Goal: Task Accomplishment & Management: Manage account settings

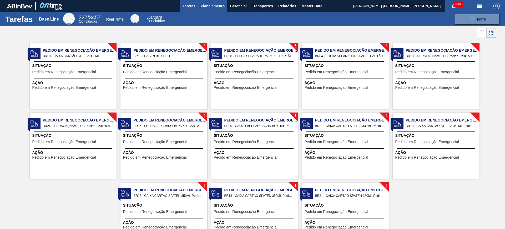
click at [218, 10] on button "Planejamento" at bounding box center [212, 6] width 29 height 12
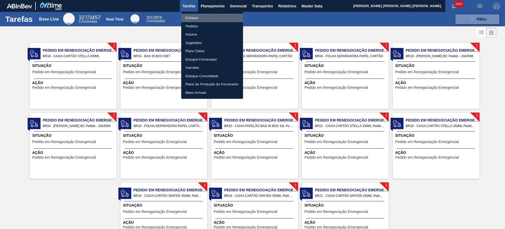
click at [205, 18] on li "Estoque" at bounding box center [212, 18] width 62 height 8
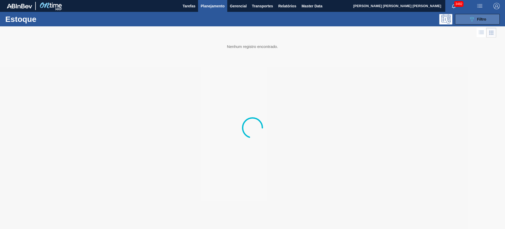
click at [465, 22] on button "089F7B8B-B2A5-4AFE-B5C0-19BA573D28AC Filtro" at bounding box center [477, 19] width 45 height 11
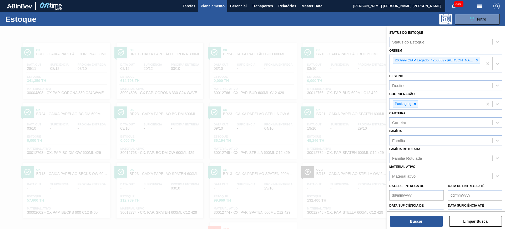
click at [302, 31] on div at bounding box center [252, 140] width 505 height 229
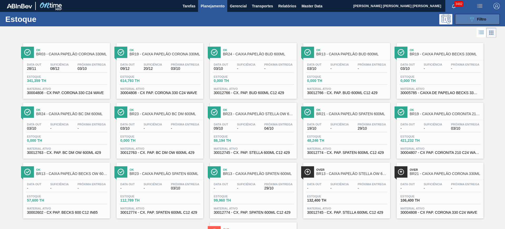
click at [478, 19] on span "Filtro" at bounding box center [481, 19] width 9 height 4
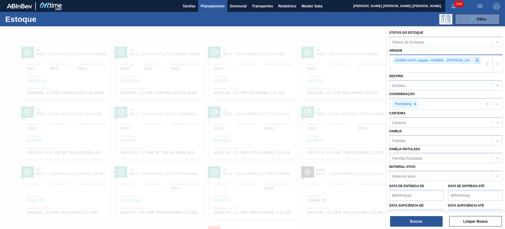
click at [477, 60] on icon at bounding box center [478, 60] width 2 height 2
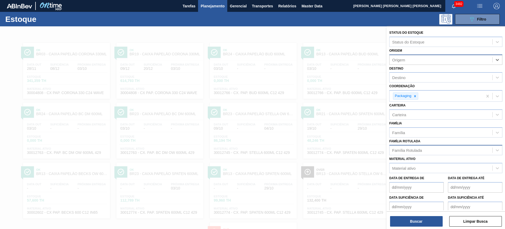
click at [419, 148] on div "Família Rotulada" at bounding box center [407, 150] width 30 height 4
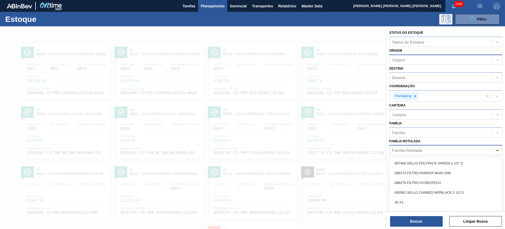
scroll to position [9, 0]
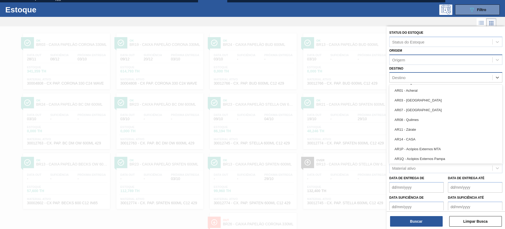
click at [417, 77] on div "Destino" at bounding box center [441, 78] width 103 height 8
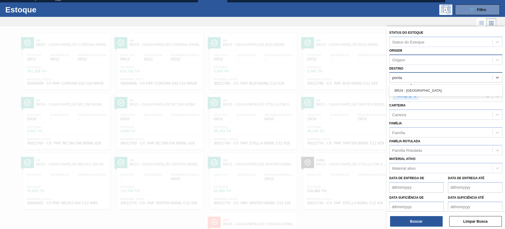
type input "ponta g"
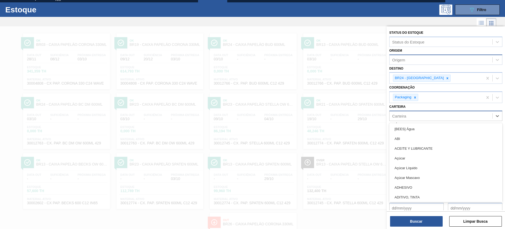
click at [410, 114] on div "Carteira" at bounding box center [441, 116] width 103 height 8
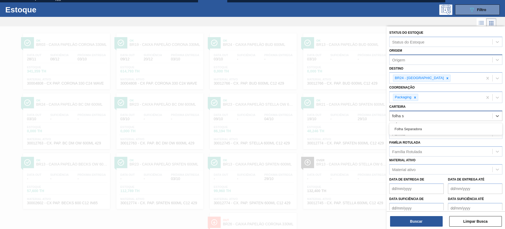
type input "folha se"
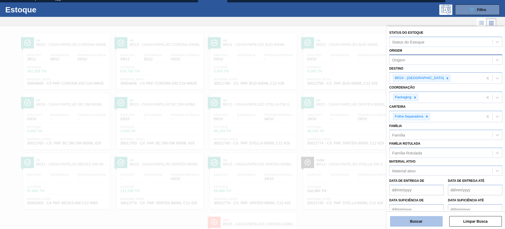
click at [412, 223] on button "Buscar" at bounding box center [416, 221] width 53 height 11
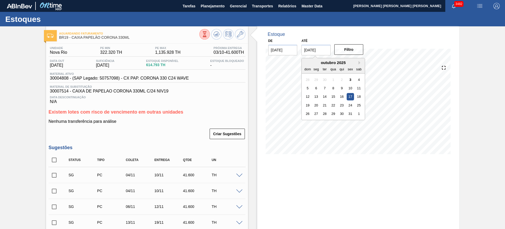
click at [320, 49] on input "[DATE]" at bounding box center [316, 50] width 29 height 11
click at [362, 62] on div "outubro 2025" at bounding box center [333, 62] width 63 height 4
click at [358, 62] on div "outubro 2025" at bounding box center [333, 62] width 63 height 4
click at [360, 62] on button "Next Month" at bounding box center [361, 63] width 4 height 4
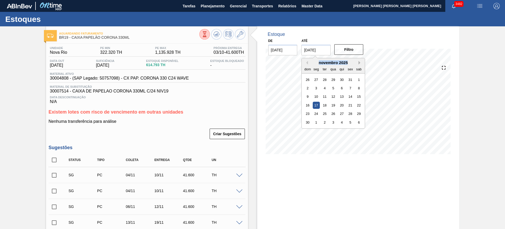
click at [360, 62] on button "Next Month" at bounding box center [361, 63] width 4 height 4
click at [357, 114] on div "3" at bounding box center [358, 113] width 7 height 7
type input "03/01/2026"
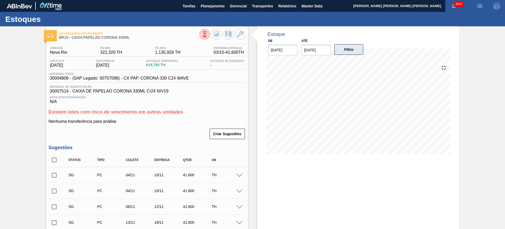
click at [352, 47] on button "Filtro" at bounding box center [348, 49] width 29 height 11
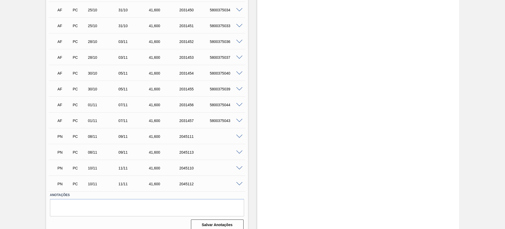
scroll to position [1023, 0]
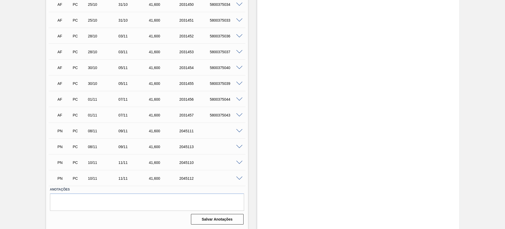
click at [237, 131] on span at bounding box center [239, 131] width 6 height 4
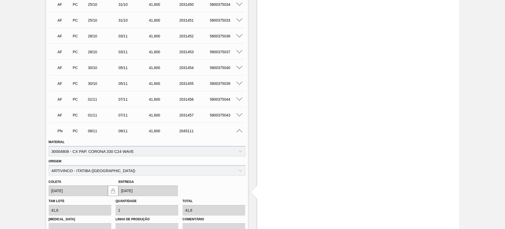
click at [238, 131] on span at bounding box center [239, 131] width 6 height 4
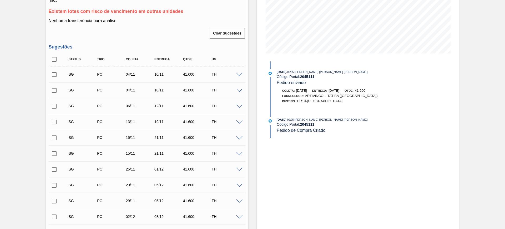
scroll to position [135, 0]
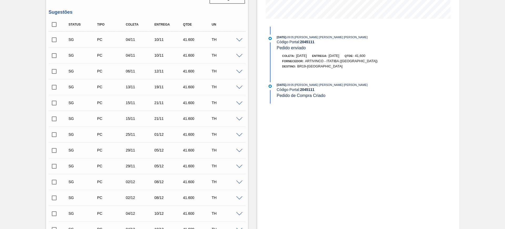
click at [238, 87] on span at bounding box center [239, 88] width 6 height 4
type input "0,800"
type input "41,6"
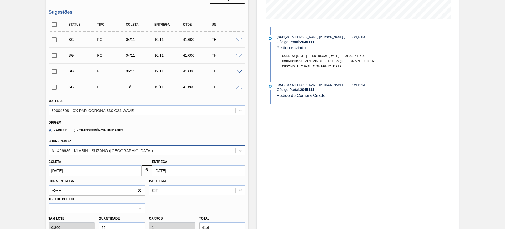
click at [140, 151] on div "A - 426686 - KLABIN - SUZANO ([GEOGRAPHIC_DATA])" at bounding box center [142, 150] width 187 height 8
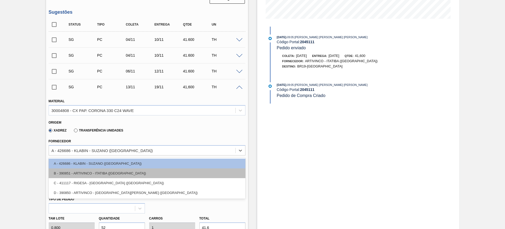
click at [134, 171] on div "B - 390851 - ARTIVINCO - ITATIBA (SP)" at bounding box center [147, 173] width 197 height 10
type input "[DATE]"
type input "41,600"
type input "1"
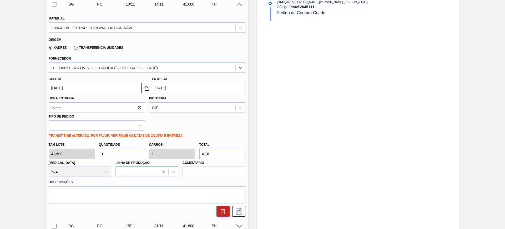
scroll to position [234, 0]
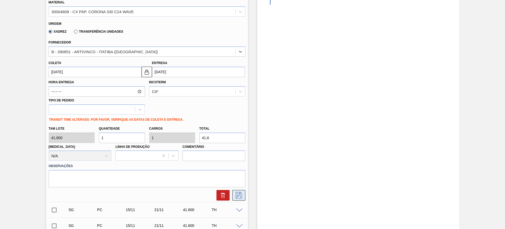
click at [238, 193] on icon at bounding box center [239, 195] width 8 height 6
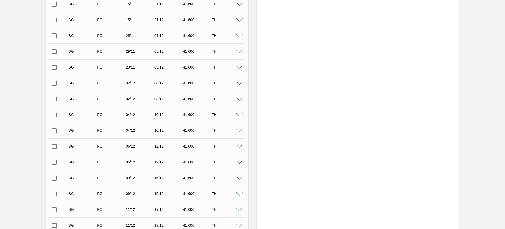
scroll to position [168, 0]
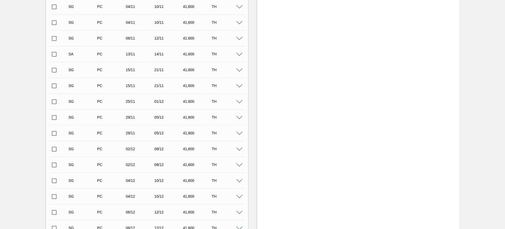
click at [239, 55] on span at bounding box center [239, 55] width 6 height 4
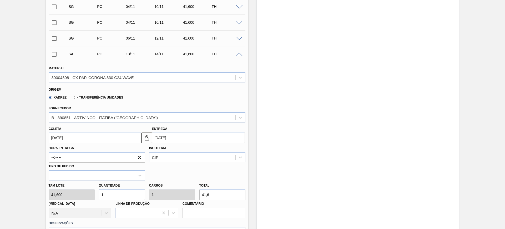
click at [196, 137] on input "14/11/2025" at bounding box center [198, 137] width 93 height 11
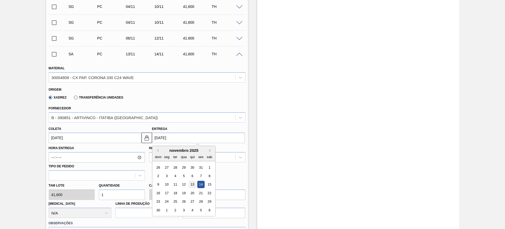
click at [193, 183] on div "13" at bounding box center [192, 184] width 7 height 7
type input "12/11/2025"
type input "13/11/2025"
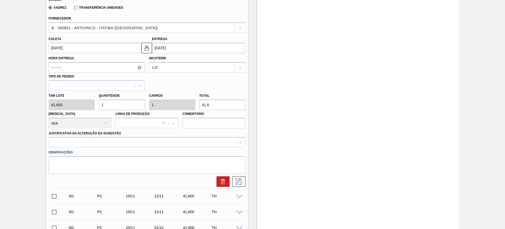
scroll to position [267, 0]
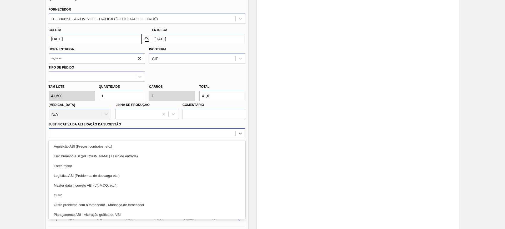
click at [209, 133] on div at bounding box center [142, 133] width 187 height 8
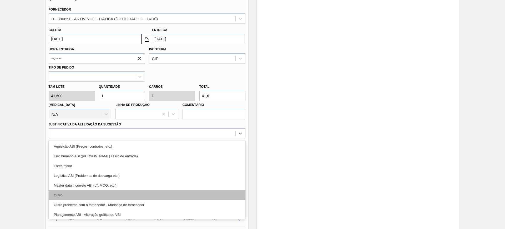
scroll to position [33, 0]
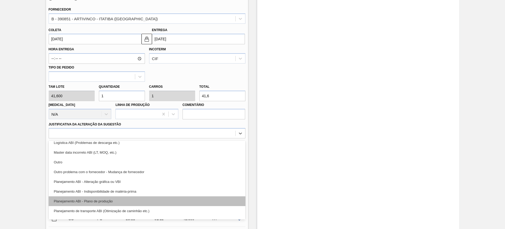
click at [158, 199] on div "Planejamento ABI - Plano de produção" at bounding box center [147, 201] width 197 height 10
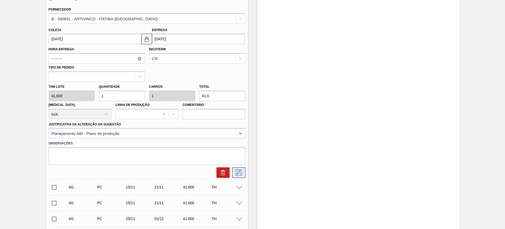
click at [238, 172] on icon at bounding box center [239, 172] width 8 height 6
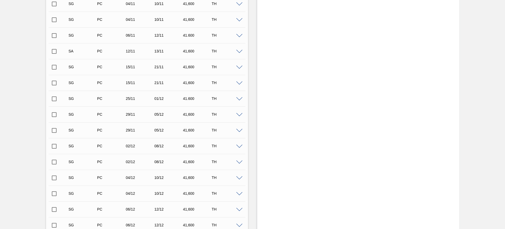
scroll to position [135, 0]
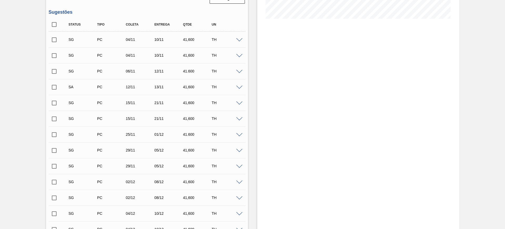
click at [239, 41] on span at bounding box center [239, 40] width 6 height 4
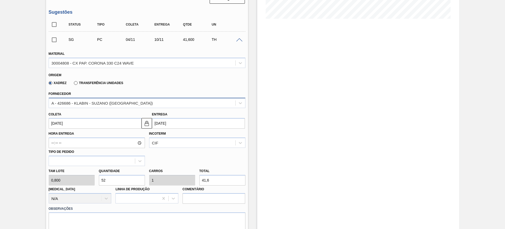
click at [117, 103] on div "A - 426686 - KLABIN - SUZANO (SP)" at bounding box center [102, 103] width 101 height 4
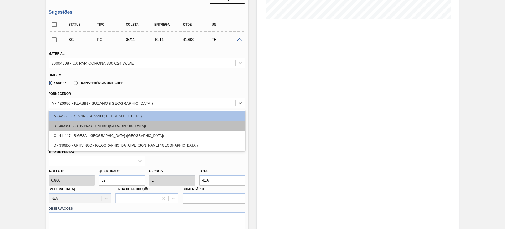
click at [109, 128] on div "B - 390851 - ARTIVINCO - ITATIBA (SP)" at bounding box center [147, 126] width 197 height 10
type input "05/11/2025"
type input "41,600"
type input "1"
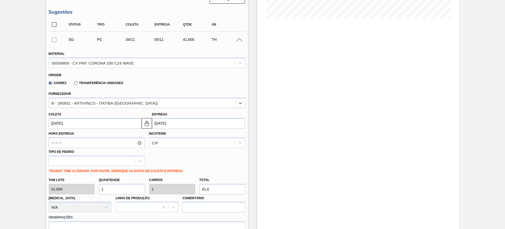
click at [174, 120] on input "05/11/2025" at bounding box center [198, 123] width 93 height 11
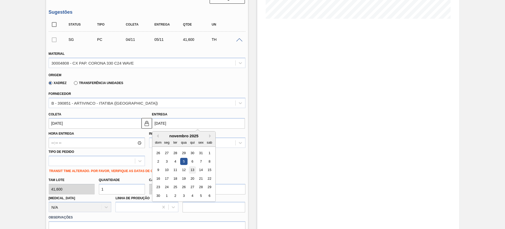
click at [193, 172] on div "13" at bounding box center [192, 169] width 7 height 7
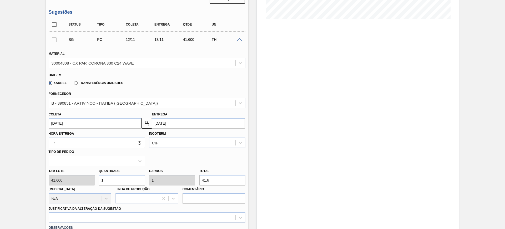
type input "12/11/2025"
type input "13/11/2025"
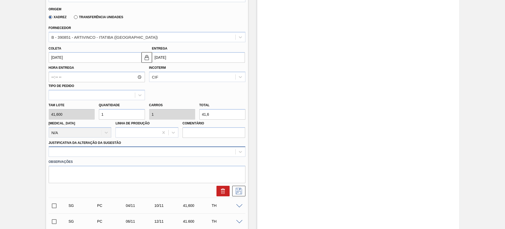
click at [177, 154] on div at bounding box center [147, 151] width 197 height 10
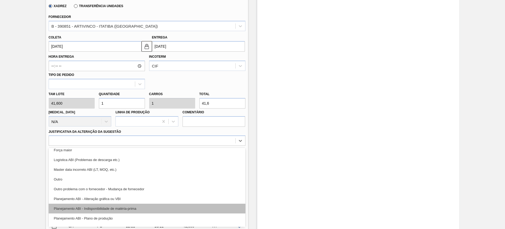
scroll to position [33, 0]
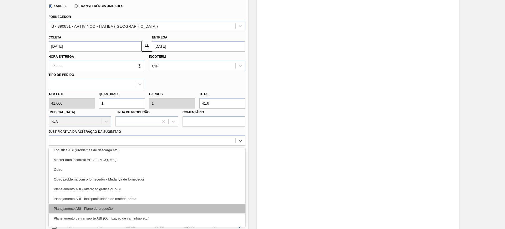
click at [144, 210] on div "Planejamento ABI - Plano de produção" at bounding box center [147, 208] width 197 height 10
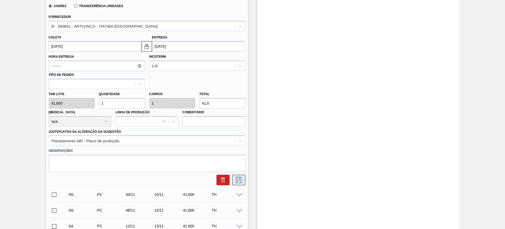
click at [237, 184] on button at bounding box center [238, 179] width 13 height 11
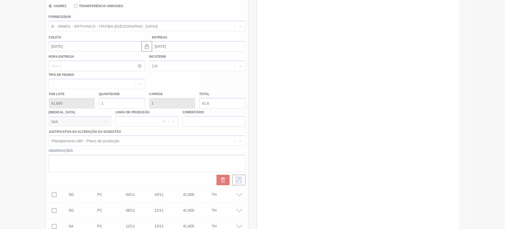
scroll to position [0, 0]
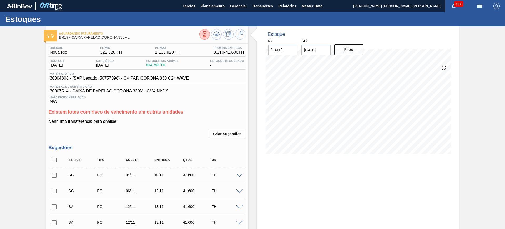
click at [240, 175] on span at bounding box center [239, 175] width 6 height 4
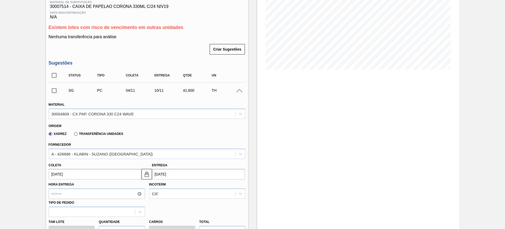
scroll to position [99, 0]
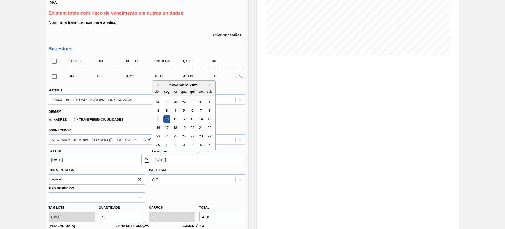
click at [191, 159] on input "10/11/2025" at bounding box center [198, 159] width 93 height 11
click at [209, 119] on div "15" at bounding box center [209, 119] width 7 height 7
type input "09/11/2025"
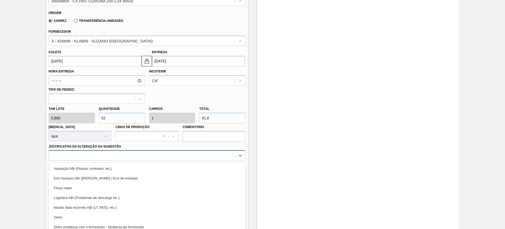
click at [196, 154] on div "option Aquisição ABI (Preços, contratos, etc.) focused, 1 of 18. 18 results ava…" at bounding box center [147, 155] width 197 height 10
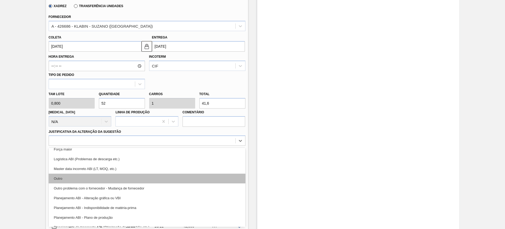
scroll to position [33, 0]
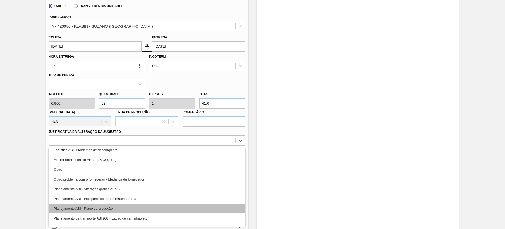
click at [161, 208] on div "Planejamento ABI - Plano de produção" at bounding box center [147, 208] width 197 height 10
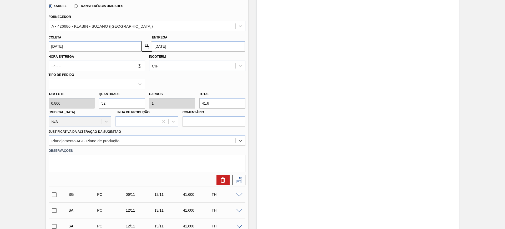
click at [133, 27] on div "A - 426686 - KLABIN - SUZANO (SP)" at bounding box center [142, 26] width 187 height 8
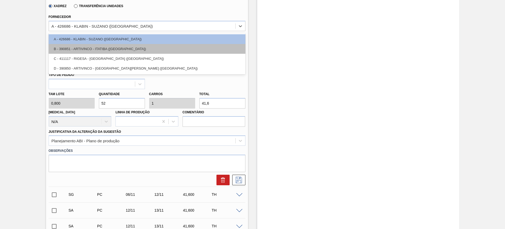
click at [112, 51] on div "B - 390851 - ARTIVINCO - ITATIBA (SP)" at bounding box center [147, 49] width 197 height 10
type input "10/11/2025"
type input "41,600"
type input "1"
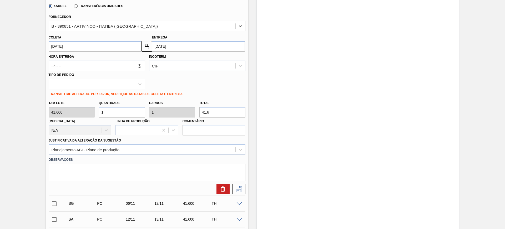
click at [166, 46] on input "10/11/2025" at bounding box center [198, 46] width 93 height 11
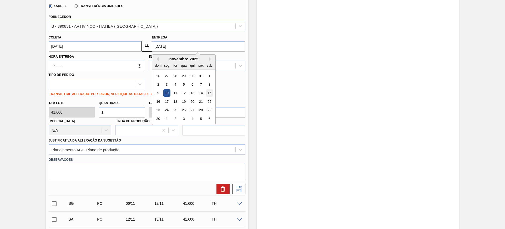
click at [209, 94] on div "15" at bounding box center [209, 92] width 7 height 7
type input "14/11/2025"
type input "15/11/2025"
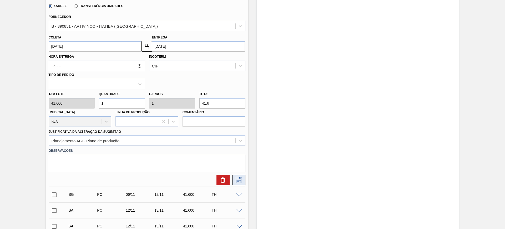
click at [241, 182] on icon at bounding box center [239, 180] width 8 height 6
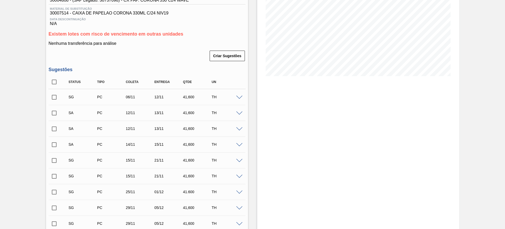
scroll to position [99, 0]
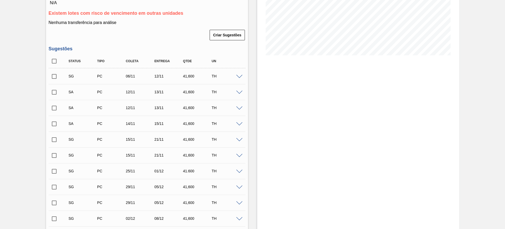
drag, startPoint x: 240, startPoint y: 76, endPoint x: 227, endPoint y: 86, distance: 16.4
click at [240, 76] on span at bounding box center [239, 77] width 6 height 4
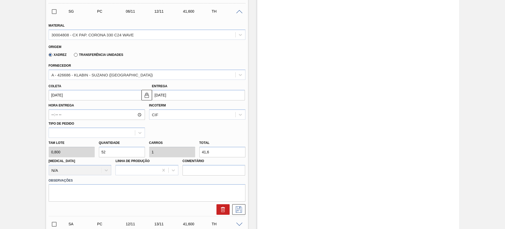
scroll to position [164, 0]
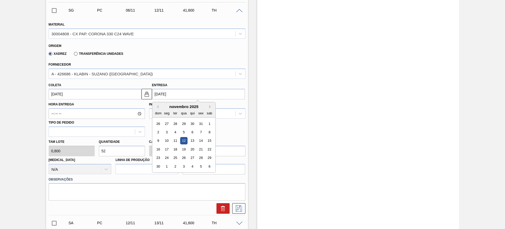
click at [184, 93] on input "12/11/2025" at bounding box center [198, 94] width 93 height 11
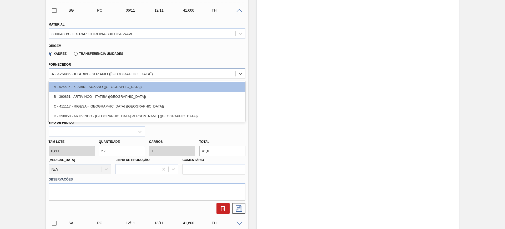
click at [137, 73] on div "A - 426686 - KLABIN - SUZANO (SP)" at bounding box center [142, 74] width 187 height 8
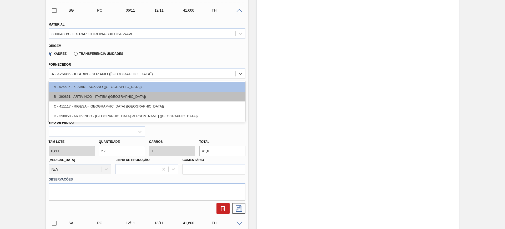
click at [125, 96] on div "B - 390851 - ARTIVINCO - ITATIBA (SP)" at bounding box center [147, 97] width 197 height 10
type input "07/11/2025"
type input "41,600"
type input "1"
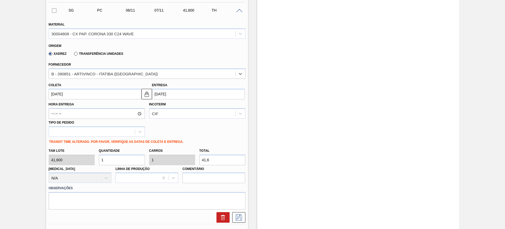
click at [206, 95] on input "07/11/2025" at bounding box center [198, 94] width 93 height 11
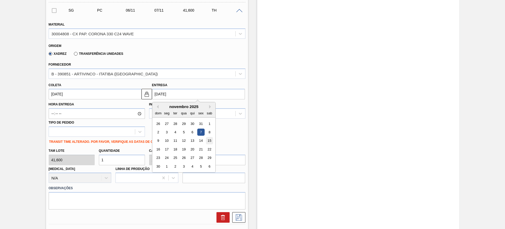
click at [208, 139] on div "15" at bounding box center [209, 140] width 7 height 7
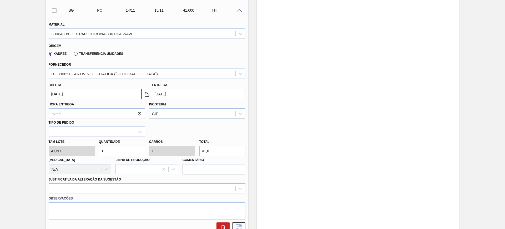
type input "14/11/2025"
type input "15/11/2025"
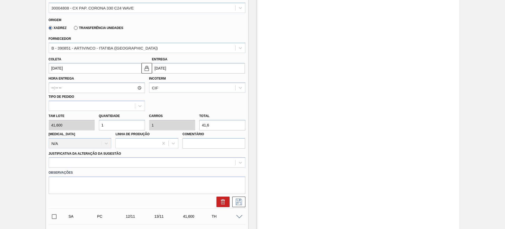
scroll to position [230, 0]
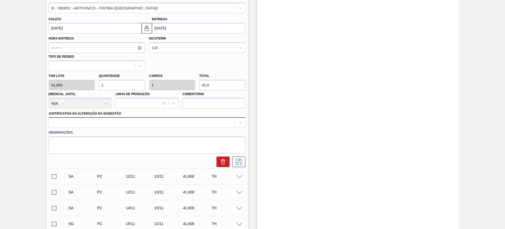
click at [183, 122] on div at bounding box center [142, 123] width 187 height 8
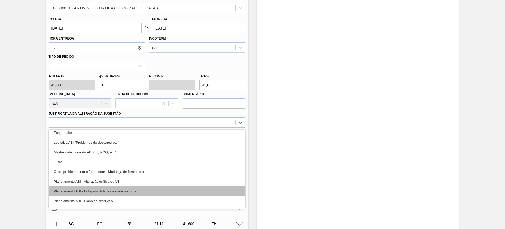
scroll to position [33, 0]
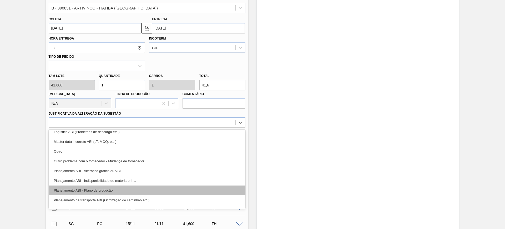
click at [168, 187] on div "Planejamento ABI - Plano de produção" at bounding box center [147, 190] width 197 height 10
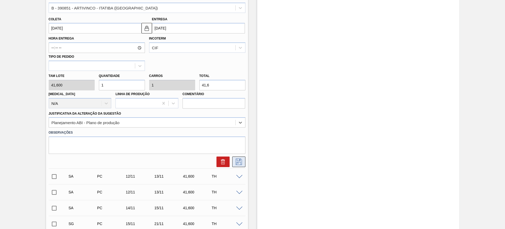
click at [235, 162] on icon at bounding box center [239, 161] width 8 height 6
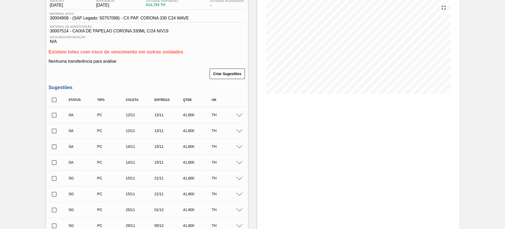
scroll to position [66, 0]
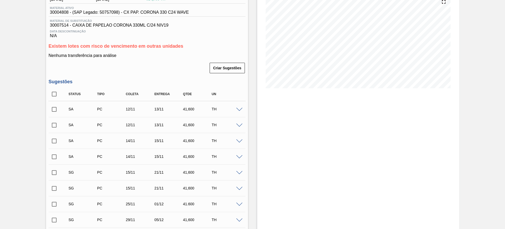
click at [240, 172] on span at bounding box center [239, 173] width 6 height 4
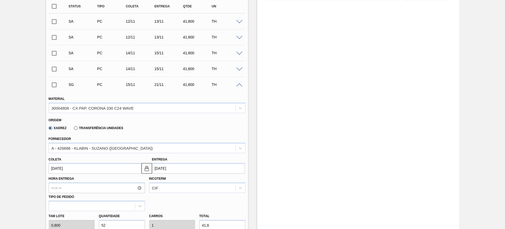
scroll to position [164, 0]
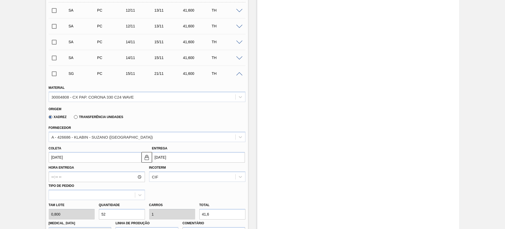
click at [128, 128] on div "Fornecedor A - 426686 - KLABIN - SUZANO (SP)" at bounding box center [147, 133] width 197 height 18
click at [127, 130] on div "Fornecedor A - 426686 - KLABIN - SUZANO (SP)" at bounding box center [147, 133] width 197 height 18
click at [128, 134] on div "A - 426686 - KLABIN - SUZANO (SP)" at bounding box center [142, 137] width 187 height 8
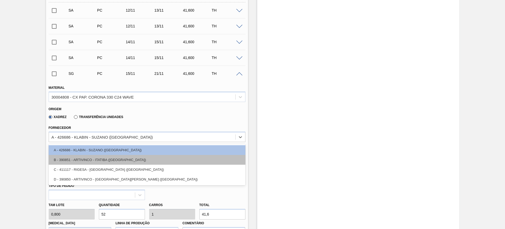
click at [121, 157] on div "B - 390851 - ARTIVINCO - ITATIBA (SP)" at bounding box center [147, 160] width 197 height 10
type input "16/11/2025"
type input "41,600"
type input "1"
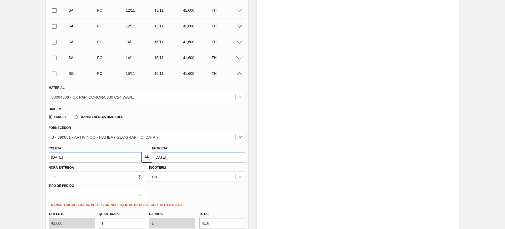
click at [180, 159] on input "16/11/2025" at bounding box center [198, 157] width 93 height 11
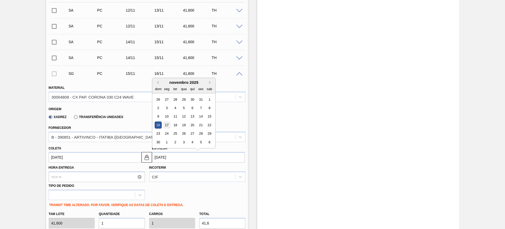
click at [169, 125] on div "17" at bounding box center [166, 124] width 7 height 7
type input "16/11/2025"
type input "17/11/2025"
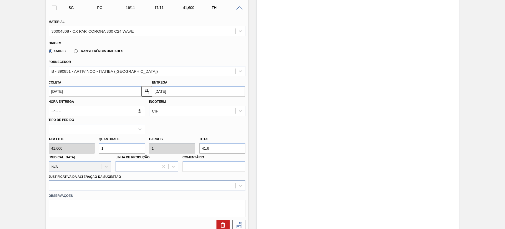
scroll to position [275, 0]
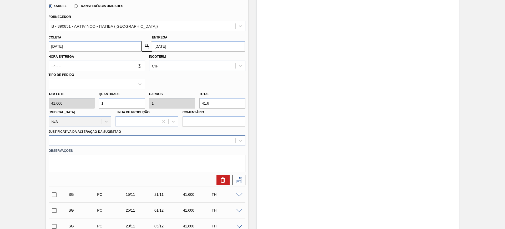
click at [175, 146] on div at bounding box center [147, 140] width 197 height 10
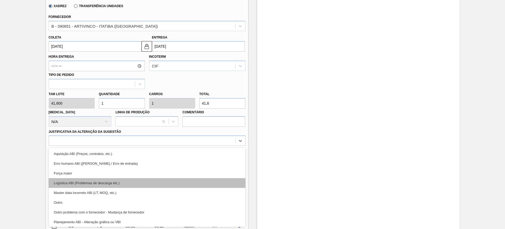
scroll to position [33, 0]
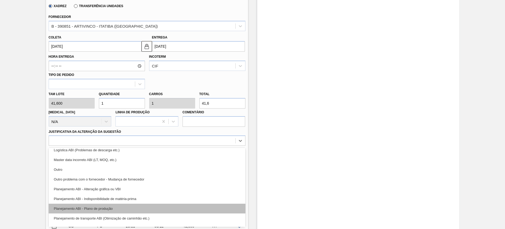
click at [160, 206] on div "Planejamento ABI - Plano de produção" at bounding box center [147, 208] width 197 height 10
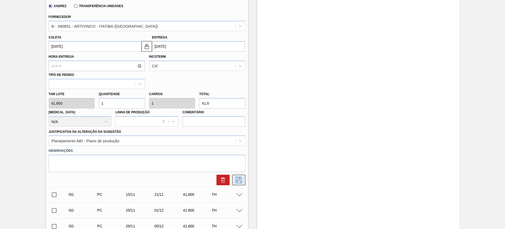
click at [242, 180] on icon at bounding box center [239, 180] width 8 height 6
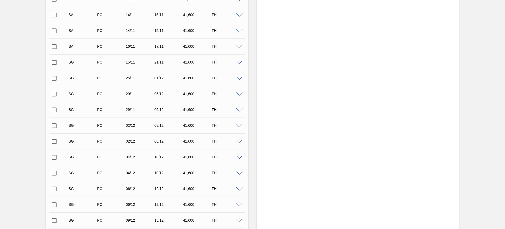
scroll to position [177, 0]
click at [239, 61] on span at bounding box center [239, 62] width 6 height 4
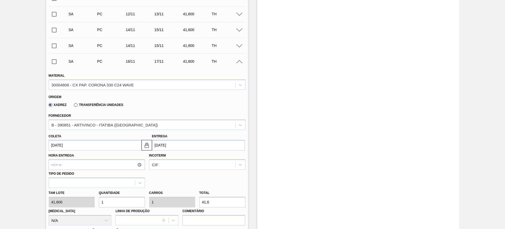
click at [239, 61] on span at bounding box center [239, 62] width 6 height 4
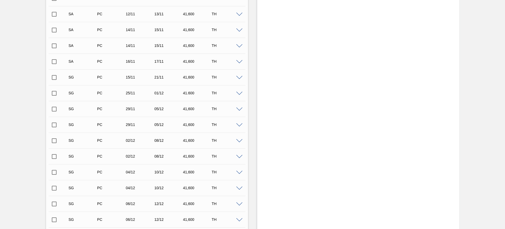
click at [239, 78] on span at bounding box center [239, 78] width 6 height 4
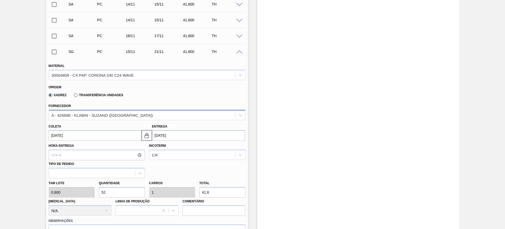
scroll to position [209, 0]
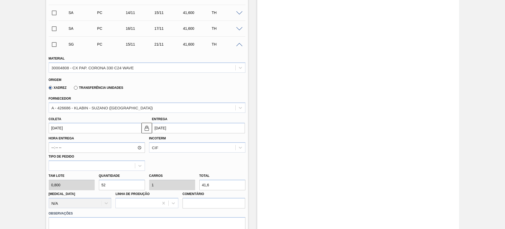
click at [194, 132] on input "21/11/2025" at bounding box center [198, 128] width 93 height 11
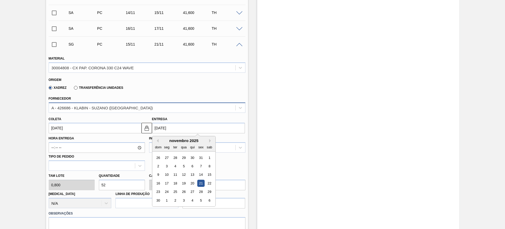
drag, startPoint x: 114, startPoint y: 106, endPoint x: 115, endPoint y: 109, distance: 2.8
click at [114, 107] on div "A - 426686 - KLABIN - SUZANO (SP)" at bounding box center [102, 107] width 101 height 4
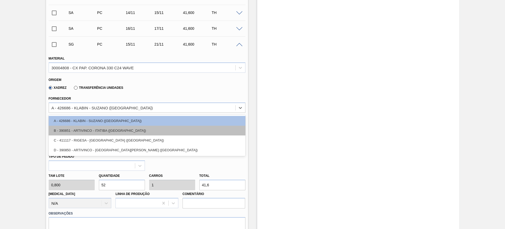
click at [116, 131] on div "B - 390851 - ARTIVINCO - ITATIBA (SP)" at bounding box center [147, 131] width 197 height 10
type input "16/11/2025"
type input "41,600"
type input "1"
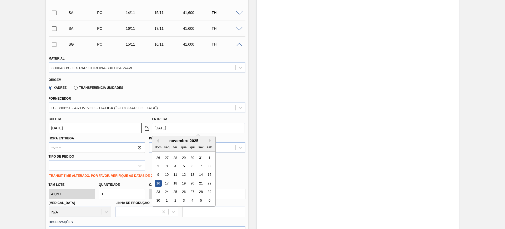
click at [189, 127] on input "16/11/2025" at bounding box center [198, 128] width 93 height 11
click at [166, 184] on div "17" at bounding box center [166, 182] width 7 height 7
type input "16/11/2025"
type input "17/11/2025"
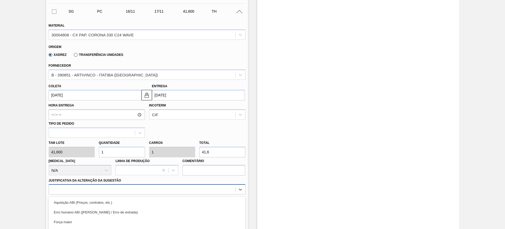
scroll to position [291, 0]
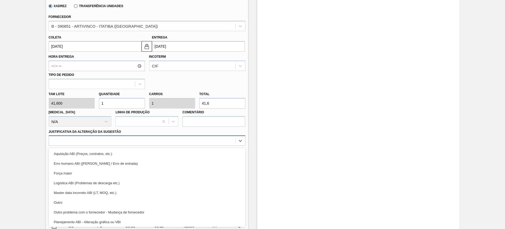
click at [164, 146] on div "option Master data incorreto ABI (LT, MOQ, etc.) focused, 5 of 18. 18 results a…" at bounding box center [147, 140] width 197 height 10
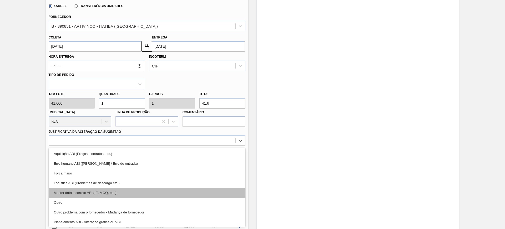
scroll to position [33, 0]
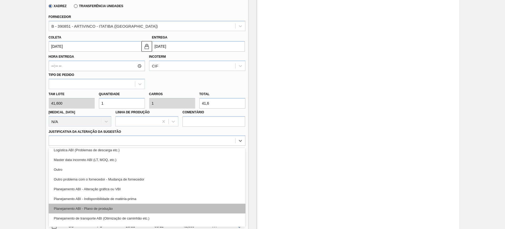
click at [149, 206] on div "Planejamento ABI - Plano de produção" at bounding box center [147, 208] width 197 height 10
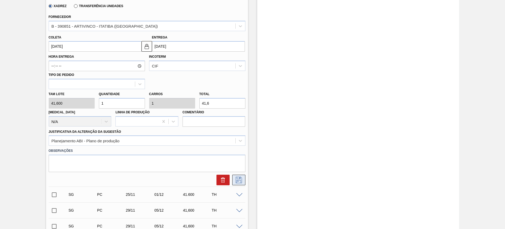
click at [234, 179] on button at bounding box center [238, 179] width 13 height 11
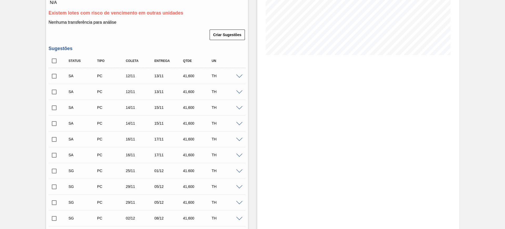
scroll to position [61, 0]
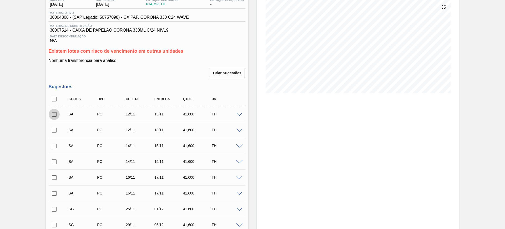
click at [53, 119] on input "checkbox" at bounding box center [54, 114] width 11 height 11
checkbox input "true"
click at [55, 131] on input "checkbox" at bounding box center [54, 129] width 11 height 11
checkbox input "true"
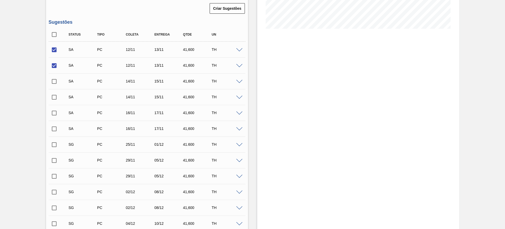
scroll to position [127, 0]
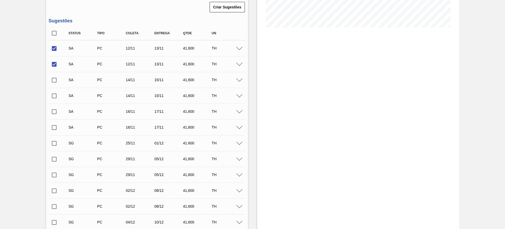
click at [53, 84] on input "checkbox" at bounding box center [54, 79] width 11 height 11
checkbox input "true"
click at [54, 95] on input "checkbox" at bounding box center [54, 95] width 11 height 11
checkbox input "true"
click at [53, 110] on input "checkbox" at bounding box center [54, 111] width 11 height 11
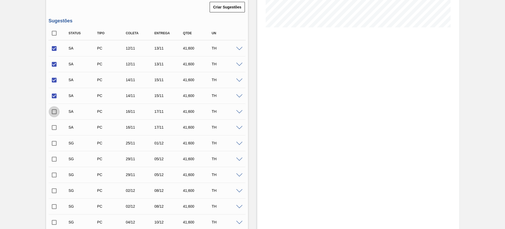
checkbox input "true"
drag, startPoint x: 54, startPoint y: 125, endPoint x: 61, endPoint y: 124, distance: 6.6
click at [54, 125] on input "checkbox" at bounding box center [54, 127] width 11 height 11
checkbox input "true"
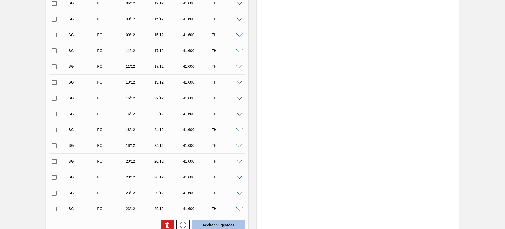
scroll to position [431, 0]
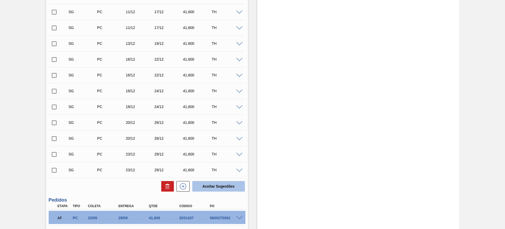
click at [204, 189] on button "Aceitar Sugestões" at bounding box center [218, 186] width 53 height 11
checkbox input "false"
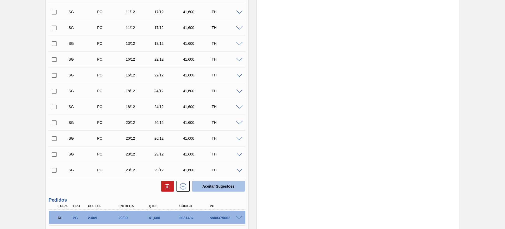
checkbox input "false"
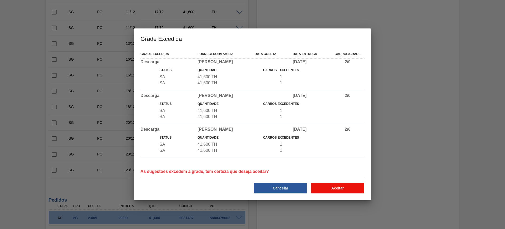
click at [339, 183] on button "Aceitar" at bounding box center [337, 188] width 53 height 11
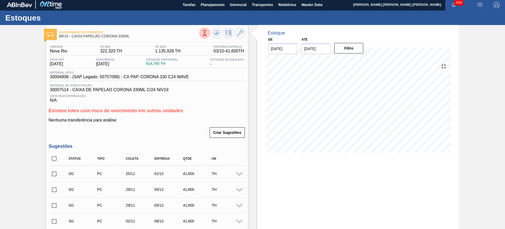
scroll to position [0, 0]
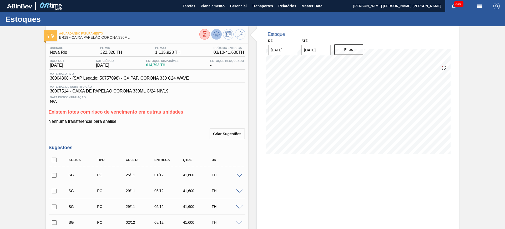
click at [216, 36] on icon at bounding box center [216, 34] width 6 height 6
click at [219, 33] on icon at bounding box center [216, 33] width 5 height 3
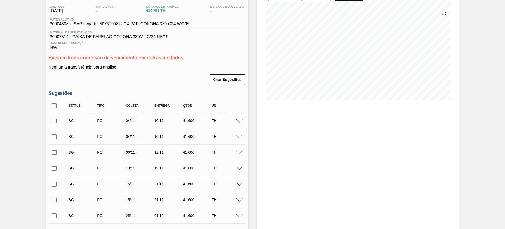
scroll to position [66, 0]
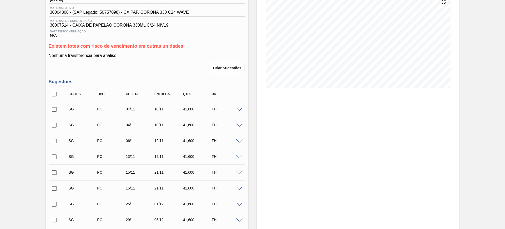
click at [54, 109] on input "checkbox" at bounding box center [54, 109] width 11 height 11
checkbox input "true"
click at [54, 124] on input "checkbox" at bounding box center [54, 124] width 11 height 11
checkbox input "true"
click at [53, 139] on input "checkbox" at bounding box center [54, 140] width 11 height 11
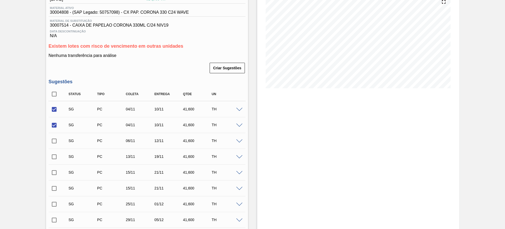
checkbox input "true"
click at [53, 158] on input "checkbox" at bounding box center [54, 156] width 11 height 11
checkbox input "true"
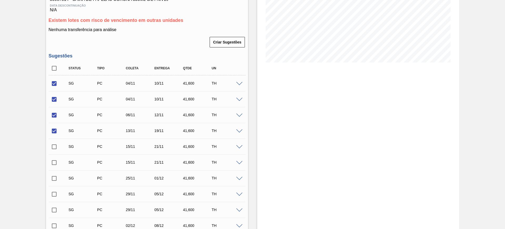
scroll to position [132, 0]
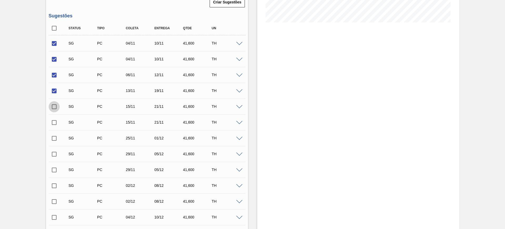
click at [52, 104] on input "checkbox" at bounding box center [54, 106] width 11 height 11
checkbox input "true"
click at [56, 122] on input "checkbox" at bounding box center [54, 122] width 11 height 11
checkbox input "true"
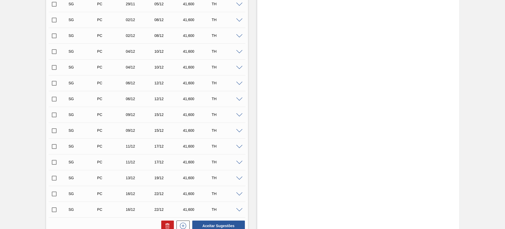
scroll to position [362, 0]
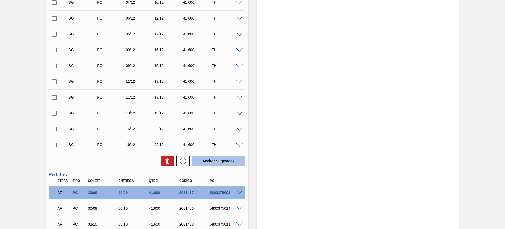
click at [225, 160] on button "Aceitar Sugestões" at bounding box center [218, 161] width 53 height 11
checkbox input "false"
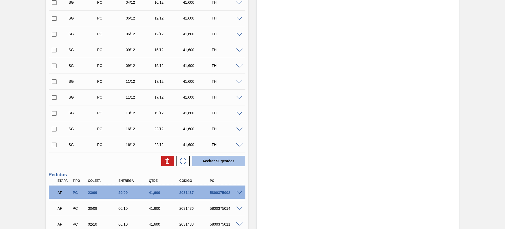
checkbox input "false"
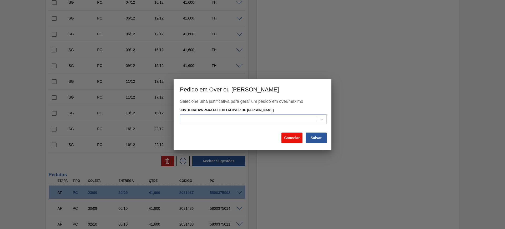
click at [290, 136] on button "Cancelar" at bounding box center [292, 137] width 21 height 11
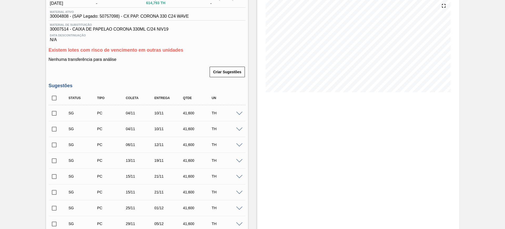
scroll to position [99, 0]
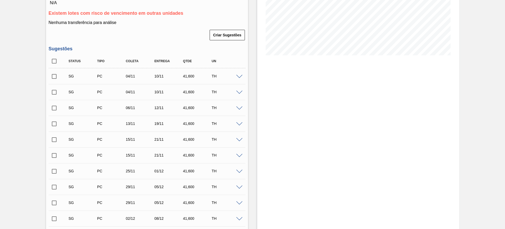
click at [56, 108] on input "checkbox" at bounding box center [54, 107] width 11 height 11
checkbox input "true"
click at [53, 122] on input "checkbox" at bounding box center [54, 123] width 11 height 11
checkbox input "true"
click at [50, 140] on input "checkbox" at bounding box center [54, 139] width 11 height 11
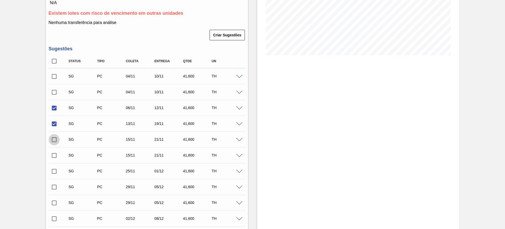
checkbox input "true"
click at [53, 154] on input "checkbox" at bounding box center [54, 155] width 11 height 11
checkbox input "true"
click at [55, 171] on input "checkbox" at bounding box center [54, 171] width 11 height 11
checkbox input "true"
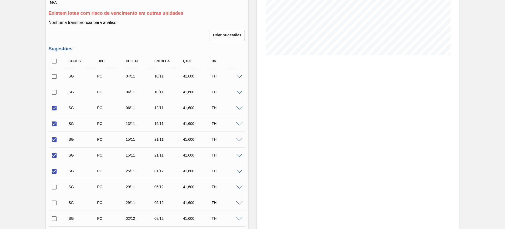
click at [55, 188] on input "checkbox" at bounding box center [54, 186] width 11 height 11
checkbox input "true"
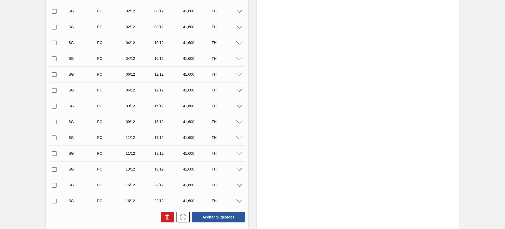
scroll to position [362, 0]
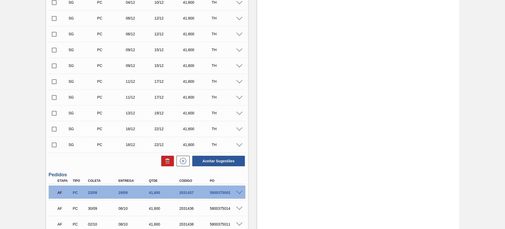
click at [234, 166] on div "Aceitar Sugestões" at bounding box center [218, 161] width 56 height 12
click at [230, 164] on button "Aceitar Sugestões" at bounding box center [218, 161] width 53 height 11
checkbox input "false"
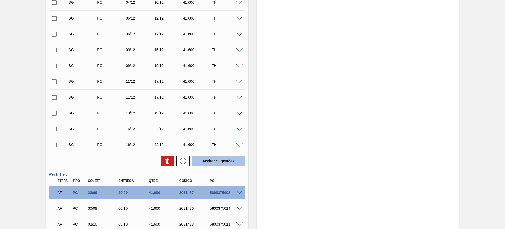
checkbox input "false"
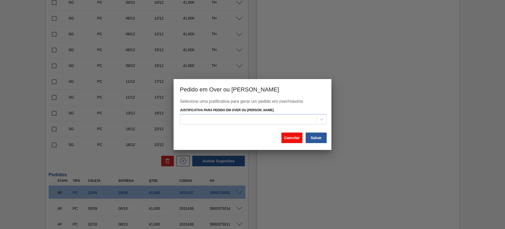
click at [288, 136] on button "Cancelar" at bounding box center [292, 137] width 21 height 11
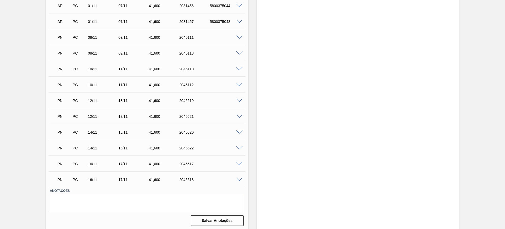
scroll to position [1023, 0]
click at [237, 161] on span at bounding box center [239, 163] width 6 height 4
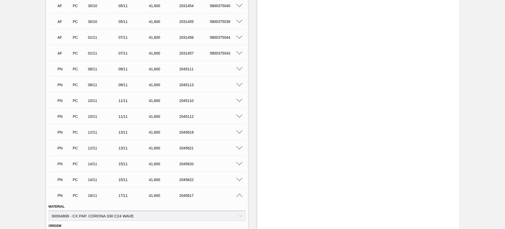
scroll to position [1089, 0]
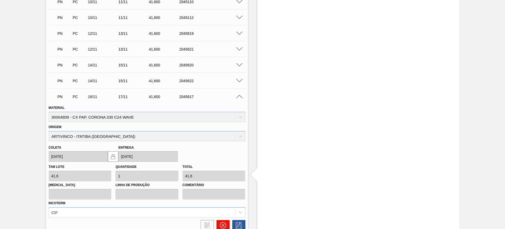
click at [225, 222] on icon at bounding box center [223, 225] width 6 height 6
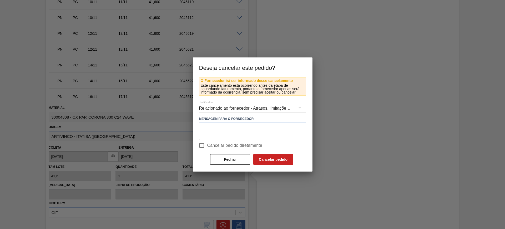
click at [216, 145] on span "Cancelar pedido diretamente" at bounding box center [234, 145] width 55 height 6
click at [207, 145] on input "Cancelar pedido diretamente" at bounding box center [201, 145] width 11 height 11
checkbox input "true"
click at [264, 156] on button "Cancelar pedido" at bounding box center [273, 159] width 40 height 11
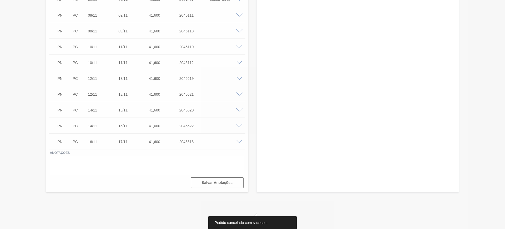
scroll to position [1044, 0]
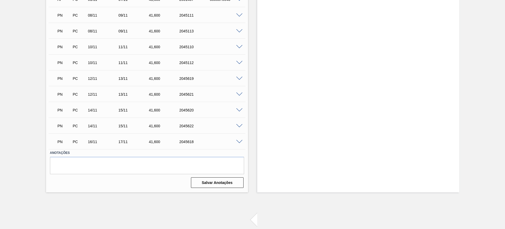
click at [238, 110] on span at bounding box center [239, 110] width 6 height 4
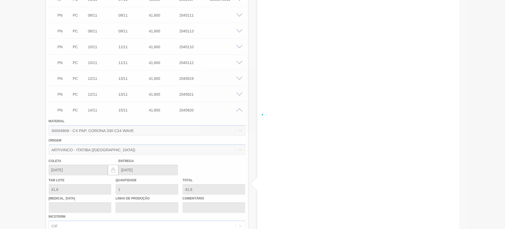
scroll to position [1089, 0]
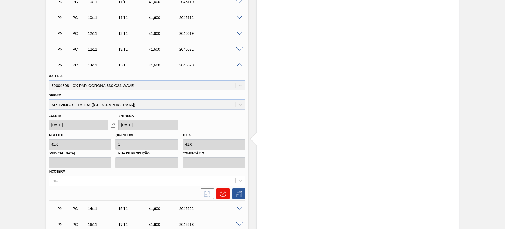
click at [220, 190] on button at bounding box center [223, 193] width 13 height 11
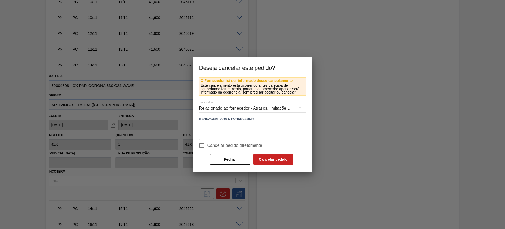
click at [220, 147] on span "Cancelar pedido diretamente" at bounding box center [234, 145] width 55 height 6
click at [207, 147] on input "Cancelar pedido diretamente" at bounding box center [201, 145] width 11 height 11
checkbox input "true"
click at [274, 156] on button "Cancelar pedido" at bounding box center [273, 159] width 40 height 11
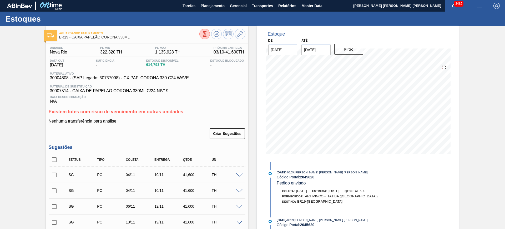
scroll to position [0, 0]
click at [216, 35] on icon at bounding box center [216, 34] width 3 height 2
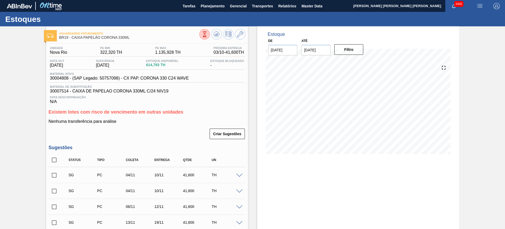
click at [53, 160] on input "checkbox" at bounding box center [54, 159] width 11 height 11
checkbox input "true"
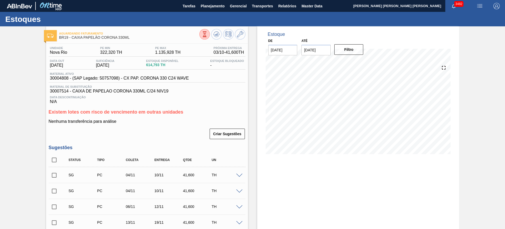
checkbox input "true"
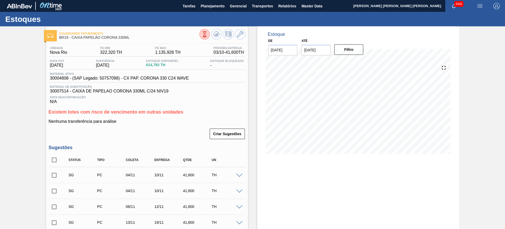
checkbox input "true"
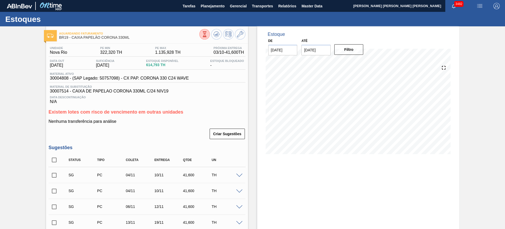
checkbox input "true"
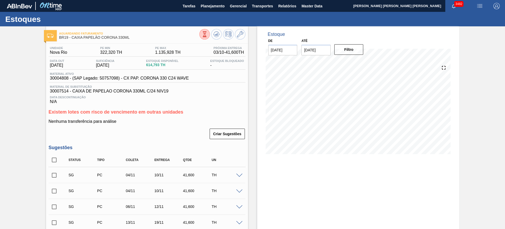
checkbox input "true"
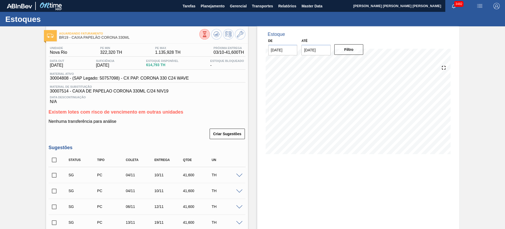
checkbox input "true"
click at [55, 160] on input "checkbox" at bounding box center [54, 159] width 11 height 11
checkbox input "false"
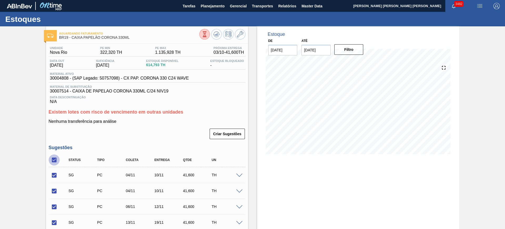
checkbox input "false"
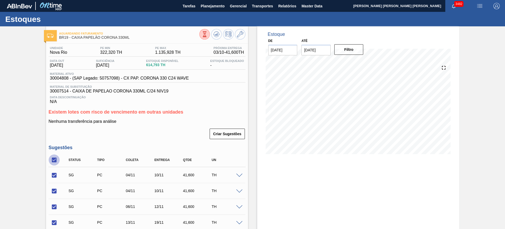
checkbox input "false"
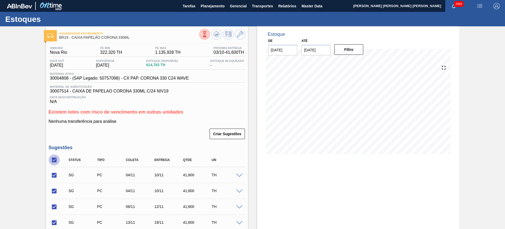
checkbox input "false"
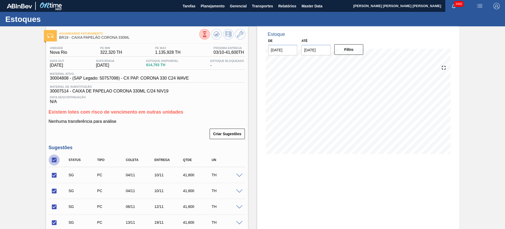
checkbox input "false"
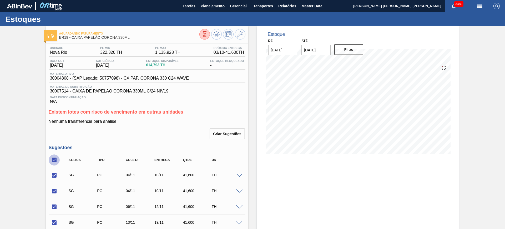
checkbox input "false"
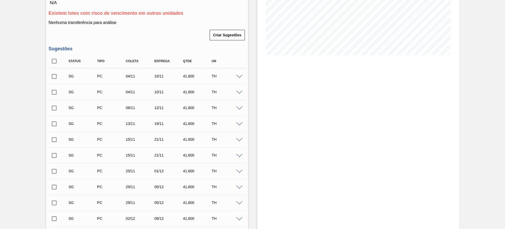
click at [53, 80] on input "checkbox" at bounding box center [54, 76] width 11 height 11
checkbox input "true"
click at [56, 93] on input "checkbox" at bounding box center [54, 92] width 11 height 11
checkbox input "true"
click at [54, 107] on input "checkbox" at bounding box center [54, 107] width 11 height 11
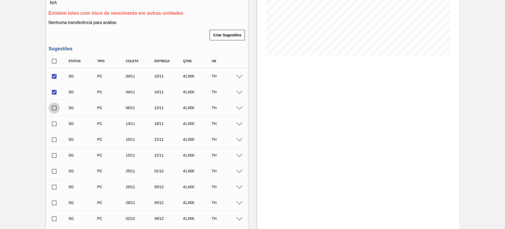
checkbox input "true"
click at [54, 124] on input "checkbox" at bounding box center [54, 123] width 11 height 11
checkbox input "true"
click at [55, 141] on input "checkbox" at bounding box center [54, 139] width 11 height 11
checkbox input "true"
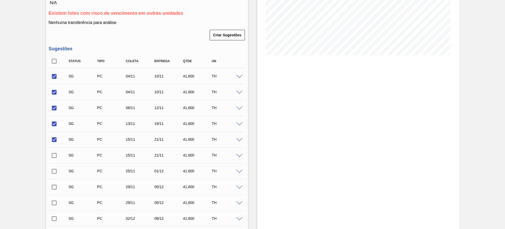
click at [52, 153] on input "checkbox" at bounding box center [54, 155] width 11 height 11
checkbox input "true"
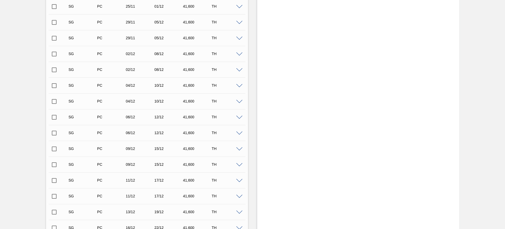
scroll to position [362, 0]
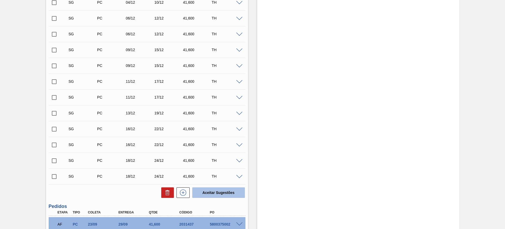
click at [229, 193] on button "Aceitar Sugestões" at bounding box center [218, 192] width 53 height 11
checkbox input "false"
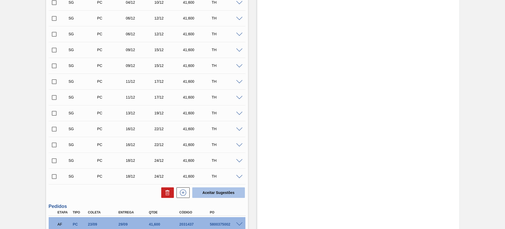
checkbox input "false"
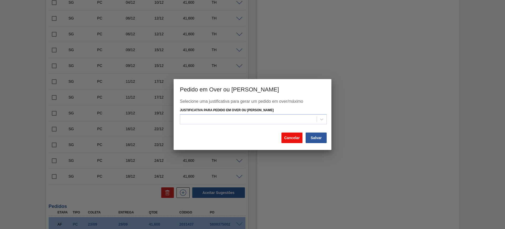
click at [289, 139] on button "Cancelar" at bounding box center [292, 137] width 21 height 11
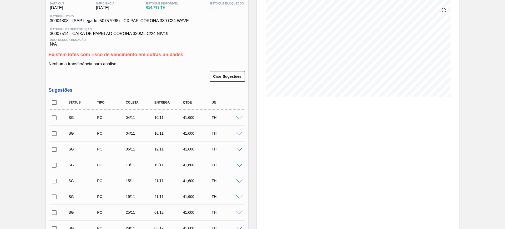
scroll to position [66, 0]
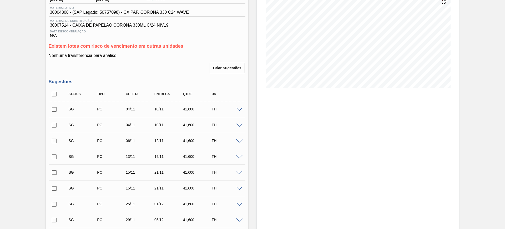
click at [55, 110] on input "checkbox" at bounding box center [54, 109] width 11 height 11
checkbox input "true"
click at [56, 125] on input "checkbox" at bounding box center [54, 124] width 11 height 11
checkbox input "true"
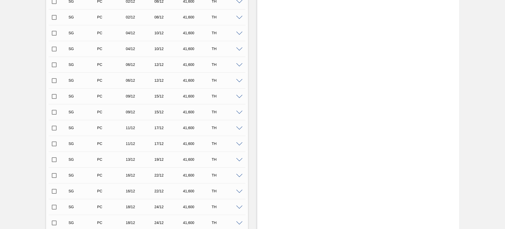
scroll to position [362, 0]
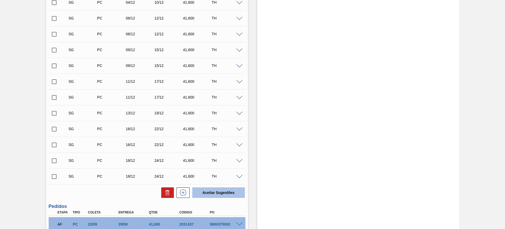
click at [213, 190] on button "Aceitar Sugestões" at bounding box center [218, 192] width 53 height 11
checkbox input "false"
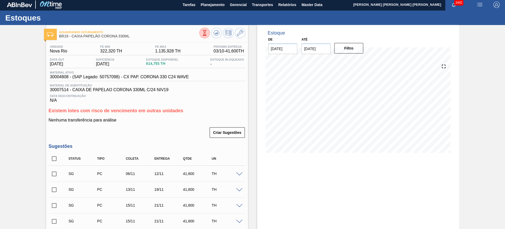
scroll to position [67, 0]
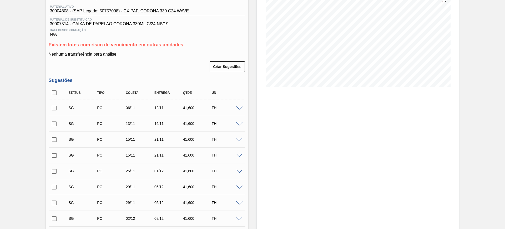
click at [54, 108] on input "checkbox" at bounding box center [54, 107] width 11 height 11
checkbox input "true"
click at [53, 122] on input "checkbox" at bounding box center [54, 123] width 11 height 11
checkbox input "true"
click at [55, 142] on input "checkbox" at bounding box center [54, 139] width 11 height 11
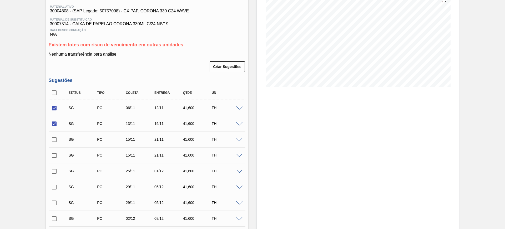
checkbox input "true"
click at [55, 151] on input "checkbox" at bounding box center [54, 155] width 11 height 11
checkbox input "true"
click at [54, 168] on input "checkbox" at bounding box center [54, 171] width 11 height 11
checkbox input "true"
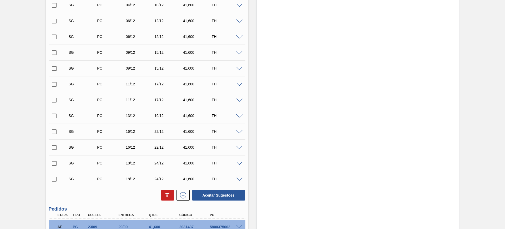
scroll to position [330, 0]
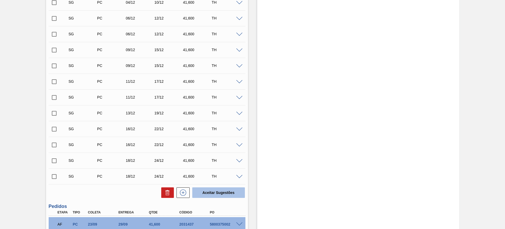
click at [223, 189] on button "Aceitar Sugestões" at bounding box center [218, 192] width 53 height 11
checkbox input "false"
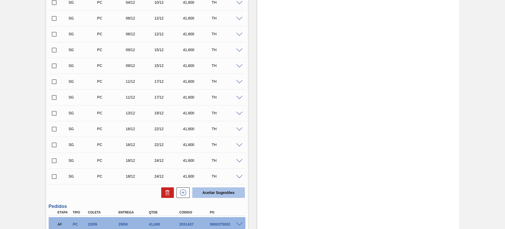
checkbox input "false"
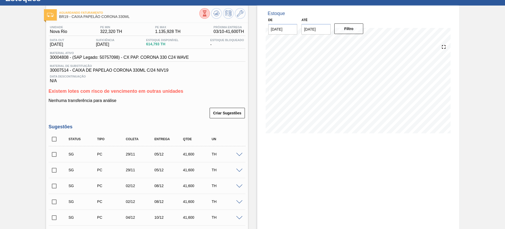
scroll to position [0, 0]
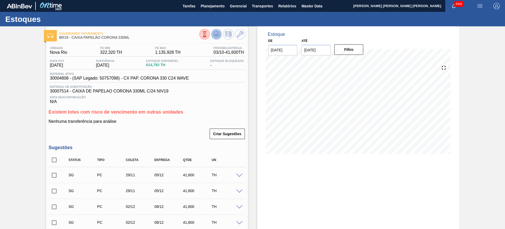
click at [218, 34] on icon at bounding box center [216, 34] width 6 height 6
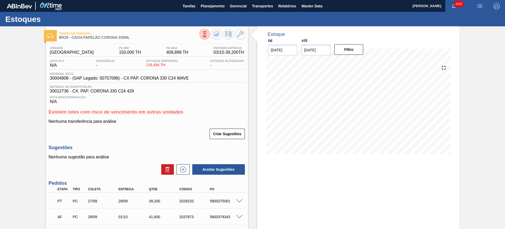
click at [308, 51] on input "[DATE]" at bounding box center [316, 50] width 29 height 11
click at [358, 62] on div "outubro 2025" at bounding box center [333, 62] width 63 height 4
click at [360, 62] on button "Next Month" at bounding box center [361, 63] width 4 height 4
click at [360, 113] on div "3" at bounding box center [358, 113] width 7 height 7
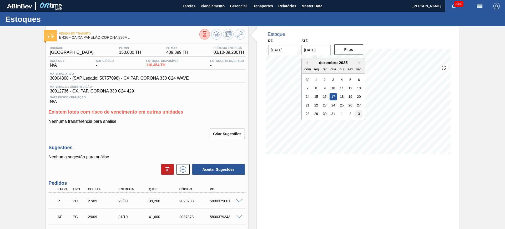
type input "[DATE]"
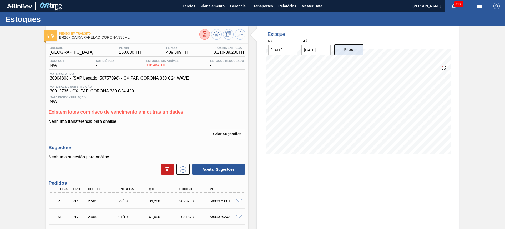
click at [357, 51] on button "Filtro" at bounding box center [348, 49] width 29 height 11
click at [181, 170] on icon at bounding box center [183, 169] width 8 height 6
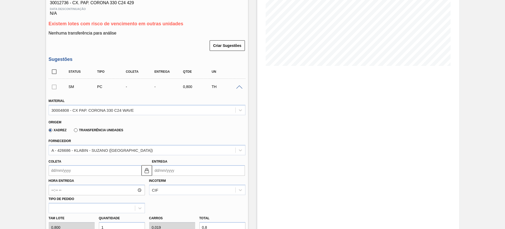
scroll to position [99, 0]
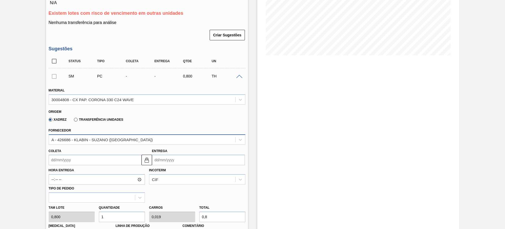
click at [127, 137] on div "A - 426686 - KLABIN - SUZANO (SP)" at bounding box center [142, 140] width 187 height 8
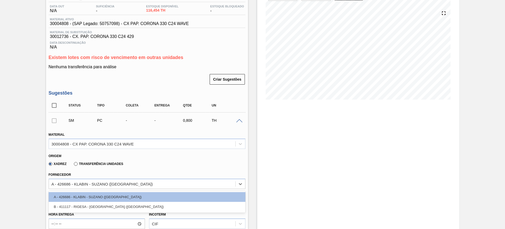
scroll to position [0, 0]
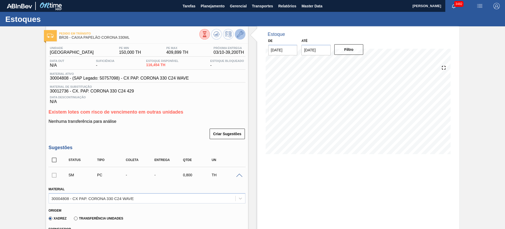
click at [238, 37] on icon at bounding box center [240, 34] width 6 height 6
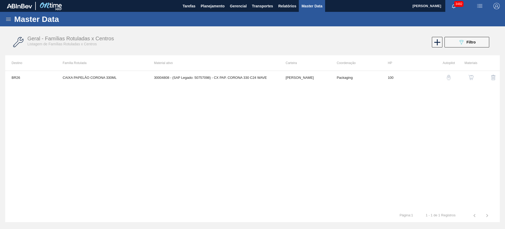
click at [472, 77] on img "button" at bounding box center [471, 77] width 5 height 5
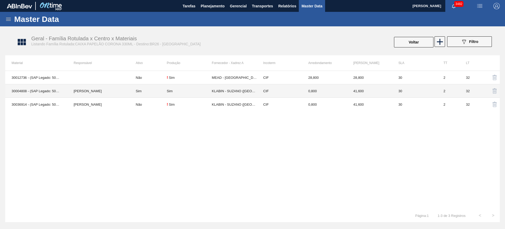
click at [174, 93] on td "Sim" at bounding box center [189, 90] width 45 height 13
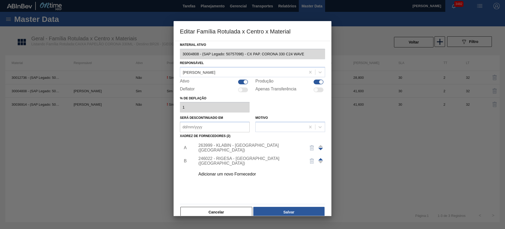
click at [220, 172] on div "Adicionar um novo Fornecedor" at bounding box center [249, 174] width 103 height 5
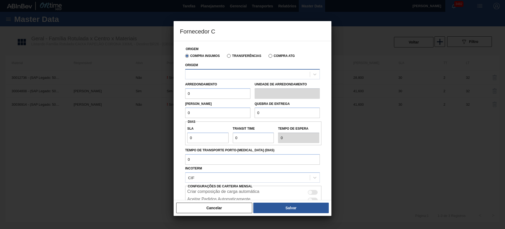
drag, startPoint x: 233, startPoint y: 73, endPoint x: 233, endPoint y: 77, distance: 3.7
click at [233, 73] on div at bounding box center [248, 74] width 124 height 8
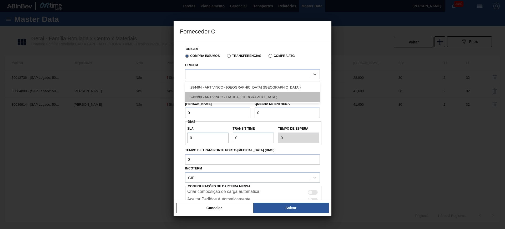
click at [249, 94] on div "243399 - ARTIVINCO - ITATIBA (SP)" at bounding box center [252, 97] width 135 height 10
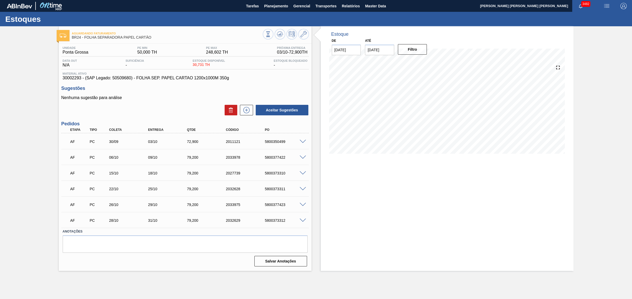
click at [378, 54] on input "[DATE]" at bounding box center [379, 50] width 29 height 11
click at [423, 62] on button "Next Month" at bounding box center [424, 63] width 4 height 4
click at [423, 110] on div "3" at bounding box center [422, 113] width 7 height 7
type input "[DATE]"
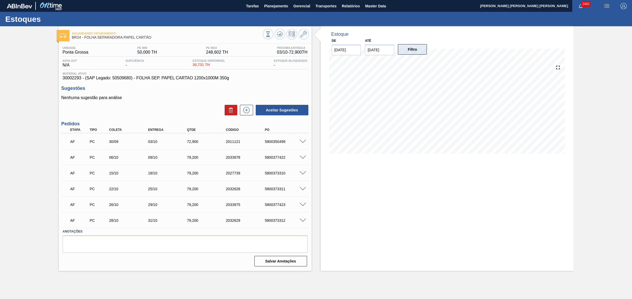
click at [413, 50] on button "Filtro" at bounding box center [412, 49] width 29 height 11
click at [300, 141] on span at bounding box center [302, 142] width 6 height 4
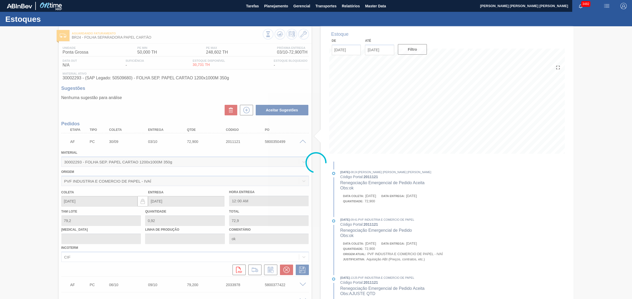
click at [302, 141] on div at bounding box center [316, 162] width 632 height 273
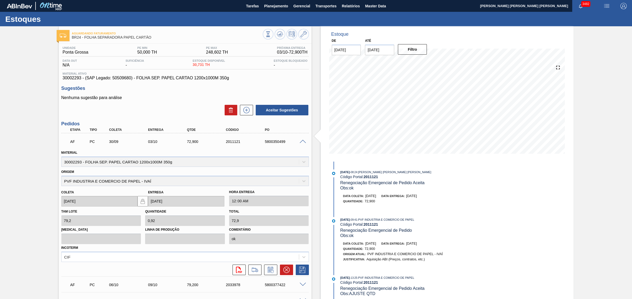
click at [302, 141] on span at bounding box center [302, 142] width 6 height 4
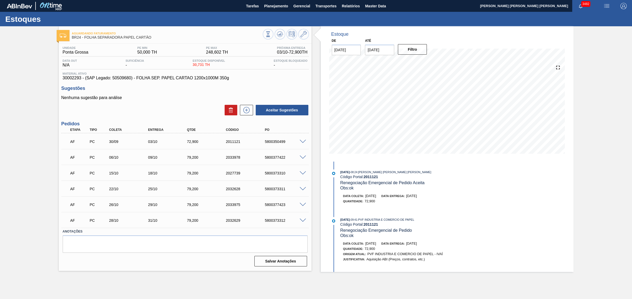
click at [280, 145] on div "AF PC 30/09 03/10 72,900 2011121 5800350499" at bounding box center [183, 141] width 233 height 11
copy div "5800350499"
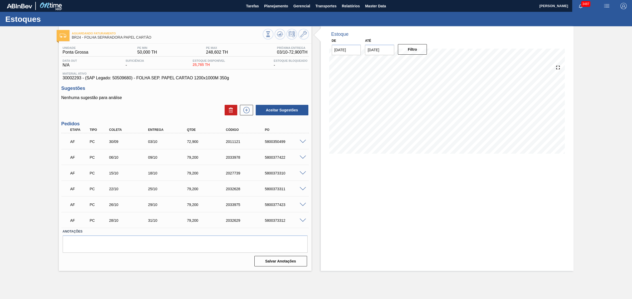
click at [410, 201] on div "Estoque De [DATE] Até [DATE] Filtro 04/10 Projeção de Estoque 86.131 [DOMAIN_NA…" at bounding box center [446, 148] width 253 height 245
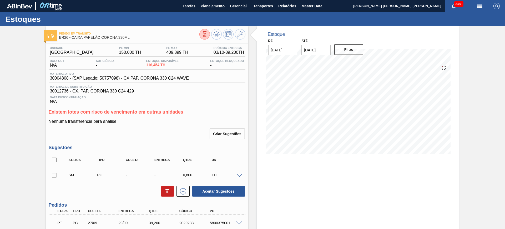
drag, startPoint x: 470, startPoint y: 0, endPoint x: 350, endPoint y: 193, distance: 227.6
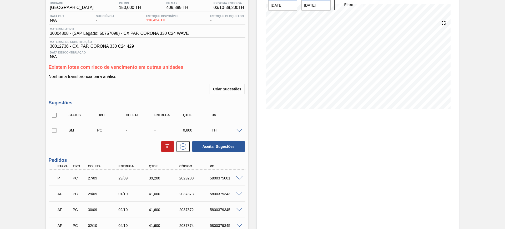
scroll to position [99, 0]
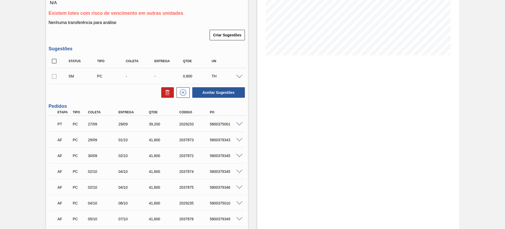
click at [240, 75] on span at bounding box center [239, 77] width 6 height 4
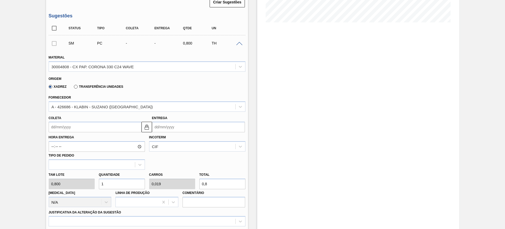
scroll to position [197, 0]
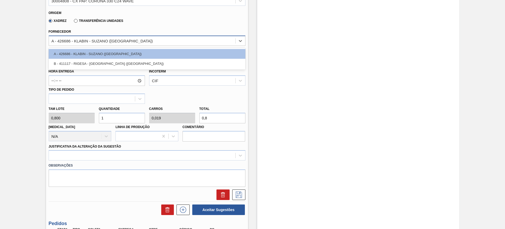
click at [109, 41] on div "A - 426686 - KLABIN - SUZANO (SP)" at bounding box center [102, 40] width 101 height 4
click at [163, 25] on div "Xadrez Transferência Unidades" at bounding box center [145, 20] width 192 height 10
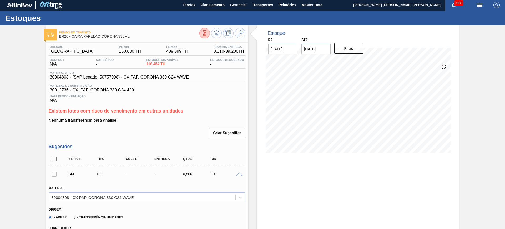
scroll to position [0, 0]
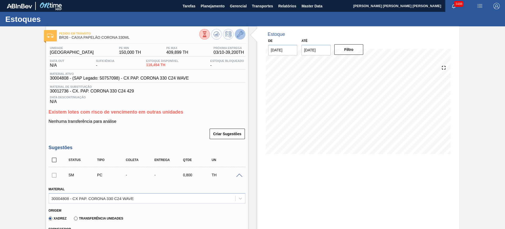
click at [240, 32] on icon at bounding box center [240, 34] width 6 height 6
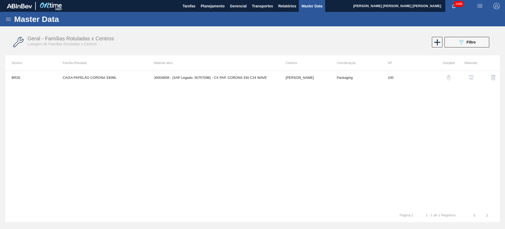
click at [473, 78] on img "button" at bounding box center [471, 77] width 5 height 5
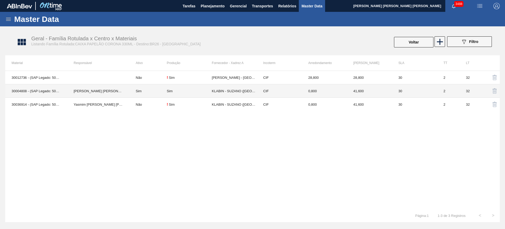
click at [214, 91] on td "KLABIN - SUZANO (SP)" at bounding box center [234, 90] width 45 height 13
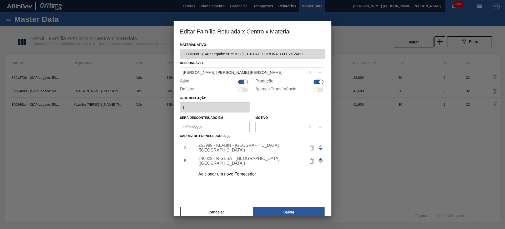
click at [224, 176] on div "Adicionar um novo Fornecedor" at bounding box center [249, 174] width 103 height 5
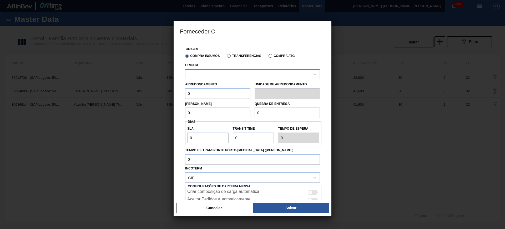
click at [221, 76] on div at bounding box center [248, 74] width 124 height 8
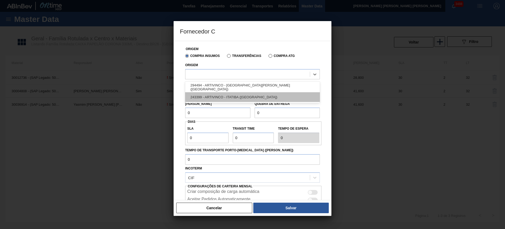
click at [228, 95] on div "243399 - ARTIVINCO - ITATIBA (SP)" at bounding box center [252, 97] width 135 height 10
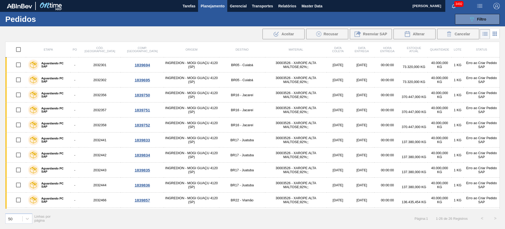
click at [214, 7] on span "Planejamento" at bounding box center [213, 6] width 24 height 6
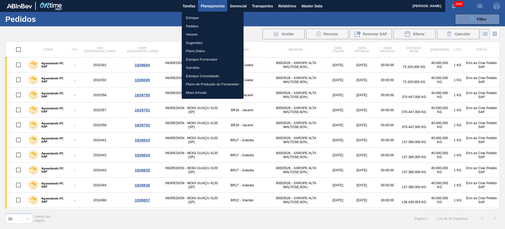
click at [203, 18] on li "Estoque" at bounding box center [213, 18] width 62 height 8
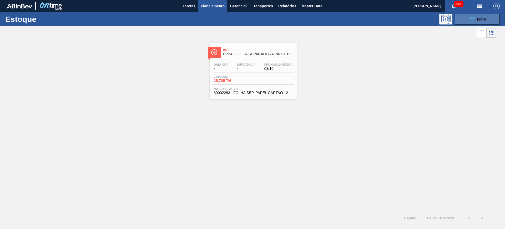
click at [467, 23] on button "089F7B8B-B2A5-4AFE-B5C0-19BA573D28AC Filtro" at bounding box center [477, 19] width 45 height 11
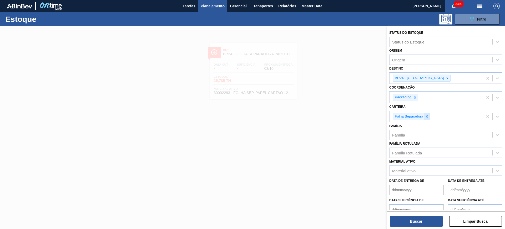
click at [425, 116] on icon at bounding box center [427, 116] width 4 height 4
click at [446, 77] on icon at bounding box center [448, 78] width 4 height 4
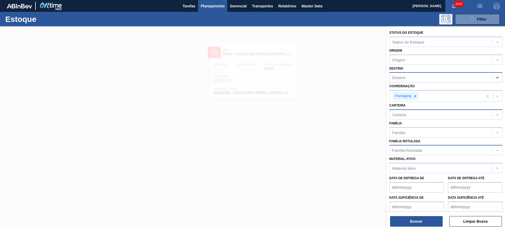
click at [420, 148] on div "Família Rotulada" at bounding box center [407, 150] width 30 height 4
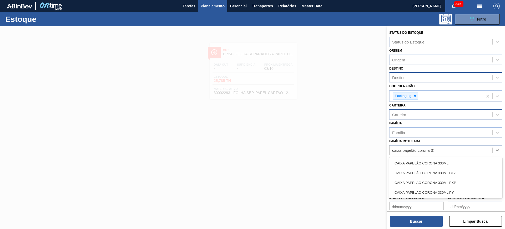
type Rotulada "caixa papelão corona 330"
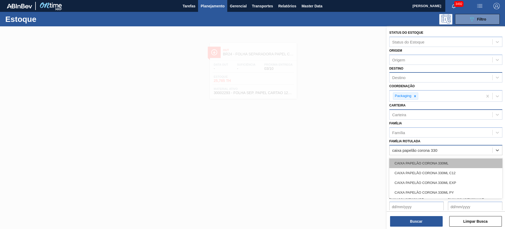
click at [426, 161] on div "CAIXA PAPELÃO CORONA 330ML" at bounding box center [445, 163] width 113 height 10
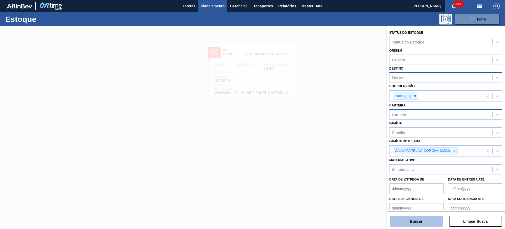
click at [434, 219] on button "Buscar" at bounding box center [416, 221] width 53 height 11
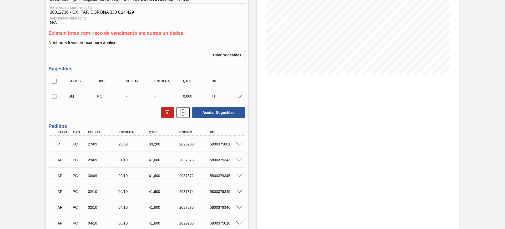
scroll to position [99, 0]
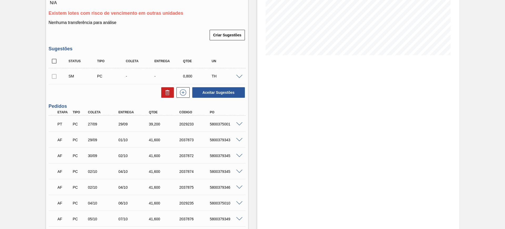
click at [239, 75] on span at bounding box center [239, 77] width 6 height 4
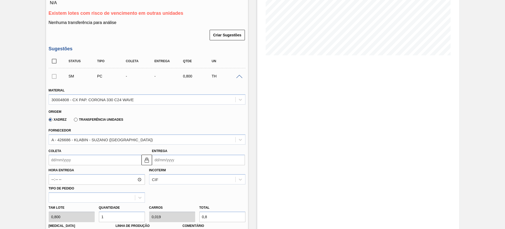
scroll to position [230, 0]
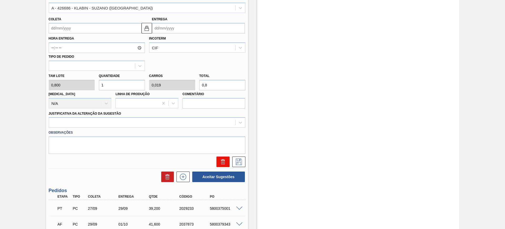
click at [222, 161] on icon at bounding box center [222, 162] width 0 height 3
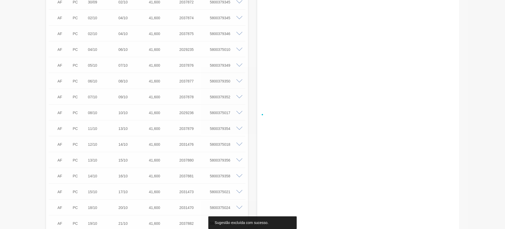
scroll to position [218, 0]
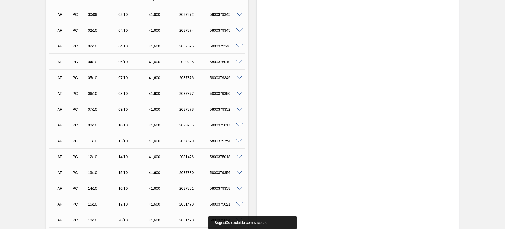
click at [239, 109] on span at bounding box center [239, 109] width 6 height 4
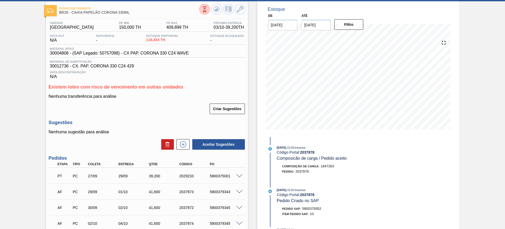
scroll to position [0, 0]
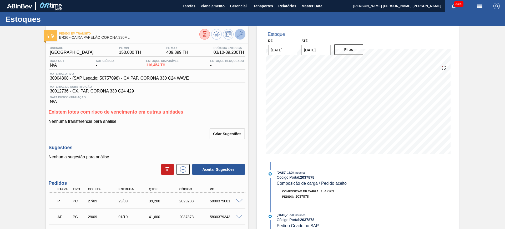
click at [241, 35] on icon at bounding box center [240, 34] width 6 height 6
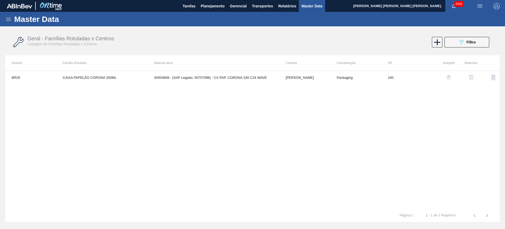
click at [472, 77] on img "button" at bounding box center [471, 77] width 5 height 5
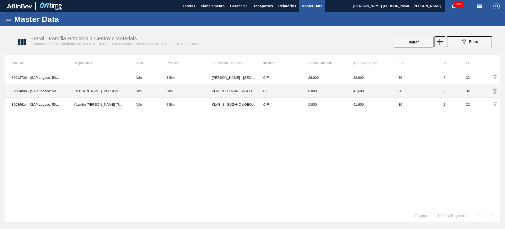
click at [155, 90] on td "Sim" at bounding box center [147, 90] width 37 height 13
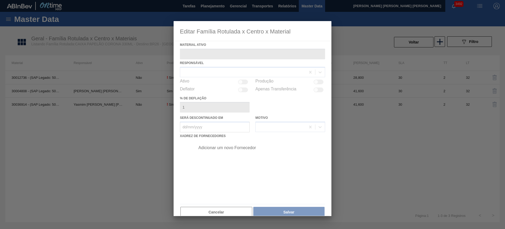
type ativo "30004808 - (SAP Legado: 50757098) - CX PAP. CORONA 330 C24 WAVE"
checkbox input "true"
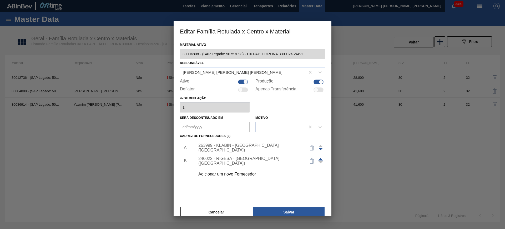
click at [218, 172] on div "Adicionar um novo Fornecedor" at bounding box center [249, 174] width 103 height 5
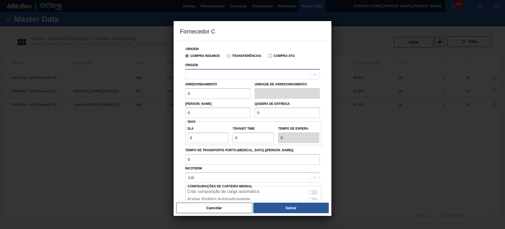
click at [222, 73] on div at bounding box center [248, 74] width 124 height 8
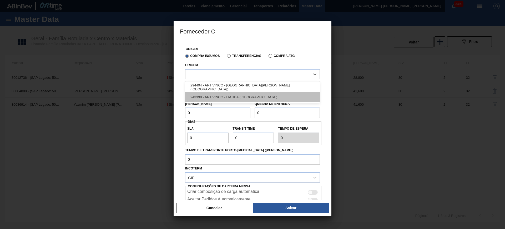
click at [227, 96] on div "243399 - ARTIVINCO - ITATIBA (SP)" at bounding box center [252, 97] width 135 height 10
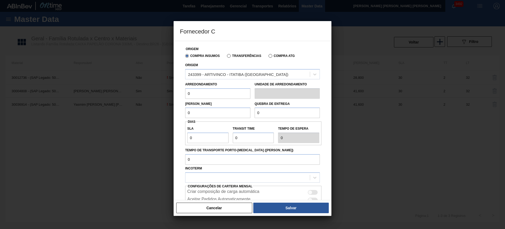
click at [201, 95] on input "0" at bounding box center [217, 93] width 65 height 11
type input "8"
type input "0,8"
click at [208, 111] on input "0" at bounding box center [217, 112] width 65 height 11
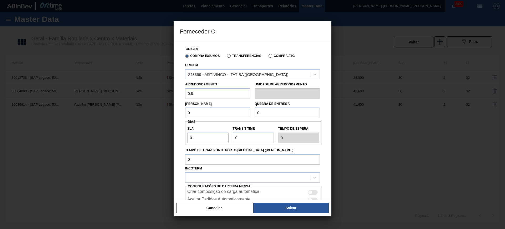
click at [208, 111] on input "0" at bounding box center [217, 112] width 65 height 11
type input "41,6"
type input "41,16"
type input "NaN"
type input "3"
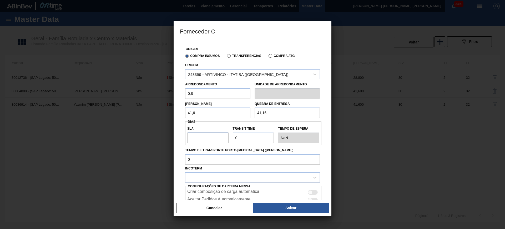
type input "3"
type input "30"
type input "1"
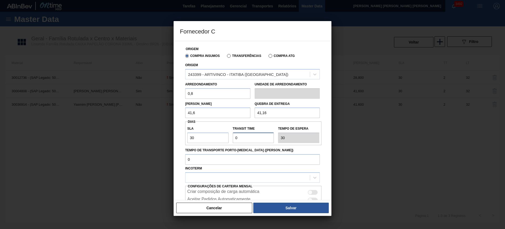
type input "31"
type input "11"
type input "41"
type input "1"
type input "31"
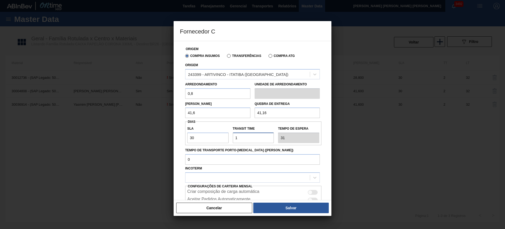
type input "NaN"
type input "1"
type input "31"
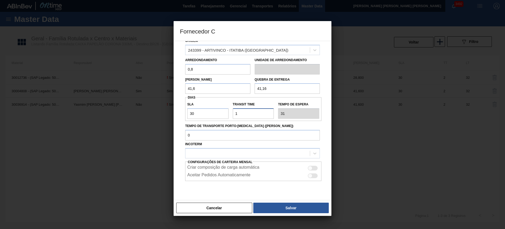
scroll to position [38, 0]
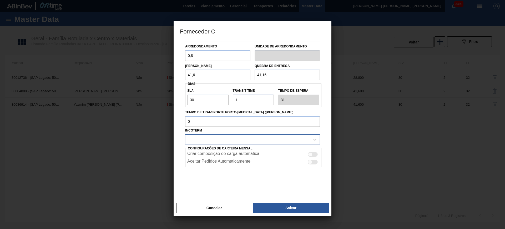
type input "1"
click at [224, 142] on div at bounding box center [248, 140] width 124 height 8
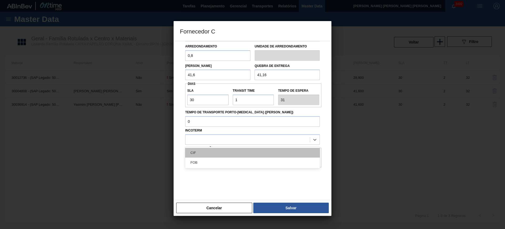
click at [217, 154] on div "CIF" at bounding box center [252, 153] width 135 height 10
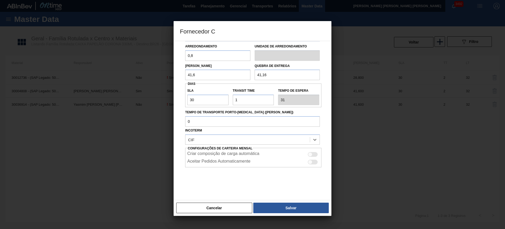
click at [314, 156] on div at bounding box center [313, 154] width 10 height 5
checkbox input "true"
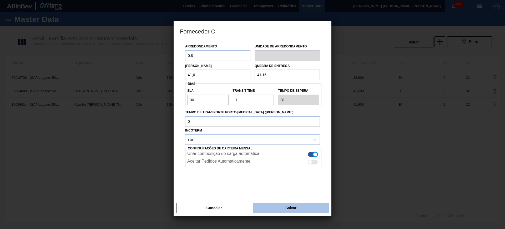
click at [309, 206] on button "Salvar" at bounding box center [291, 207] width 76 height 11
type input "Milheiros"
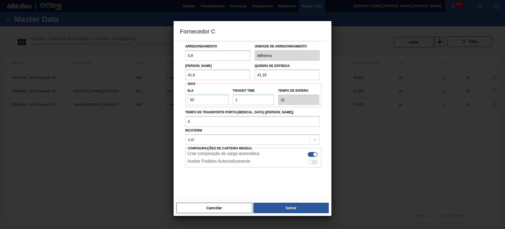
click at [269, 76] on input "41,16" at bounding box center [287, 74] width 65 height 11
type input "41,6"
click at [287, 204] on button "Salvar" at bounding box center [291, 207] width 76 height 11
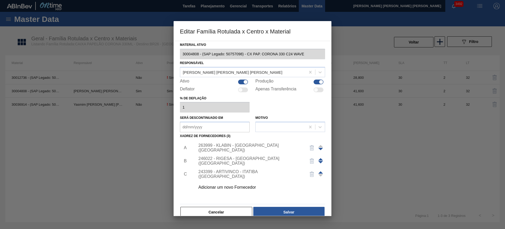
click at [319, 170] on div at bounding box center [320, 174] width 5 height 13
click at [320, 172] on span at bounding box center [320, 172] width 5 height 2
click at [299, 209] on button "Salvar" at bounding box center [288, 212] width 71 height 11
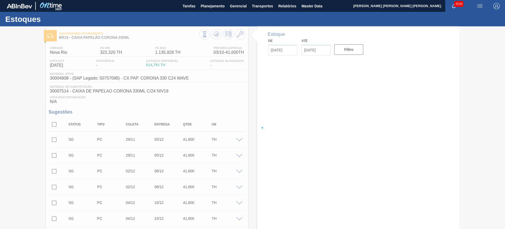
type input "[DATE]"
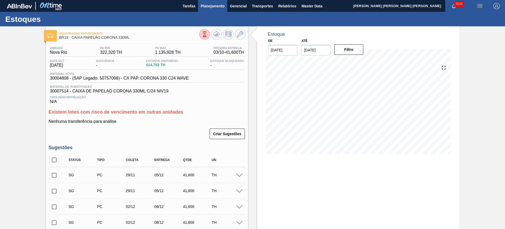
click at [216, 9] on button "Planejamento" at bounding box center [212, 6] width 29 height 12
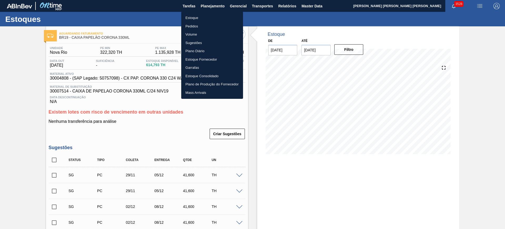
click at [203, 16] on li "Estoque" at bounding box center [212, 18] width 62 height 8
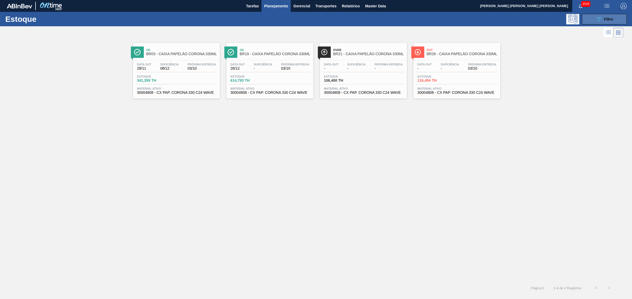
click at [505, 15] on button "089F7B8B-B2A5-4AFE-B5C0-19BA573D28AC Filtro" at bounding box center [604, 19] width 45 height 11
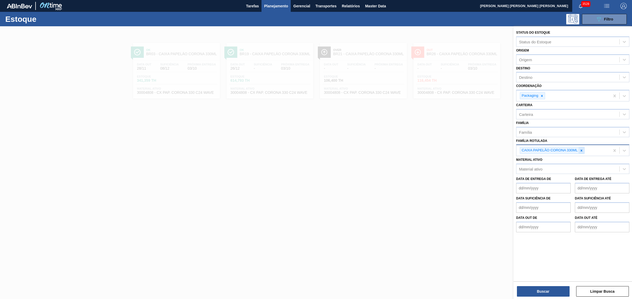
click at [505, 149] on icon at bounding box center [581, 151] width 4 height 4
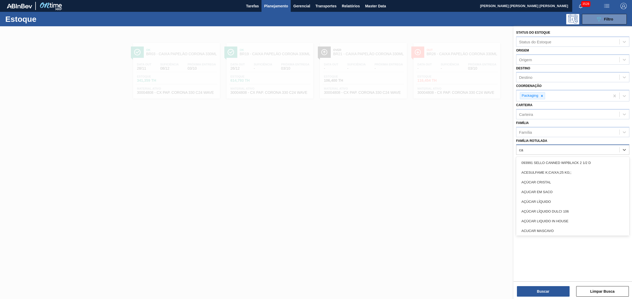
type Rotulada "c"
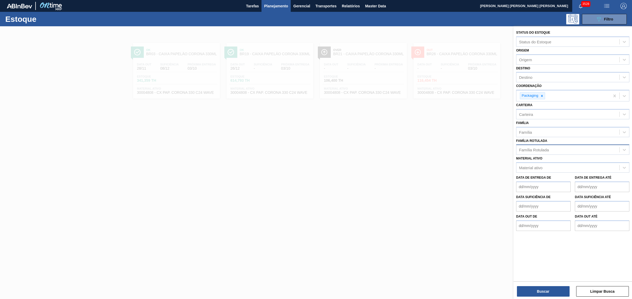
click at [505, 85] on label "Coordenação" at bounding box center [529, 86] width 26 height 4
click at [505, 94] on input "Coordenação" at bounding box center [546, 96] width 1 height 4
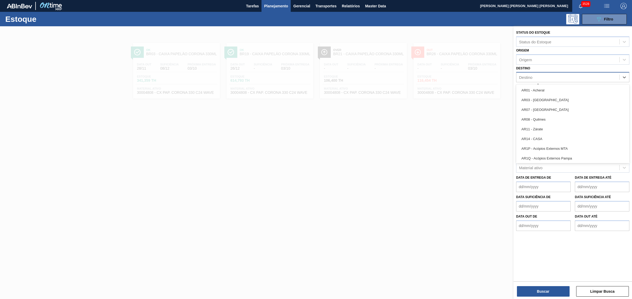
click at [505, 78] on div "Destino" at bounding box center [567, 78] width 103 height 8
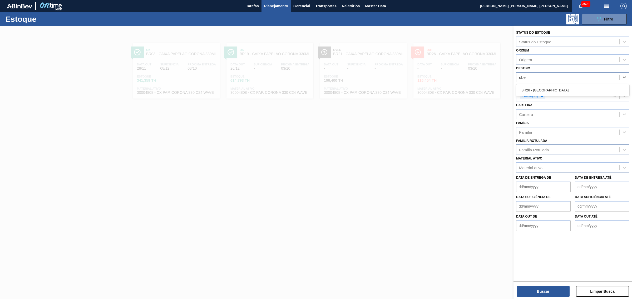
type input "uber"
click at [505, 89] on div "BR26 - [GEOGRAPHIC_DATA]" at bounding box center [572, 91] width 113 height 10
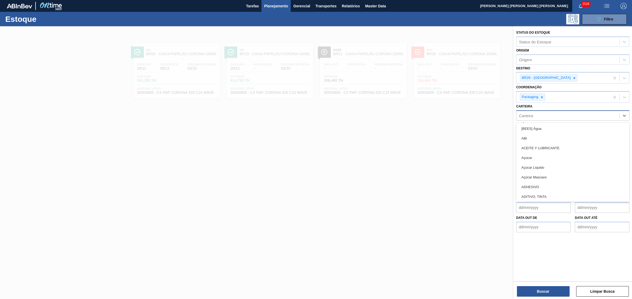
click at [505, 113] on div "Carteira" at bounding box center [526, 115] width 14 height 4
type input "caixa c"
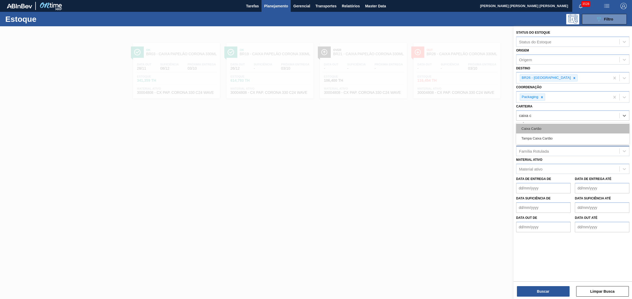
click at [505, 126] on div "Caixa Cartão" at bounding box center [572, 129] width 113 height 10
type input "caixa pap"
click at [505, 128] on div "[PERSON_NAME]" at bounding box center [572, 130] width 113 height 10
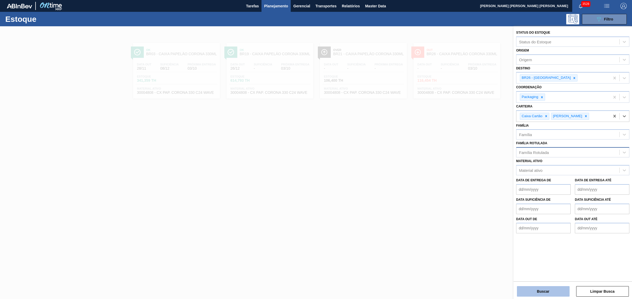
click at [505, 228] on button "Buscar" at bounding box center [543, 292] width 53 height 11
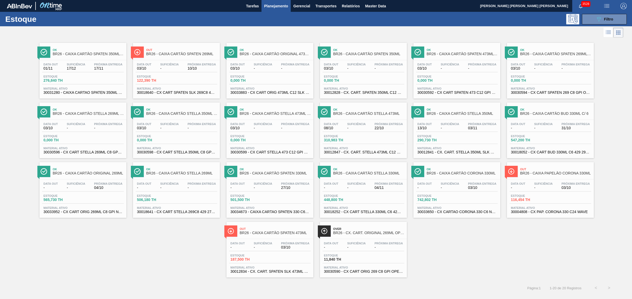
click at [107, 28] on div at bounding box center [311, 32] width 623 height 13
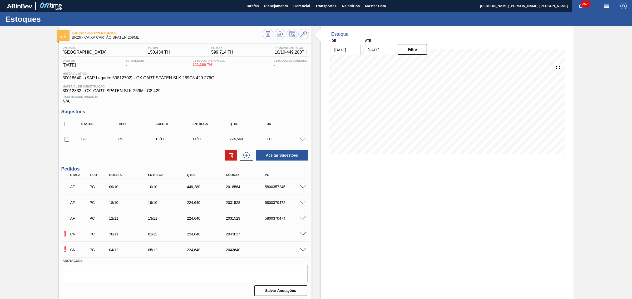
scroll to position [2, 0]
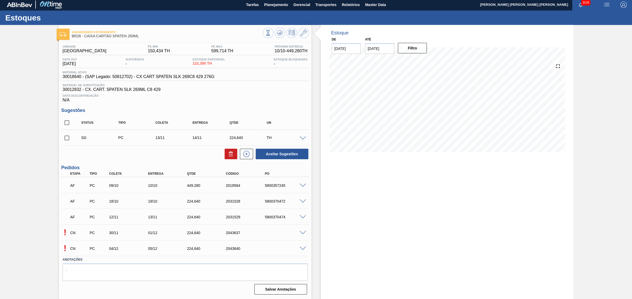
click at [300, 249] on span at bounding box center [302, 249] width 6 height 4
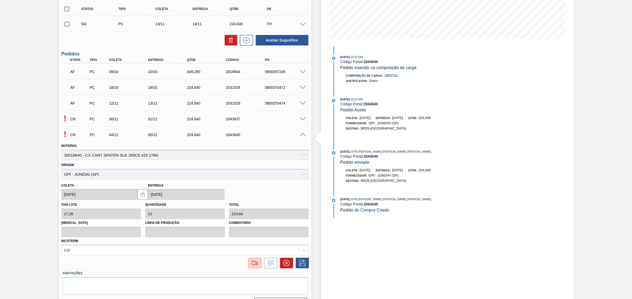
scroll to position [129, 0]
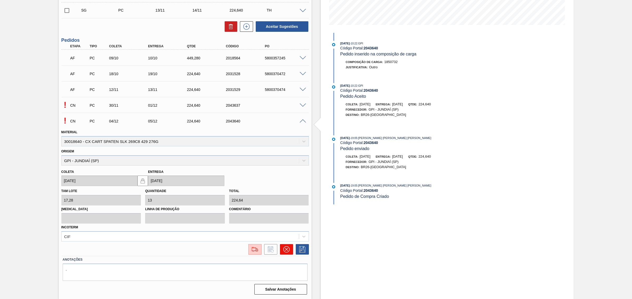
click at [286, 249] on icon at bounding box center [286, 250] width 6 height 6
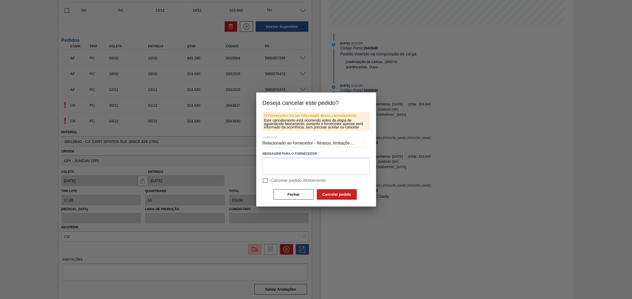
click at [275, 180] on span "Cancelar pedido diretamente" at bounding box center [297, 181] width 55 height 6
click at [270, 180] on input "Cancelar pedido diretamente" at bounding box center [264, 180] width 11 height 11
checkbox input "true"
click at [344, 195] on button "Cancelar pedido" at bounding box center [337, 194] width 40 height 11
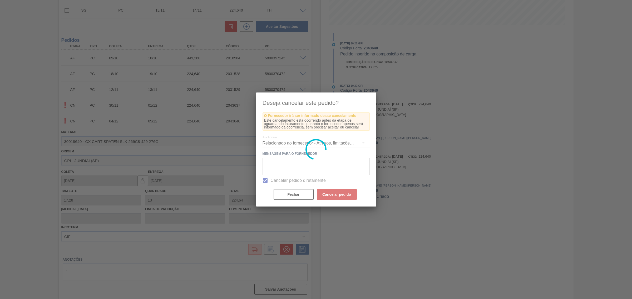
scroll to position [0, 0]
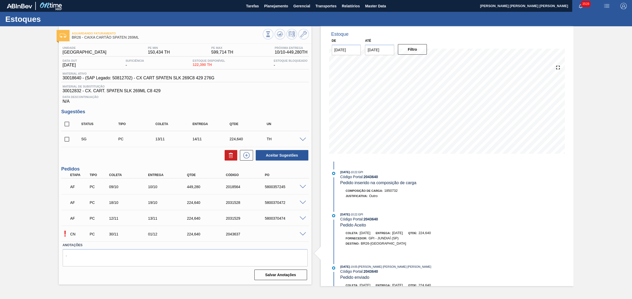
click at [277, 203] on div "5800370472" at bounding box center [285, 203] width 44 height 4
copy div "5800370472"
click at [301, 203] on span at bounding box center [302, 203] width 6 height 4
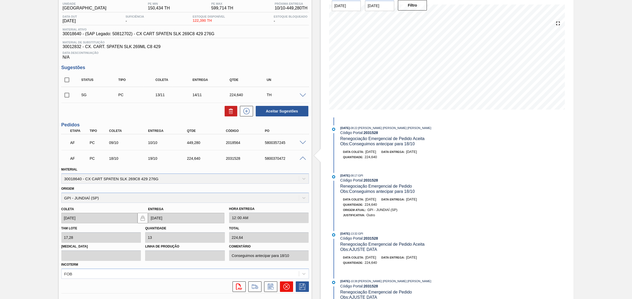
scroll to position [114, 0]
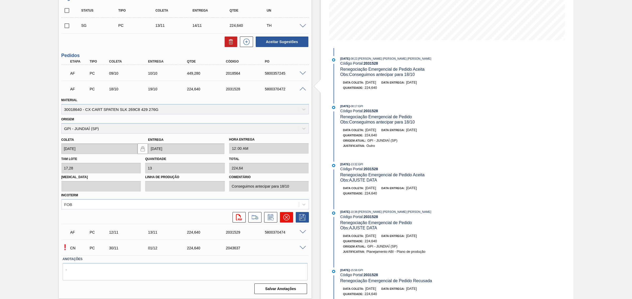
click at [287, 218] on icon at bounding box center [286, 217] width 6 height 6
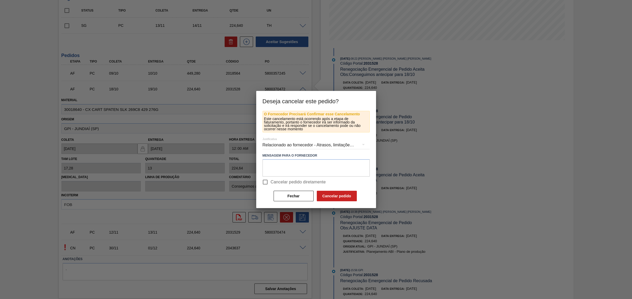
click at [287, 186] on label "Cancelar pedido diretamente" at bounding box center [292, 182] width 66 height 11
click at [270, 186] on input "Cancelar pedido diretamente" at bounding box center [264, 182] width 11 height 11
checkbox input "true"
click at [325, 193] on button "Cancelar pedido" at bounding box center [337, 196] width 40 height 11
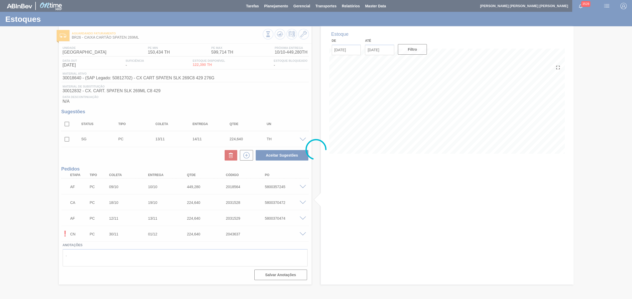
scroll to position [0, 0]
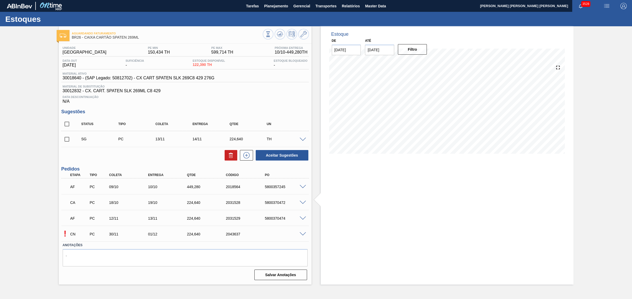
click at [303, 234] on span at bounding box center [302, 235] width 6 height 4
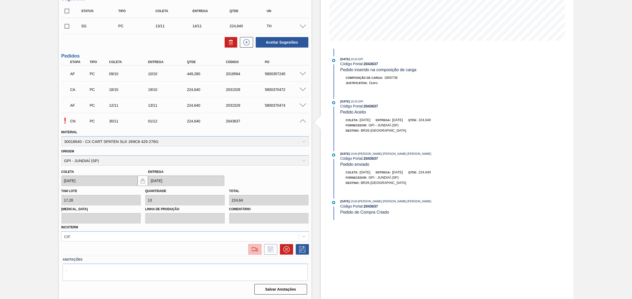
click at [254, 248] on img at bounding box center [254, 250] width 8 height 6
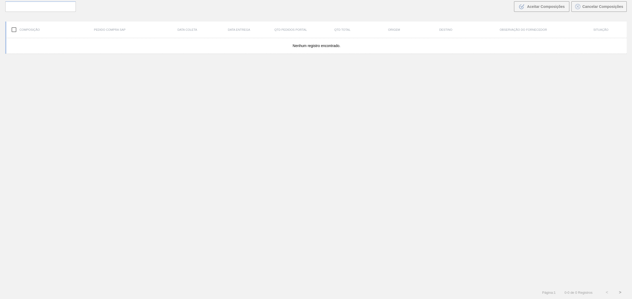
scroll to position [38, 0]
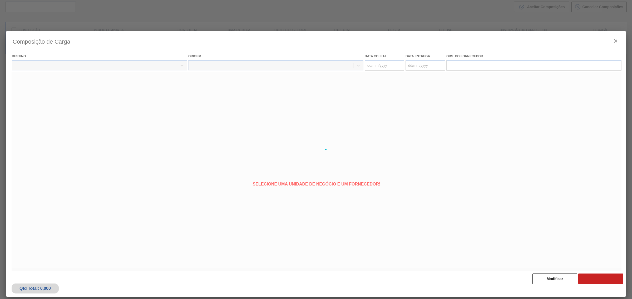
type coleta "30/11/2025"
type Entrega "01/12/2025"
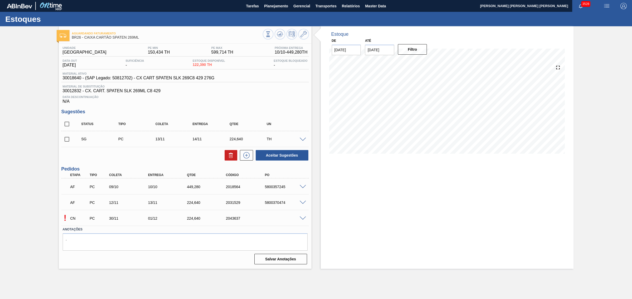
click at [302, 218] on span at bounding box center [302, 219] width 6 height 4
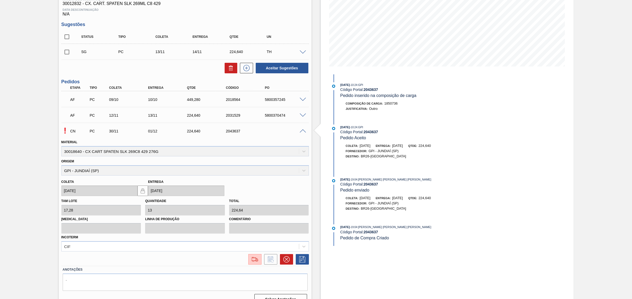
scroll to position [98, 0]
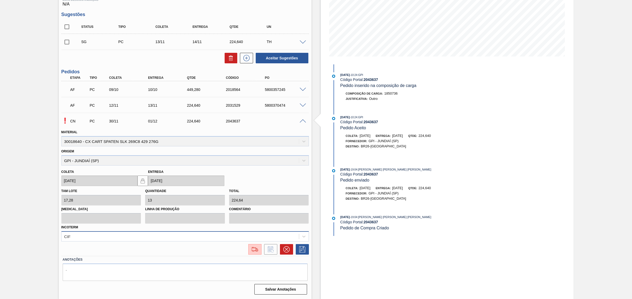
click at [219, 234] on div "CIF" at bounding box center [184, 237] width 247 height 10
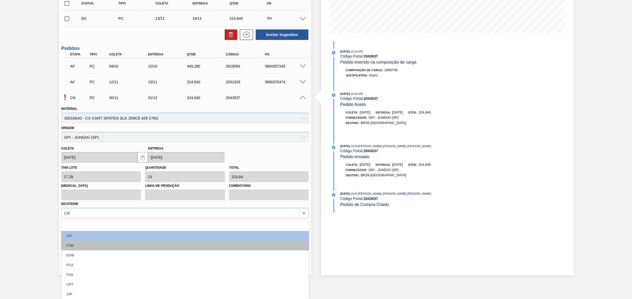
click at [175, 249] on div "FOB" at bounding box center [184, 246] width 247 height 10
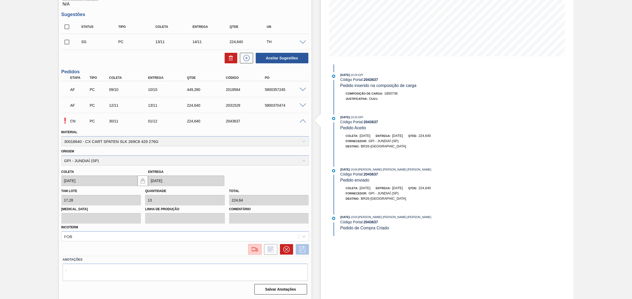
click at [301, 252] on icon at bounding box center [302, 250] width 8 height 6
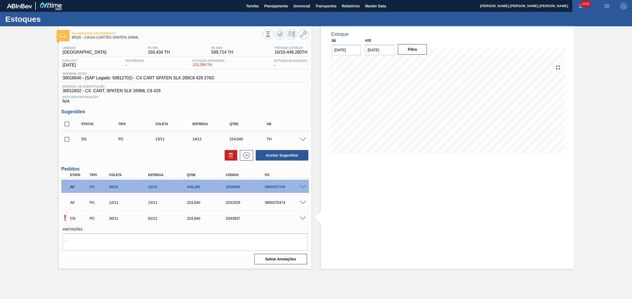
scroll to position [0, 0]
click at [300, 221] on span at bounding box center [302, 219] width 6 height 4
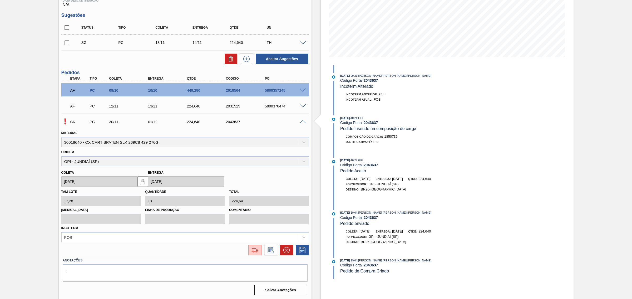
scroll to position [98, 0]
click at [254, 250] on img at bounding box center [254, 250] width 8 height 6
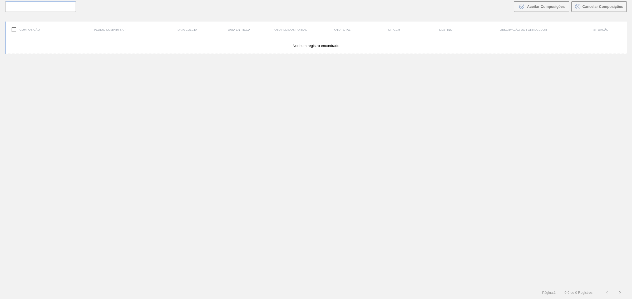
scroll to position [38, 0]
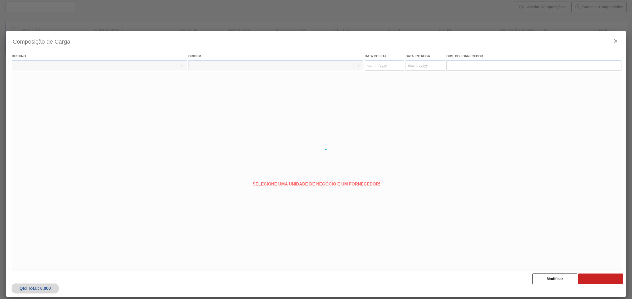
type coleta "30/11/2025"
type Entrega "[DATE]"
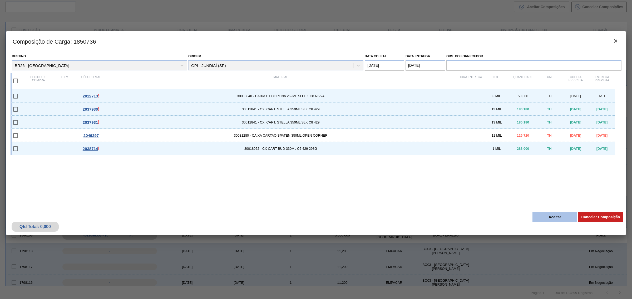
click at [560, 213] on button "Aceitar" at bounding box center [554, 217] width 45 height 11
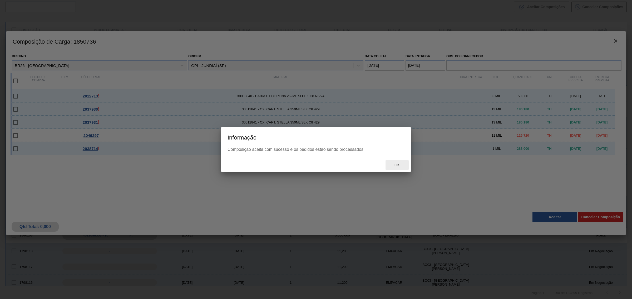
click at [396, 163] on span "Ok" at bounding box center [397, 165] width 14 height 4
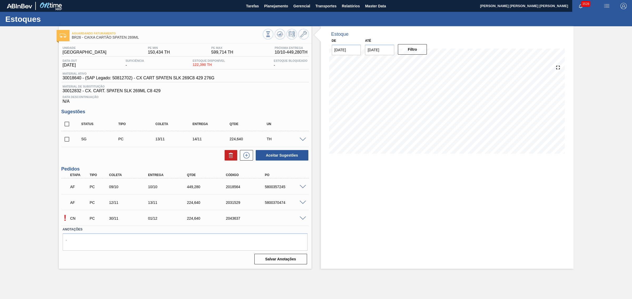
click at [300, 220] on span at bounding box center [302, 219] width 6 height 4
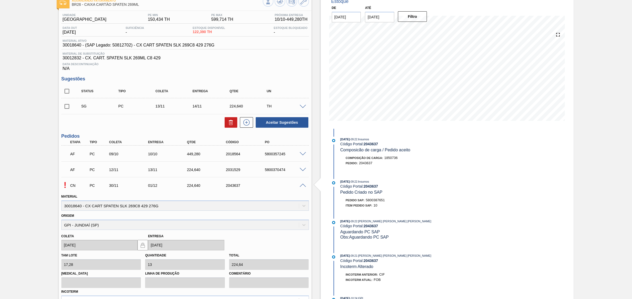
scroll to position [98, 0]
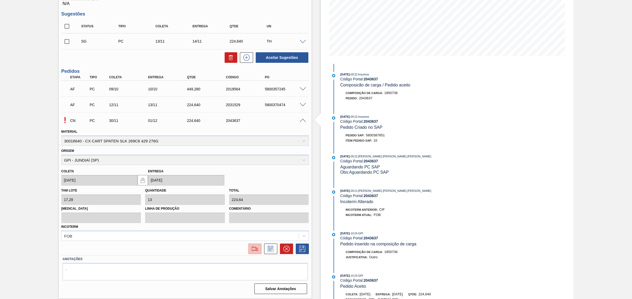
click at [253, 249] on img at bounding box center [254, 249] width 8 height 6
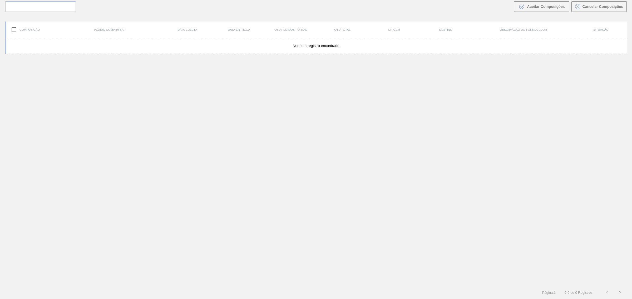
scroll to position [38, 0]
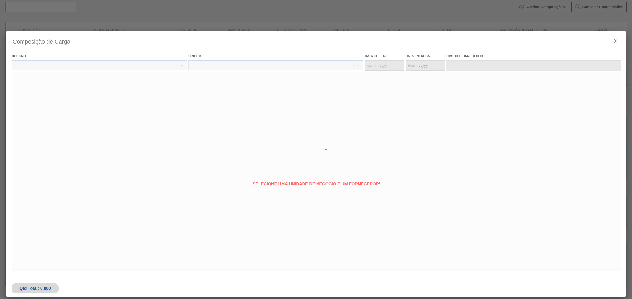
type coleta "30/11/2025"
type Entrega "01/12/2025"
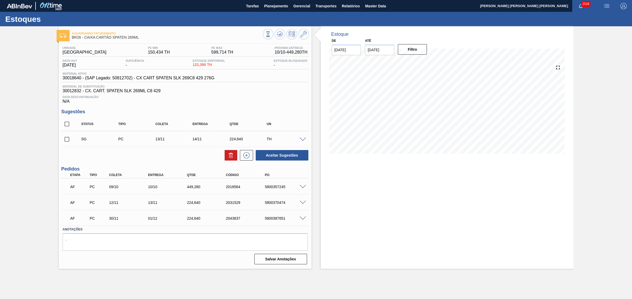
click at [64, 128] on input "checkbox" at bounding box center [66, 124] width 11 height 11
checkbox input "true"
click at [232, 157] on icon at bounding box center [231, 155] width 6 height 6
checkbox input "false"
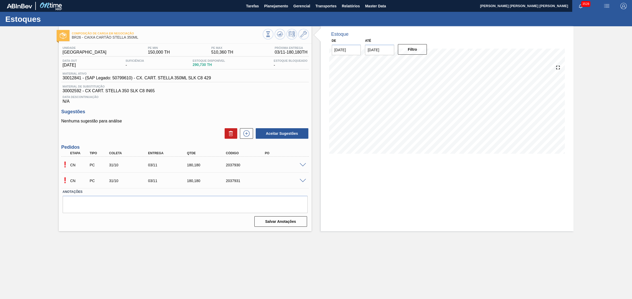
click at [302, 181] on span at bounding box center [302, 181] width 6 height 4
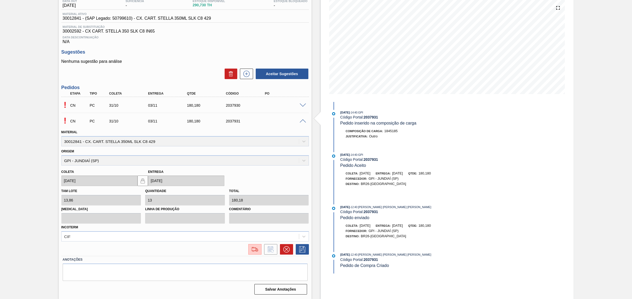
scroll to position [61, 0]
click at [288, 251] on icon at bounding box center [286, 250] width 6 height 6
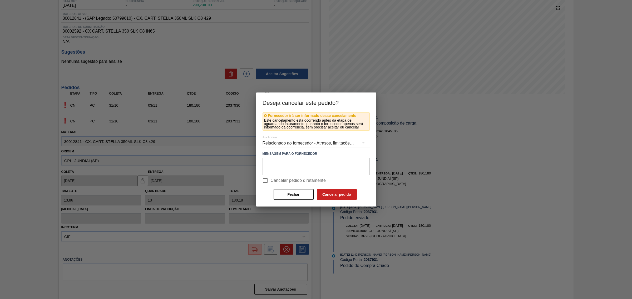
click at [275, 181] on span "Cancelar pedido diretamente" at bounding box center [297, 181] width 55 height 6
click at [270, 181] on input "Cancelar pedido diretamente" at bounding box center [264, 180] width 11 height 11
checkbox input "true"
click at [334, 192] on button "Cancelar pedido" at bounding box center [337, 194] width 40 height 11
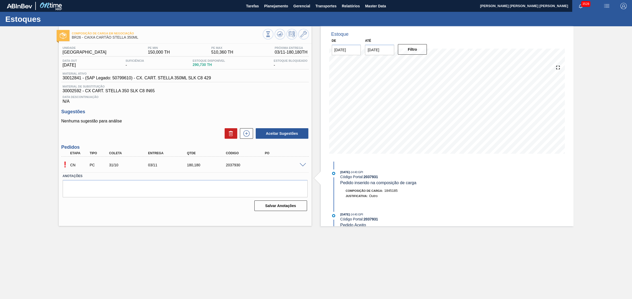
scroll to position [0, 0]
click at [303, 165] on span at bounding box center [302, 165] width 6 height 4
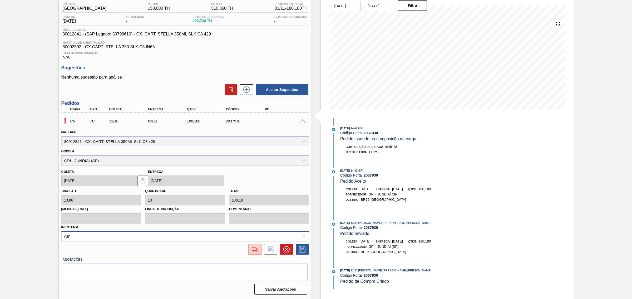
click at [158, 235] on div "CIF" at bounding box center [184, 237] width 247 height 10
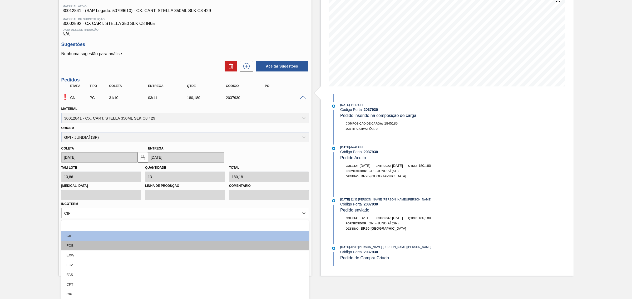
click at [143, 245] on div "FOB" at bounding box center [184, 246] width 247 height 10
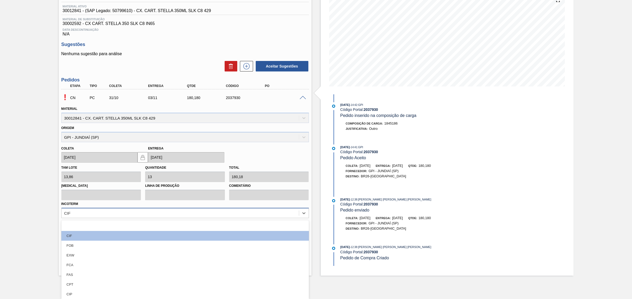
scroll to position [45, 0]
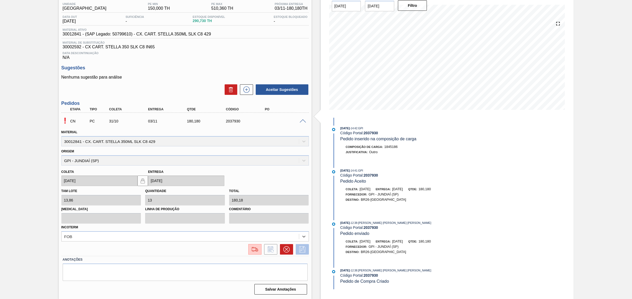
click at [304, 251] on icon at bounding box center [302, 250] width 6 height 6
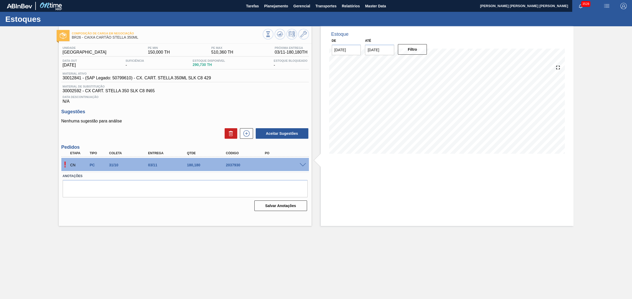
scroll to position [0, 0]
click at [303, 166] on span at bounding box center [302, 165] width 6 height 4
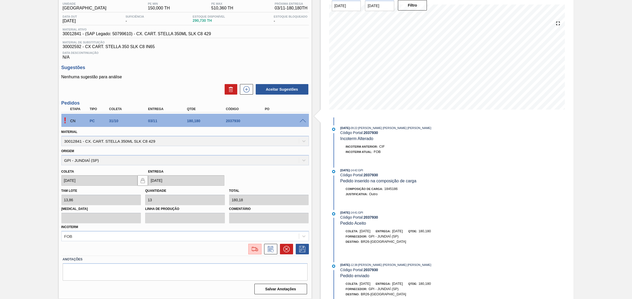
scroll to position [45, 0]
click at [257, 250] on img at bounding box center [254, 249] width 8 height 6
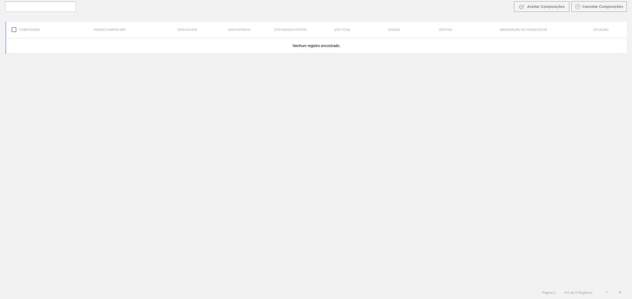
scroll to position [38, 0]
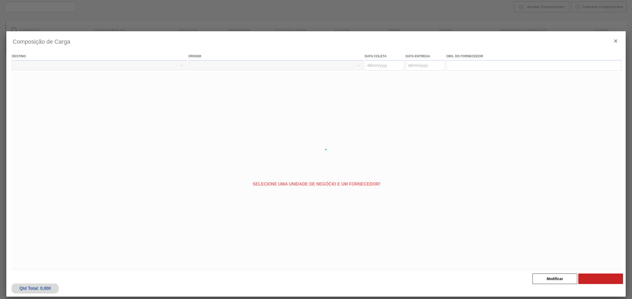
type coleta "31/10/2025"
type Entrega "03/11/2025"
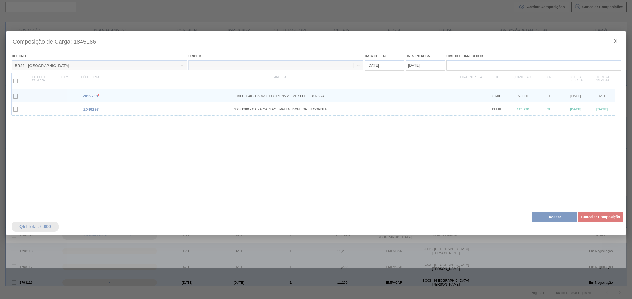
click at [549, 217] on button "Aceitar" at bounding box center [554, 217] width 45 height 11
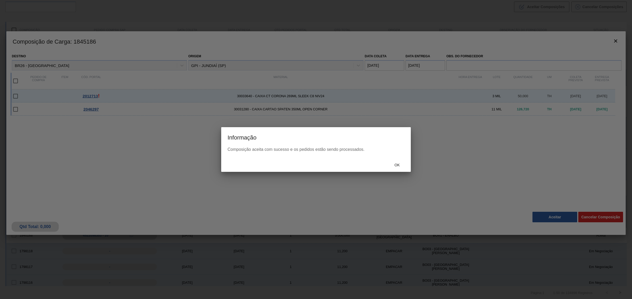
click at [397, 165] on span "Ok" at bounding box center [397, 165] width 14 height 4
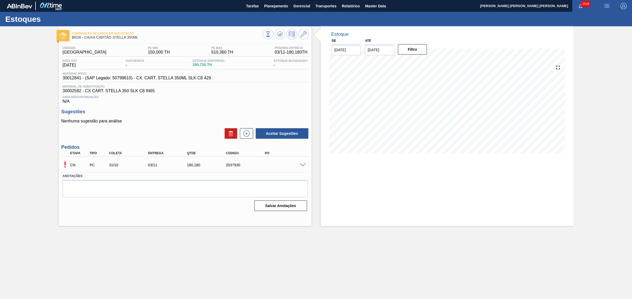
click at [302, 164] on div at bounding box center [303, 165] width 11 height 4
click at [303, 167] on span at bounding box center [302, 165] width 6 height 4
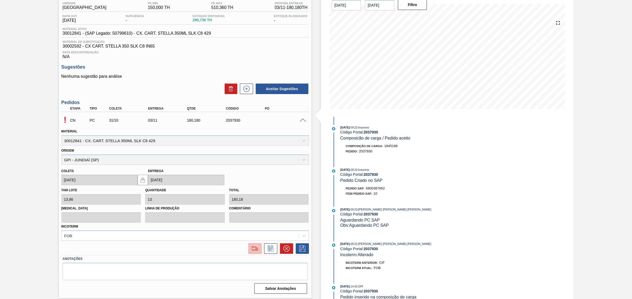
click at [253, 252] on img at bounding box center [254, 249] width 8 height 6
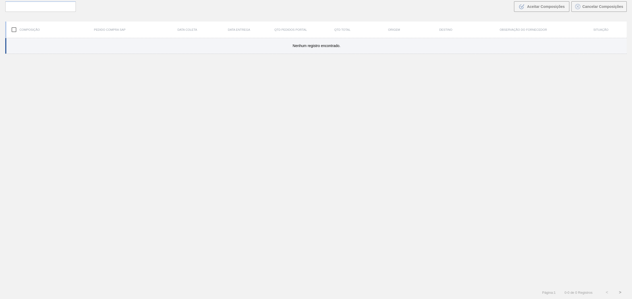
scroll to position [38, 0]
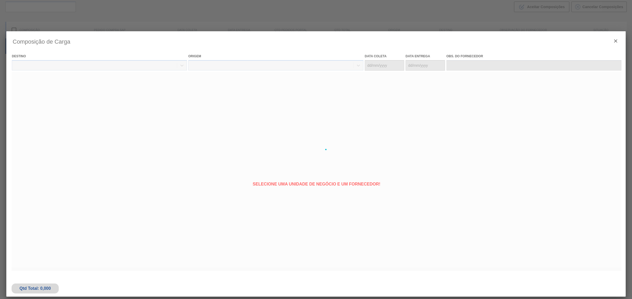
type coleta "31/10/2025"
type Entrega "03/11/2025"
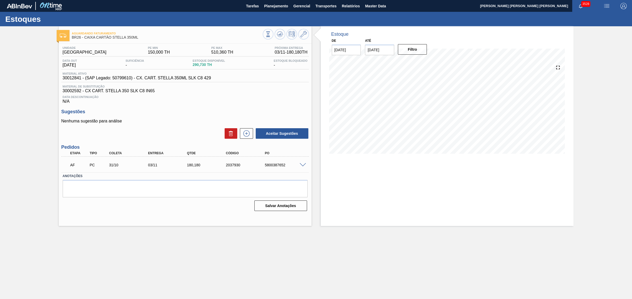
click at [303, 166] on span at bounding box center [302, 165] width 6 height 4
click at [305, 166] on span at bounding box center [302, 165] width 6 height 4
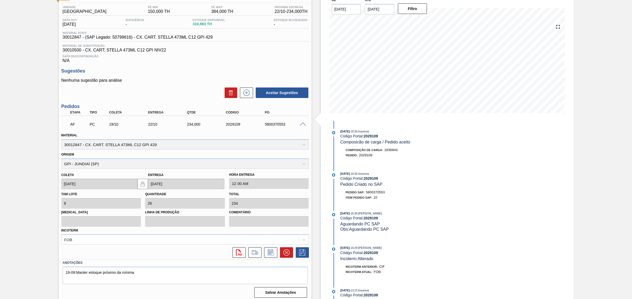
scroll to position [45, 0]
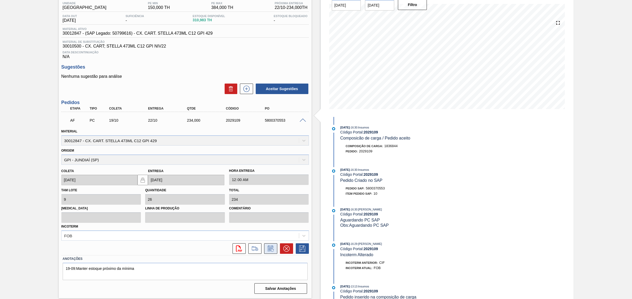
click at [270, 247] on icon at bounding box center [270, 249] width 6 height 6
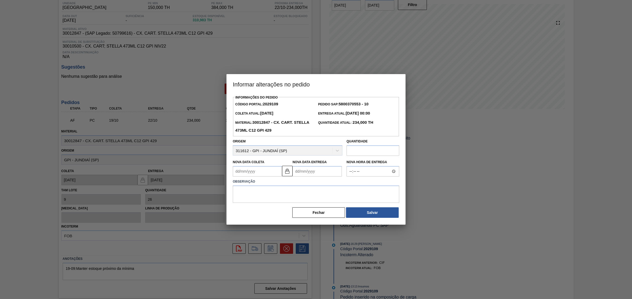
click at [297, 173] on Entrega2029109 "Nova Data Entrega" at bounding box center [316, 171] width 49 height 11
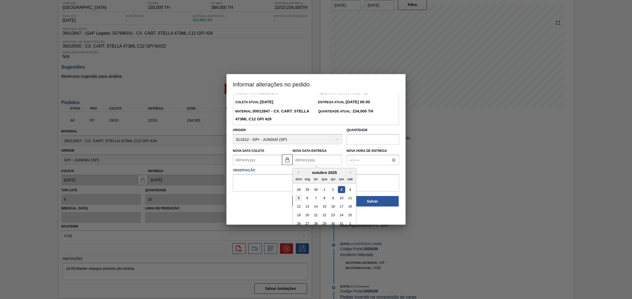
scroll to position [18, 0]
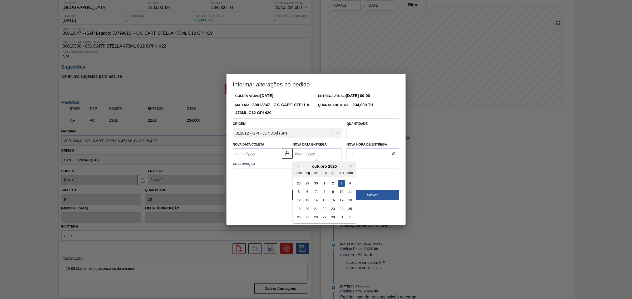
click at [352, 167] on button "Next Month" at bounding box center [351, 167] width 4 height 4
click at [317, 191] on div "4" at bounding box center [315, 191] width 7 height 7
type Coleta2029109 "[DATE]"
type Entrega2029109 "[DATE]"
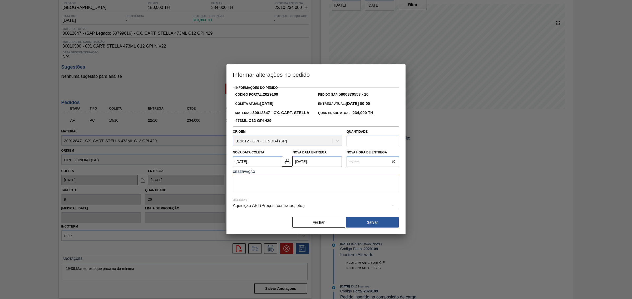
scroll to position [0, 0]
click at [284, 185] on textarea at bounding box center [316, 184] width 166 height 17
type textarea "AJUSTE DATA - SEM PROGRAMAÇÃO NO MES 10"
click at [317, 206] on div "Aquisição ABI (Preços, contratos, etc.)" at bounding box center [316, 206] width 166 height 15
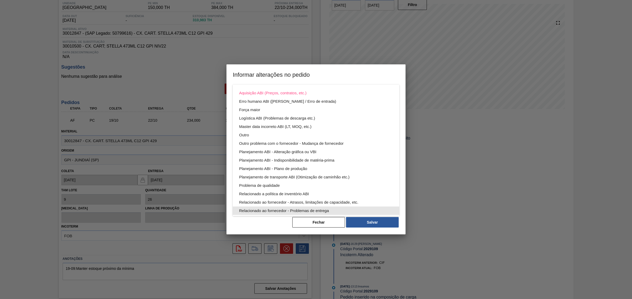
scroll to position [28, 0]
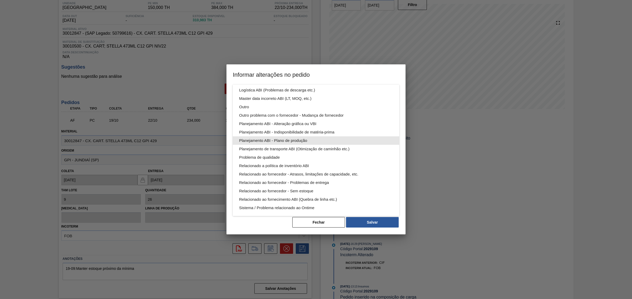
click at [319, 140] on div "Planejamento ABI - Plano de produção" at bounding box center [316, 141] width 154 height 8
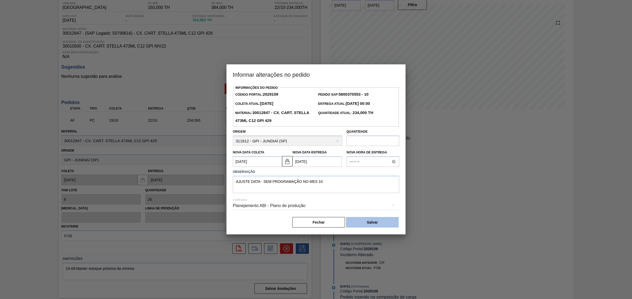
click at [379, 222] on button "Salvar" at bounding box center [372, 222] width 53 height 11
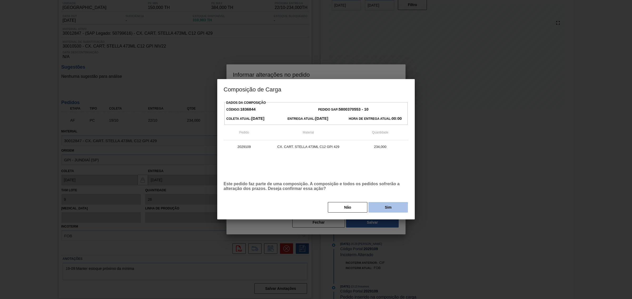
click at [387, 204] on button "Sim" at bounding box center [387, 207] width 39 height 11
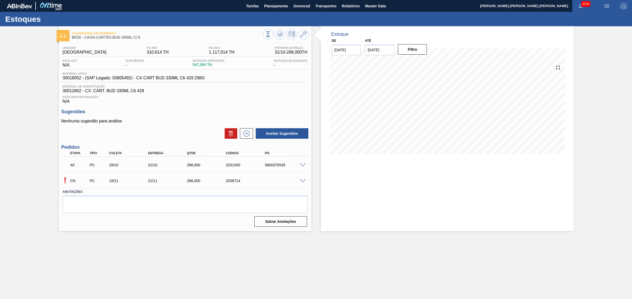
click at [304, 182] on span at bounding box center [302, 181] width 6 height 4
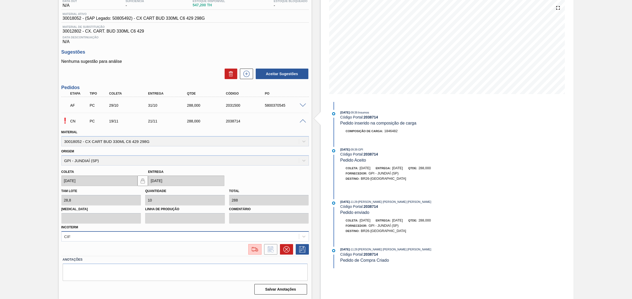
click at [190, 236] on div "CIF" at bounding box center [184, 237] width 247 height 10
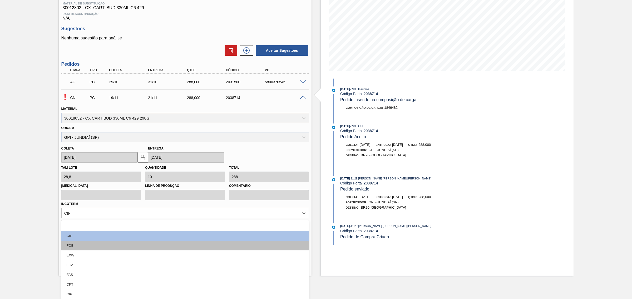
click at [156, 245] on div "FOB" at bounding box center [184, 246] width 247 height 10
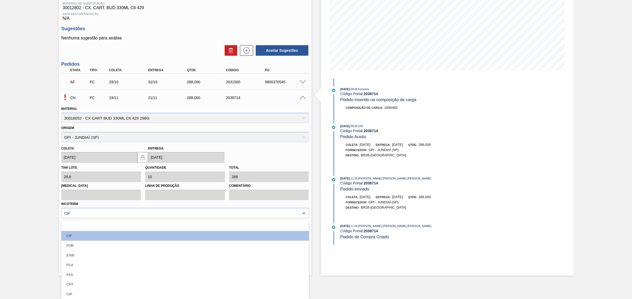
scroll to position [61, 0]
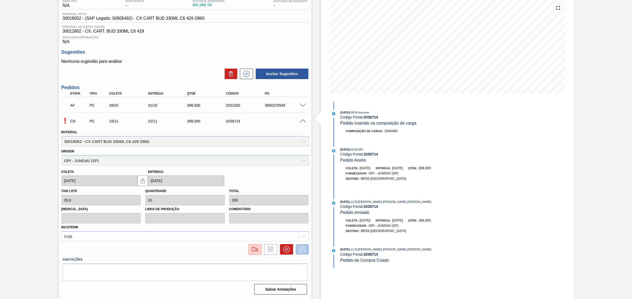
click at [298, 246] on button at bounding box center [301, 249] width 13 height 11
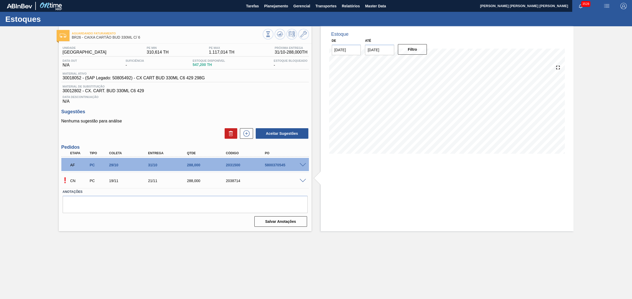
scroll to position [0, 0]
click at [302, 181] on span at bounding box center [302, 181] width 6 height 4
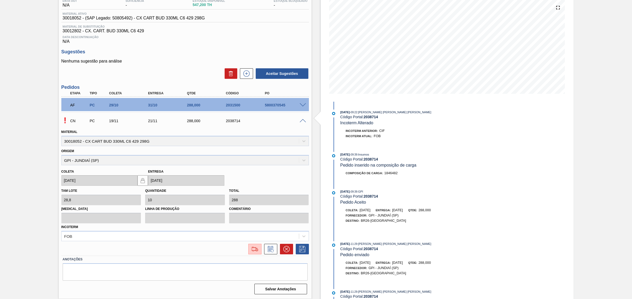
scroll to position [61, 0]
click at [258, 248] on img at bounding box center [254, 249] width 8 height 6
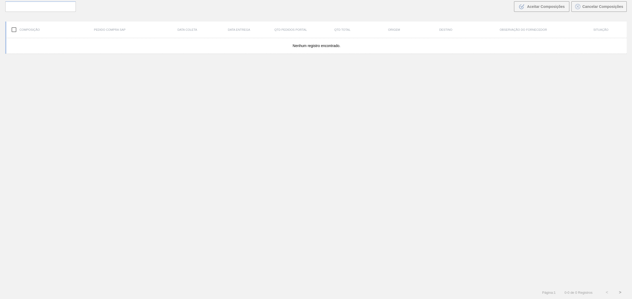
scroll to position [38, 0]
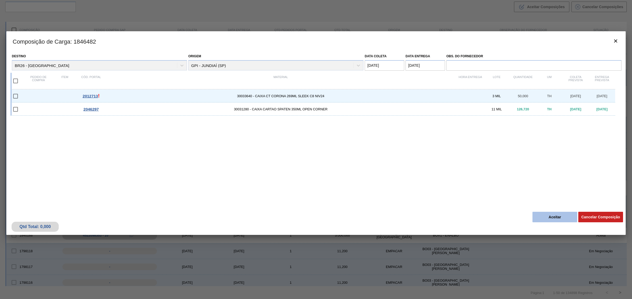
click at [557, 216] on button "Aceitar" at bounding box center [554, 217] width 45 height 11
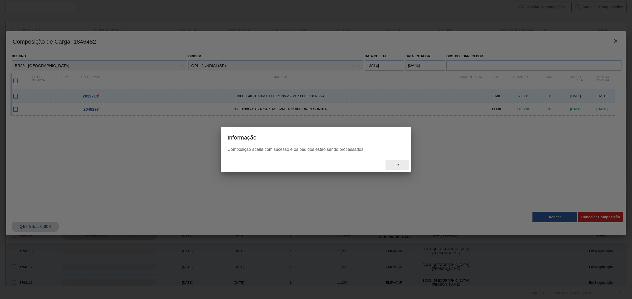
click at [394, 167] on span "Ok" at bounding box center [397, 165] width 14 height 4
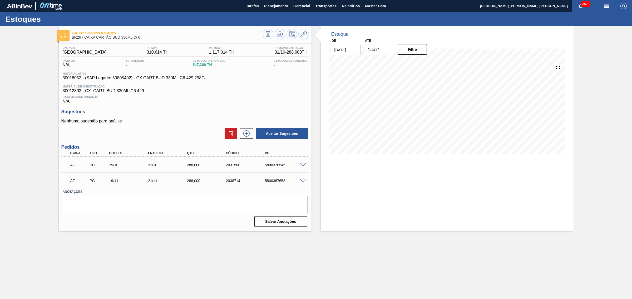
click at [302, 166] on span at bounding box center [302, 165] width 6 height 4
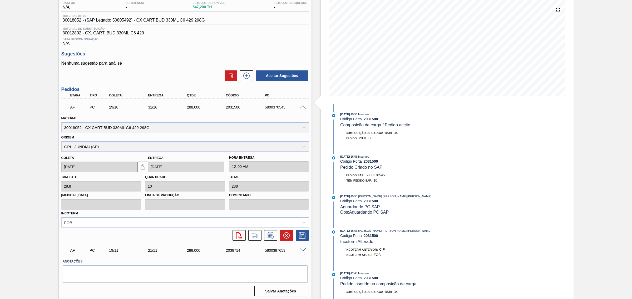
scroll to position [61, 0]
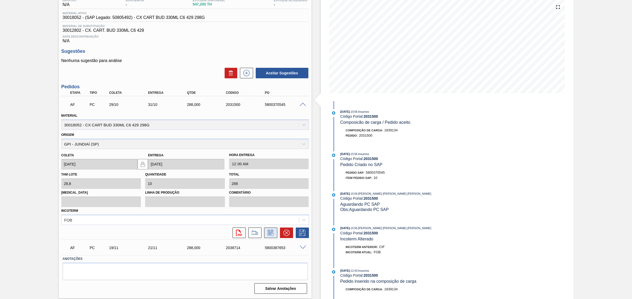
click at [267, 236] on icon at bounding box center [270, 233] width 6 height 6
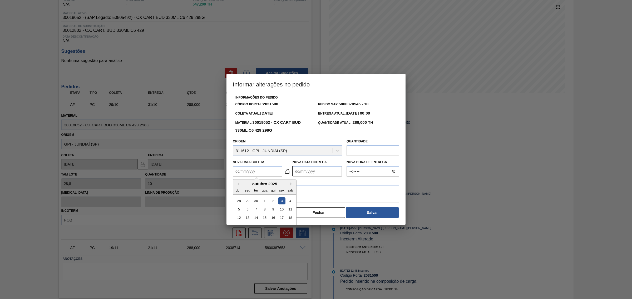
click at [268, 173] on Coleta2031500 "Nova Data Coleta" at bounding box center [257, 171] width 49 height 11
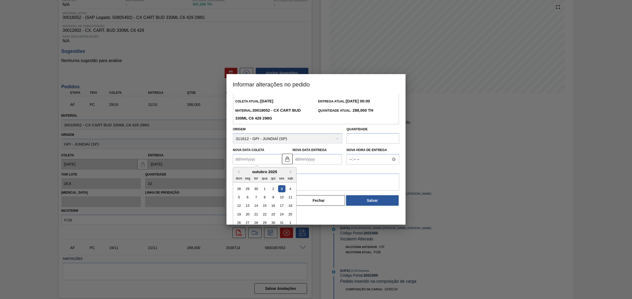
scroll to position [18, 0]
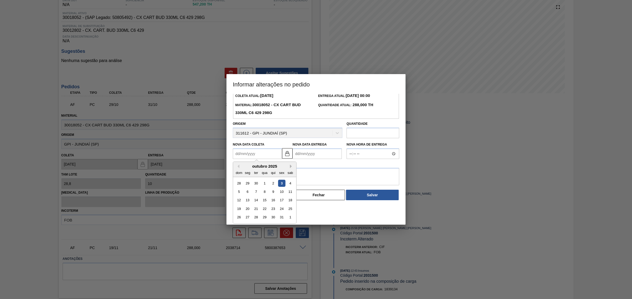
click at [291, 166] on button "Next Month" at bounding box center [292, 167] width 4 height 4
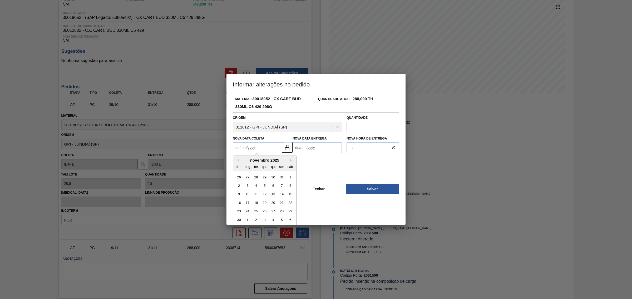
scroll to position [26, 0]
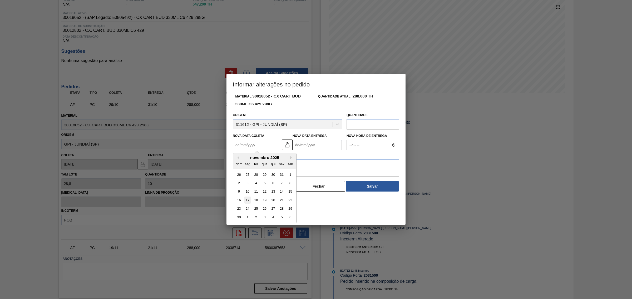
click at [246, 199] on div "17" at bounding box center [247, 200] width 7 height 7
type Coleta2031500 "[DATE]"
type Entrega2031500 "[DATE]"
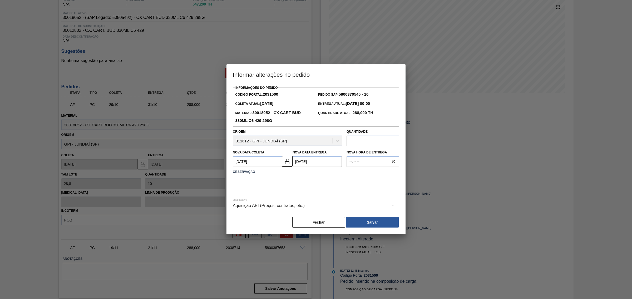
click at [279, 191] on textarea at bounding box center [316, 184] width 166 height 17
type textarea "AJUSTE DATA - SEM DEMANDA"
click at [280, 210] on div "Aquisição ABI (Preços, contratos, etc.)" at bounding box center [316, 206] width 166 height 15
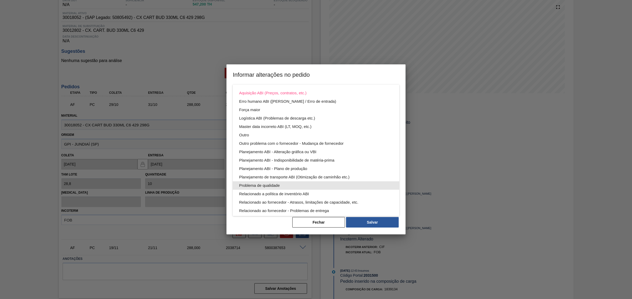
scroll to position [28, 0]
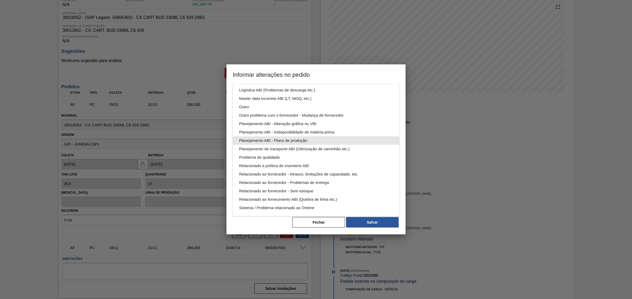
click at [329, 139] on div "Planejamento ABI - Plano de produção" at bounding box center [316, 141] width 154 height 8
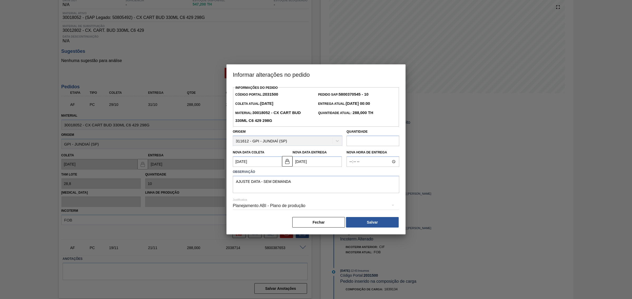
scroll to position [0, 0]
click at [382, 220] on button "Salvar" at bounding box center [372, 222] width 53 height 11
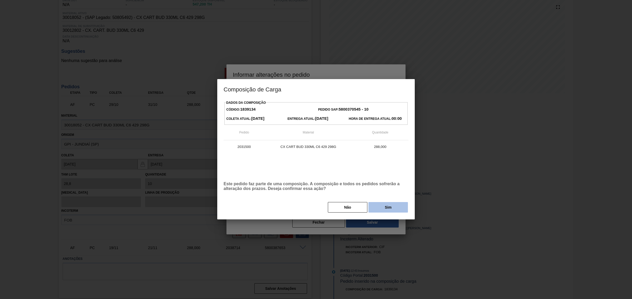
click at [389, 205] on button "Sim" at bounding box center [387, 207] width 39 height 11
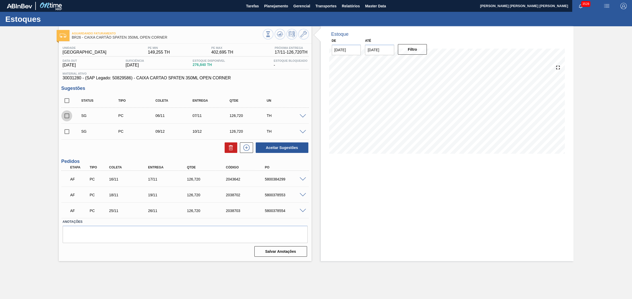
click at [64, 119] on input "checkbox" at bounding box center [66, 116] width 11 height 11
click at [294, 149] on button "Aceitar Sugestões" at bounding box center [281, 148] width 53 height 11
checkbox input "false"
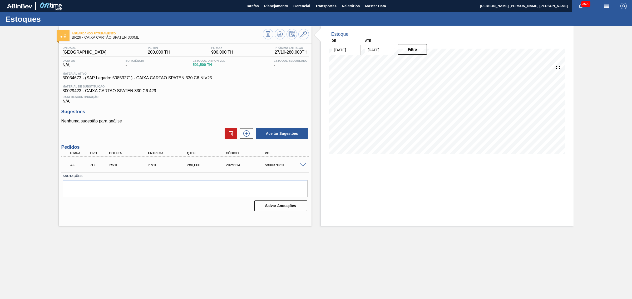
click at [303, 166] on span at bounding box center [302, 165] width 6 height 4
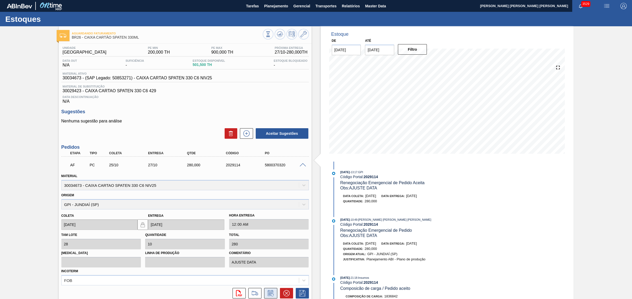
click at [271, 295] on icon at bounding box center [270, 293] width 8 height 6
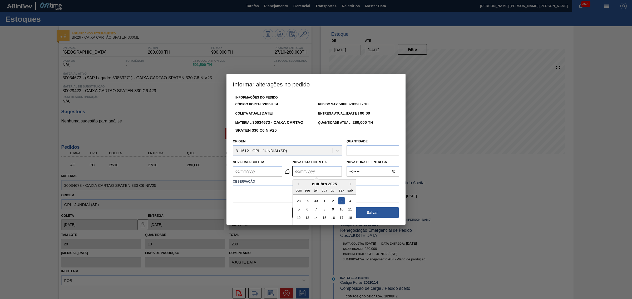
click at [319, 175] on Entrega2029114 "Nova Data Entrega" at bounding box center [316, 171] width 49 height 11
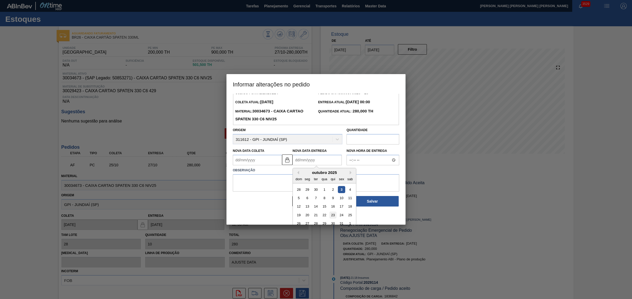
scroll to position [18, 0]
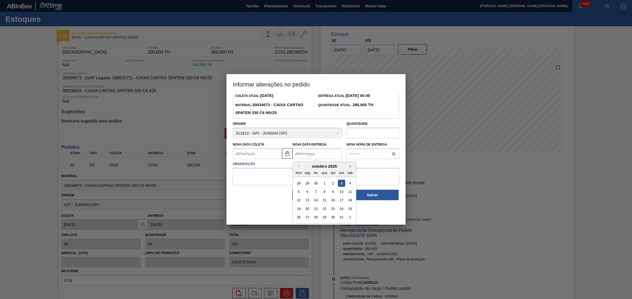
click at [352, 165] on button "Next Month" at bounding box center [351, 167] width 4 height 4
click at [317, 192] on div "4" at bounding box center [315, 191] width 7 height 7
type Coleta2029114 "02/11/2025"
type Entrega2029114 "[DATE]"
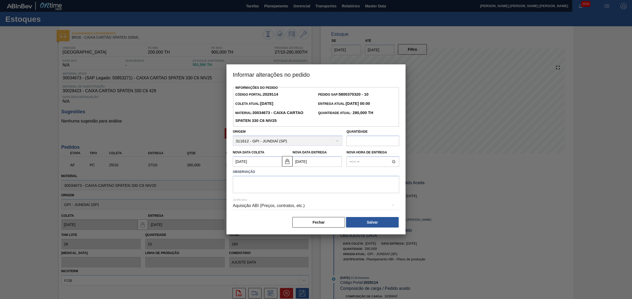
scroll to position [0, 0]
click at [309, 185] on textarea at bounding box center [316, 184] width 166 height 17
type textarea "AJUSTE DATA - SEM PROG"
click at [268, 207] on div "Aquisição ABI (Preços, contratos, etc.)" at bounding box center [316, 206] width 166 height 15
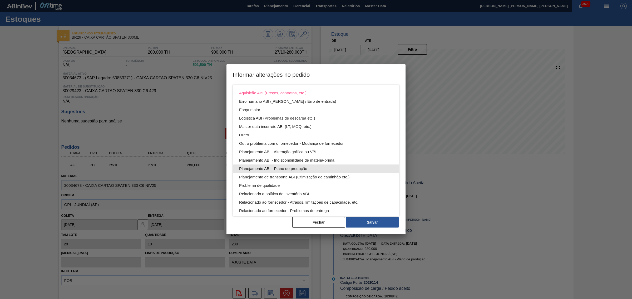
click at [329, 167] on div "Planejamento ABI - Plano de produção" at bounding box center [316, 169] width 154 height 8
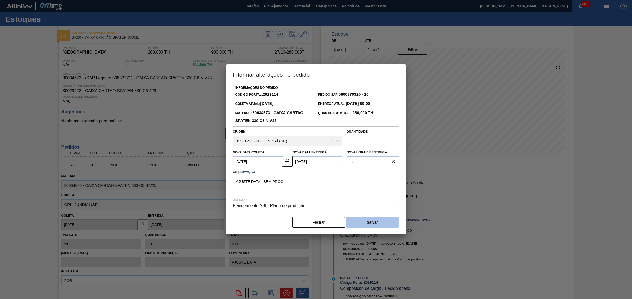
click at [375, 222] on button "Salvar" at bounding box center [372, 222] width 53 height 11
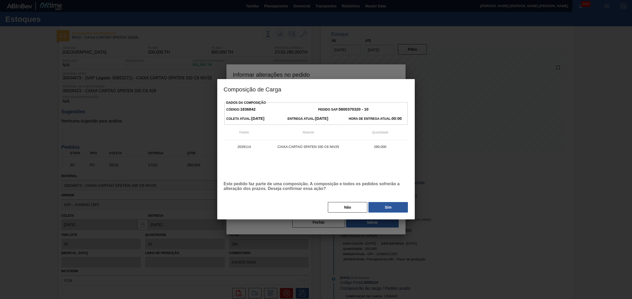
click at [394, 206] on button "Sim" at bounding box center [387, 207] width 39 height 11
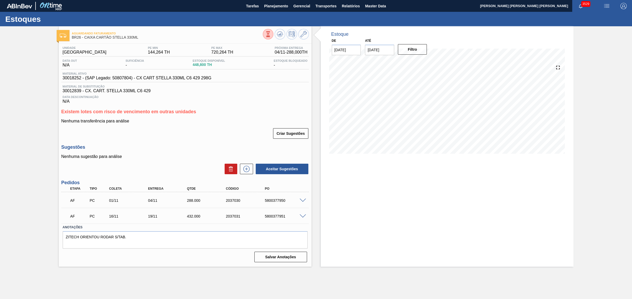
click at [302, 217] on span at bounding box center [302, 217] width 6 height 4
type input "28,8"
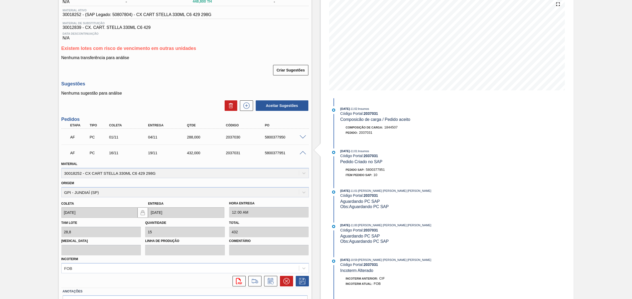
scroll to position [66, 0]
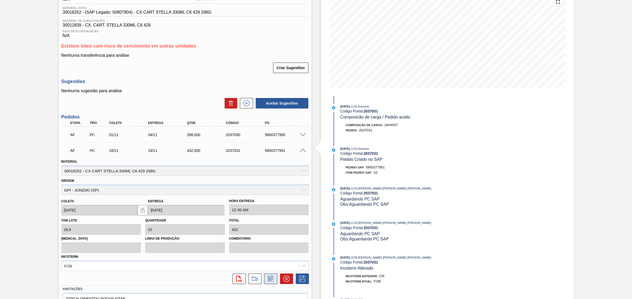
click at [275, 278] on button at bounding box center [270, 279] width 13 height 11
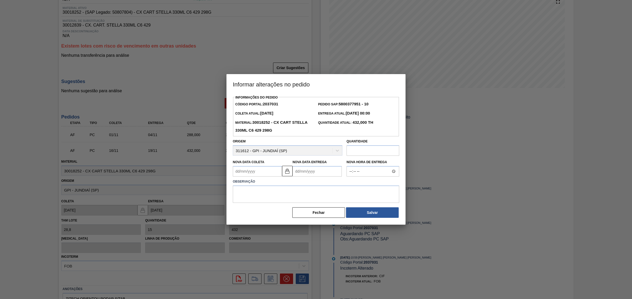
click at [358, 152] on input "text" at bounding box center [372, 151] width 53 height 11
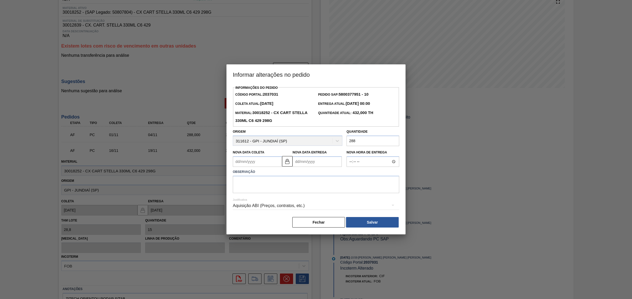
type input "288"
click at [307, 159] on Entrega2037031 "Nova Data Entrega" at bounding box center [316, 162] width 49 height 11
click at [350, 174] on button "Next Month" at bounding box center [351, 175] width 4 height 4
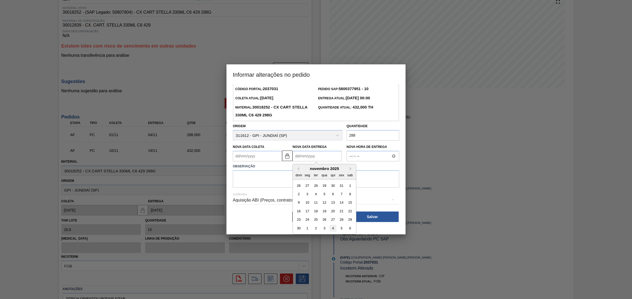
scroll to position [7, 0]
click at [342, 218] on div "28" at bounding box center [341, 218] width 7 height 7
type Coleta2037031 "[DATE]"
type Entrega2037031 "[DATE]"
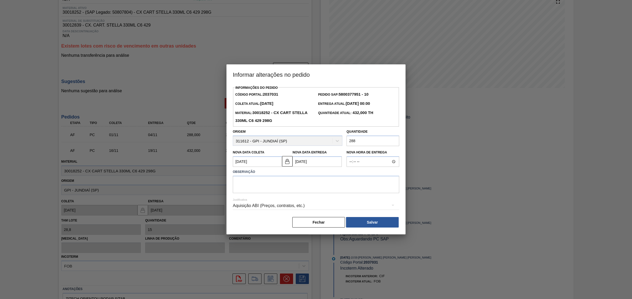
scroll to position [0, 0]
click at [298, 188] on textarea at bounding box center [316, 184] width 166 height 17
type textarea "AJUSTE DATA E QTD"
click at [303, 202] on div "Aquisição ABI (Preços, contratos, etc.)" at bounding box center [316, 206] width 166 height 15
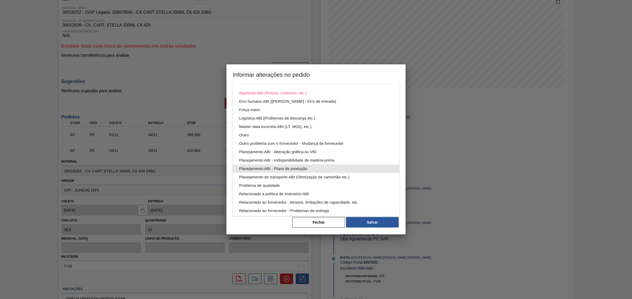
click at [324, 168] on div "Planejamento ABI - Plano de produção" at bounding box center [316, 169] width 154 height 8
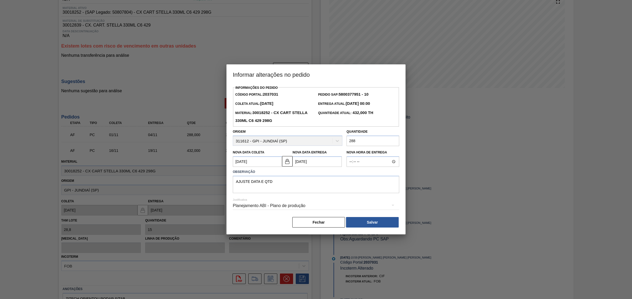
click at [383, 231] on div "Aquisição ABI (Preços, contratos, etc.) Erro humano ABI (Cálculo / Erro de entr…" at bounding box center [316, 149] width 632 height 299
click at [378, 226] on button "Salvar" at bounding box center [372, 222] width 53 height 11
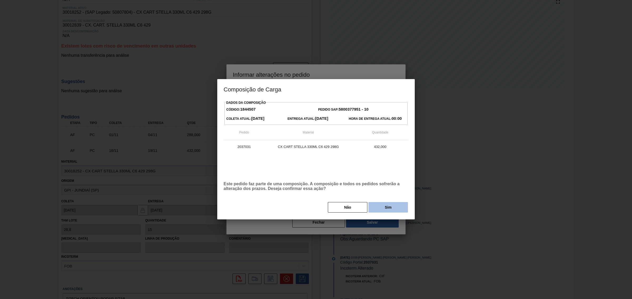
click at [378, 207] on button "Sim" at bounding box center [387, 207] width 39 height 11
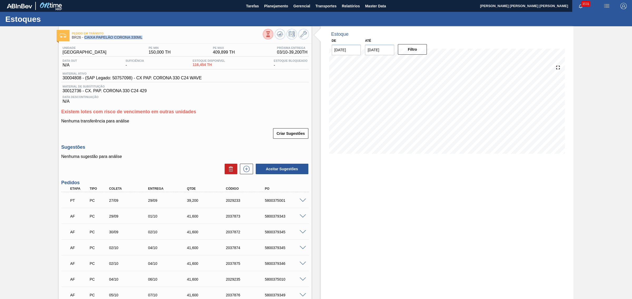
drag, startPoint x: 136, startPoint y: 38, endPoint x: 84, endPoint y: 38, distance: 52.1
click at [84, 38] on span "BR26 - CAIXA PAPELÃO CORONA 330ML" at bounding box center [167, 38] width 191 height 4
copy span "CAIXA PAPELÃO CORONA 330ML"
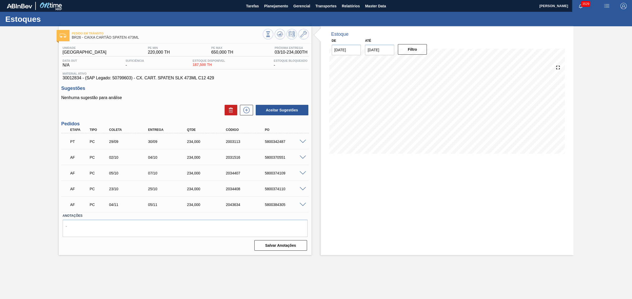
click at [301, 143] on span at bounding box center [302, 142] width 6 height 4
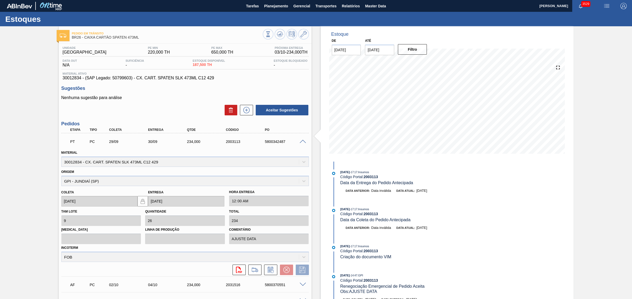
click at [302, 141] on span at bounding box center [302, 142] width 6 height 4
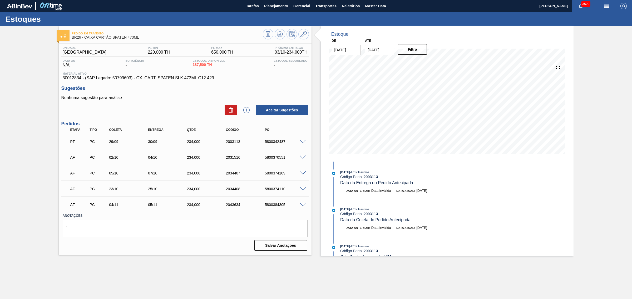
click at [302, 156] on span at bounding box center [302, 158] width 6 height 4
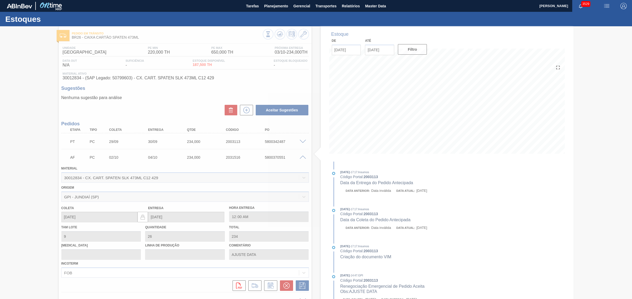
click at [300, 157] on div at bounding box center [316, 162] width 632 height 273
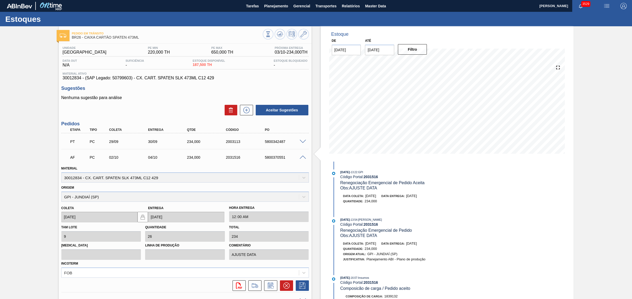
click at [301, 157] on span at bounding box center [302, 158] width 6 height 4
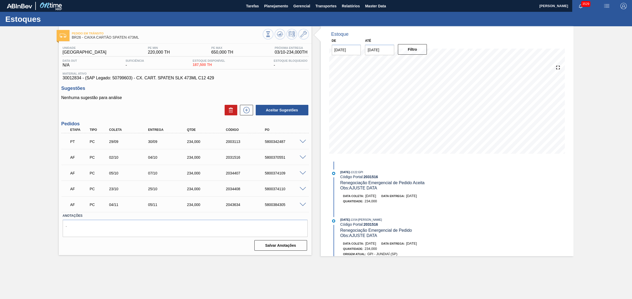
click at [299, 206] on span at bounding box center [302, 205] width 6 height 4
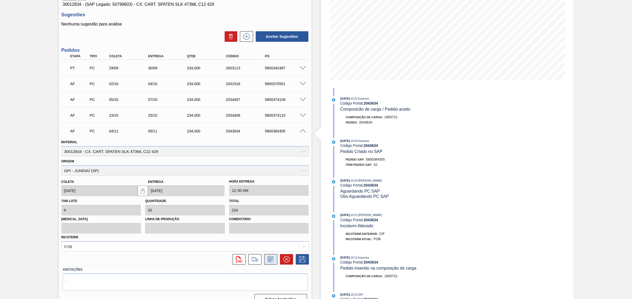
scroll to position [84, 0]
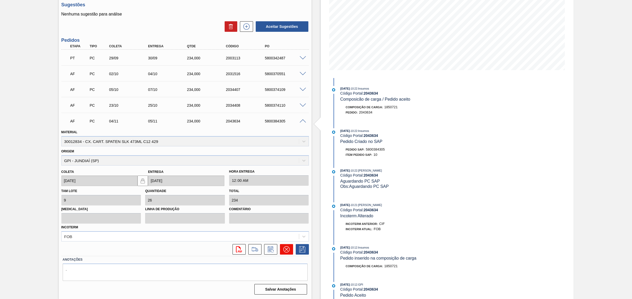
click at [283, 251] on icon at bounding box center [286, 250] width 6 height 6
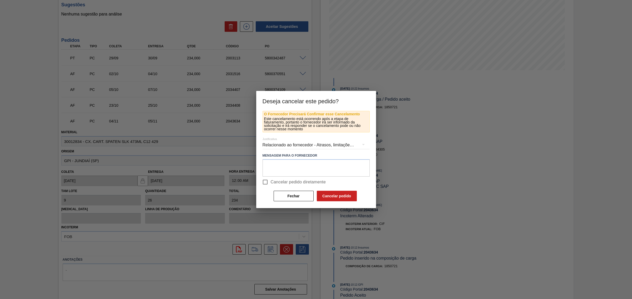
click at [287, 183] on span "Cancelar pedido diretamente" at bounding box center [297, 182] width 55 height 6
click at [270, 183] on input "Cancelar pedido diretamente" at bounding box center [264, 182] width 11 height 11
checkbox input "true"
click at [327, 196] on button "Cancelar pedido" at bounding box center [337, 196] width 40 height 11
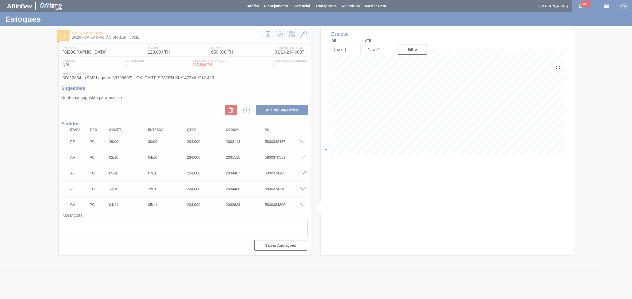
scroll to position [0, 0]
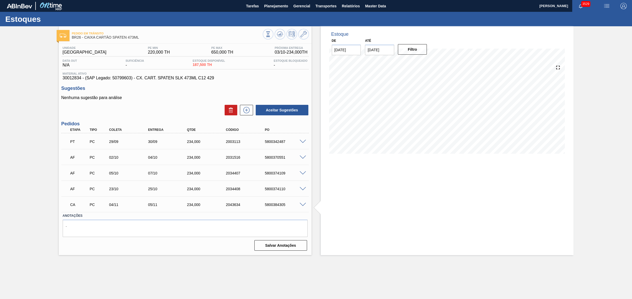
click at [278, 204] on div "5800384305" at bounding box center [285, 205] width 44 height 4
copy div "5800384305"
click at [279, 37] on span at bounding box center [280, 34] width 6 height 6
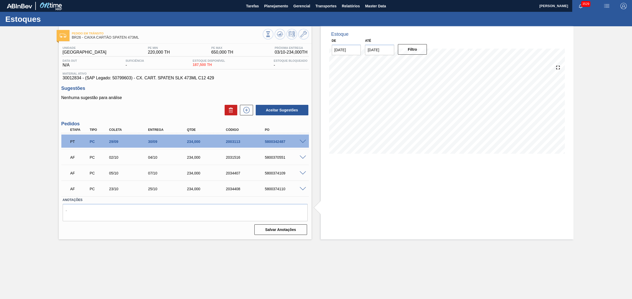
click at [302, 158] on span at bounding box center [302, 158] width 6 height 4
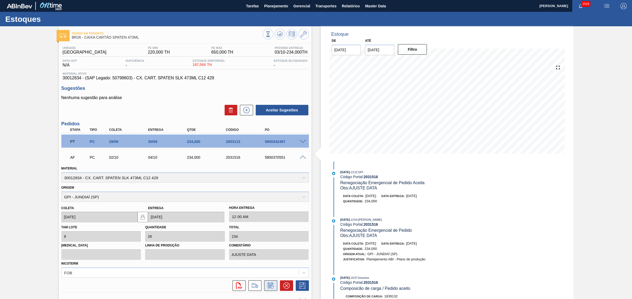
click at [273, 287] on icon at bounding box center [270, 286] width 8 height 6
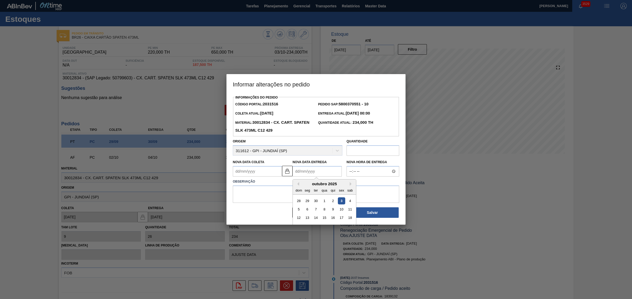
click at [317, 171] on Entrega2031516 "Nova Data Entrega" at bounding box center [316, 171] width 49 height 11
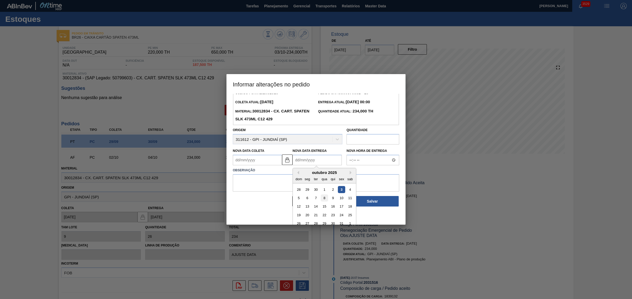
scroll to position [18, 0]
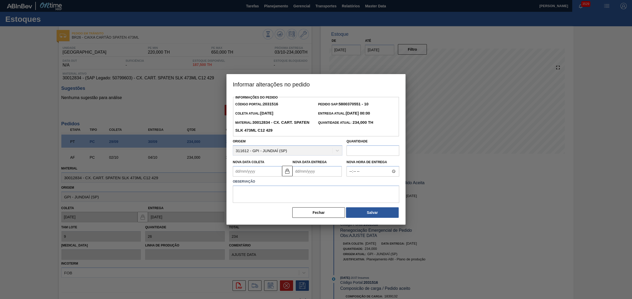
click at [370, 125] on div "Informações do Pedido Código Portal: 2031516 Pedido SAP: 5800370551 - 10 Coleta…" at bounding box center [316, 156] width 166 height 125
click at [316, 213] on button "Fechar" at bounding box center [318, 213] width 53 height 11
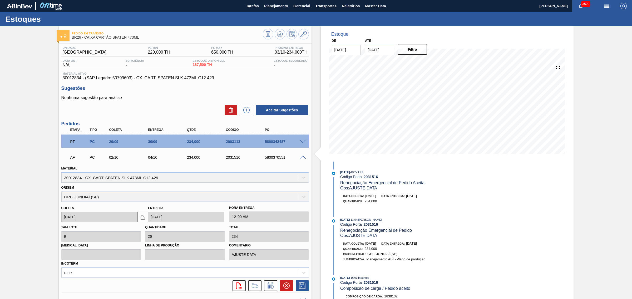
scroll to position [33, 0]
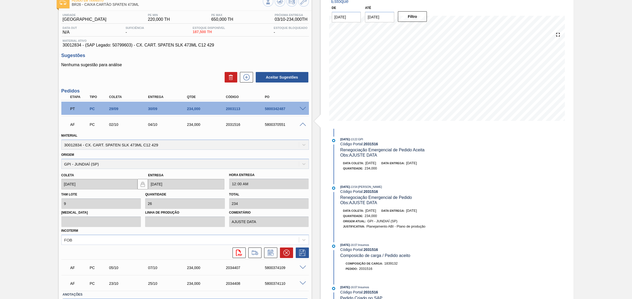
click at [299, 125] on div at bounding box center [303, 124] width 11 height 4
click at [302, 124] on span at bounding box center [302, 125] width 6 height 4
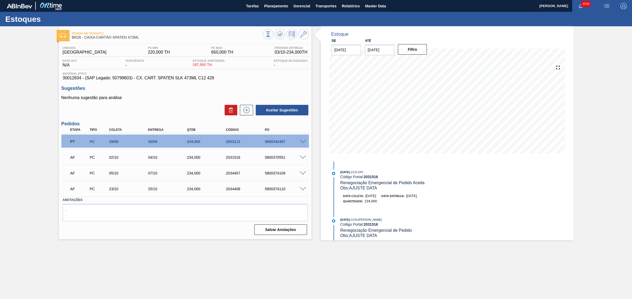
scroll to position [0, 0]
click at [304, 158] on span at bounding box center [302, 158] width 6 height 4
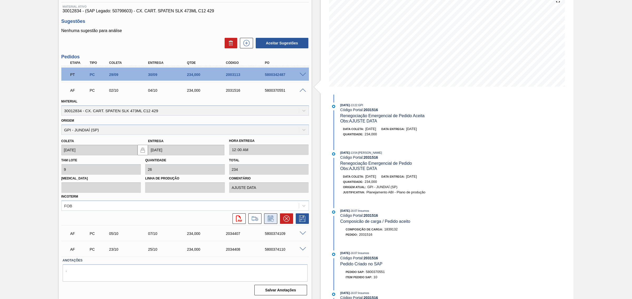
scroll to position [68, 0]
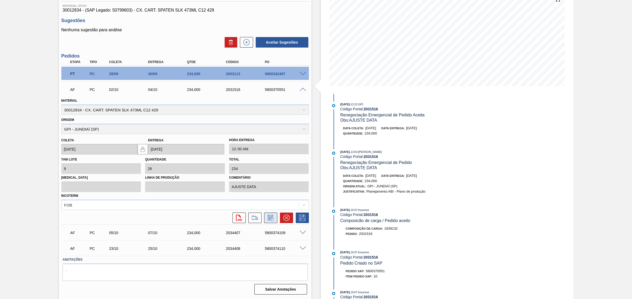
click at [269, 220] on icon at bounding box center [270, 218] width 8 height 6
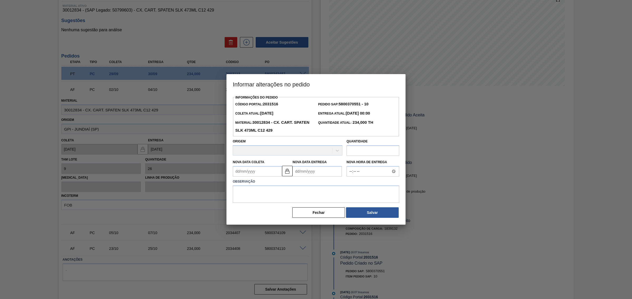
drag, startPoint x: 307, startPoint y: 171, endPoint x: 314, endPoint y: 176, distance: 7.7
click at [307, 171] on Entrega2031516 "Nova Data Entrega" at bounding box center [316, 171] width 49 height 11
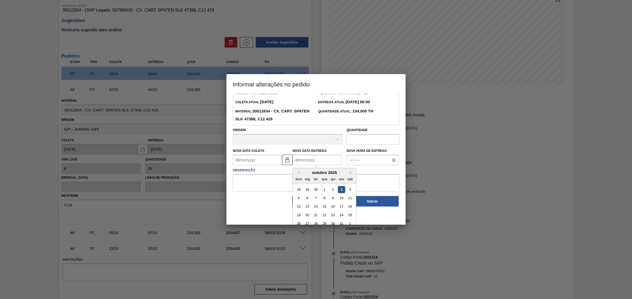
scroll to position [18, 0]
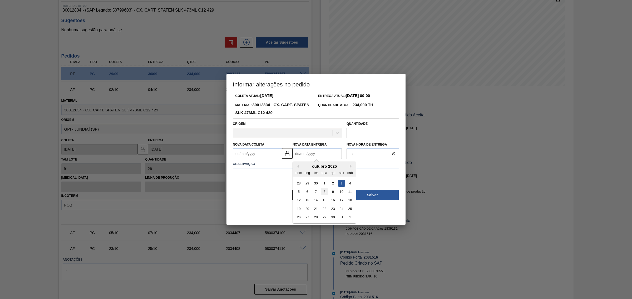
click at [327, 193] on div "8" at bounding box center [323, 191] width 7 height 7
type Coleta2031516 "07/10/2025"
type Entrega2031516 "08/10/2025"
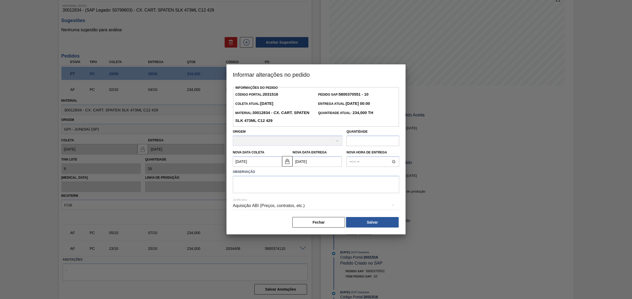
scroll to position [0, 0]
click at [318, 192] on textarea at bounding box center [316, 184] width 166 height 17
click at [317, 209] on div "Aquisição ABI (Preços, contratos, etc.)" at bounding box center [316, 206] width 166 height 15
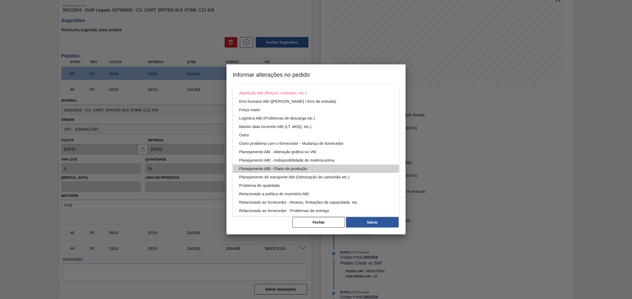
click at [309, 169] on div "Planejamento ABI - Plano de produção" at bounding box center [316, 169] width 154 height 8
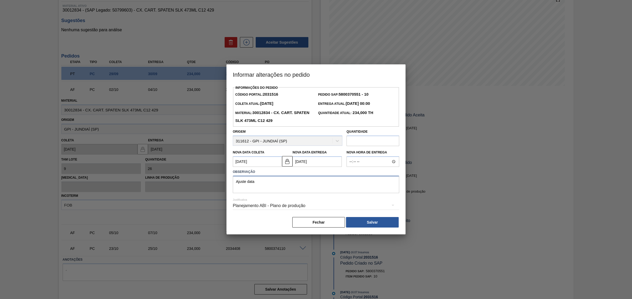
click at [252, 186] on textarea "Ajuste data" at bounding box center [316, 184] width 166 height 17
type textarea "AJUSTE DATA"
drag, startPoint x: 321, startPoint y: 158, endPoint x: 322, endPoint y: 161, distance: 2.9
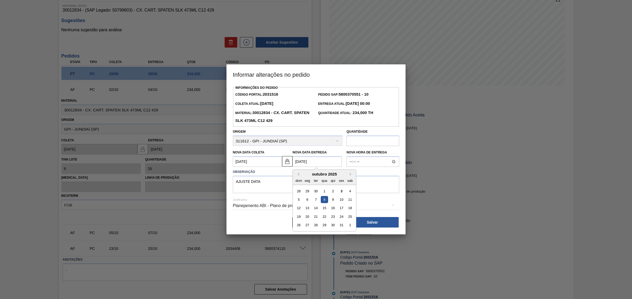
click at [321, 158] on Entrega2031516 "08/10/2025" at bounding box center [316, 162] width 49 height 11
click at [316, 200] on div "7" at bounding box center [315, 199] width 7 height 7
type Coleta2031516 "06/10/2025"
type Entrega2031516 "07/10/2025"
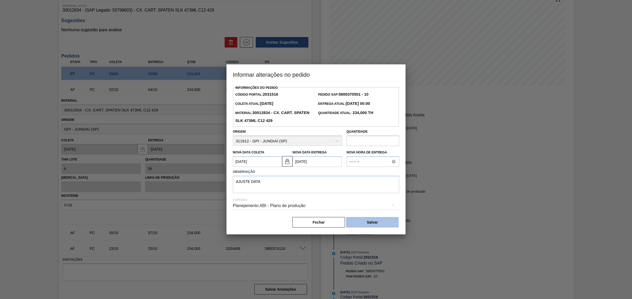
click at [369, 220] on button "Salvar" at bounding box center [372, 222] width 53 height 11
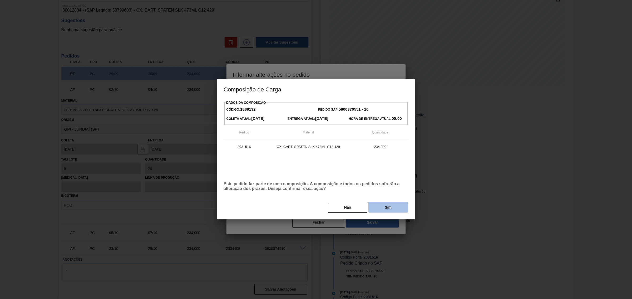
click at [392, 208] on button "Sim" at bounding box center [387, 207] width 39 height 11
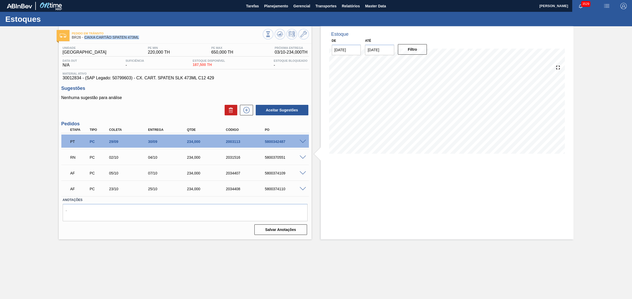
drag, startPoint x: 144, startPoint y: 36, endPoint x: 85, endPoint y: 39, distance: 59.3
click at [85, 39] on span "BR26 - CAIXA CARTÃO SPATEN 473ML" at bounding box center [167, 38] width 191 height 4
copy span "CAIXA CARTÃO SPATEN 473ML"
click at [302, 175] on span at bounding box center [302, 174] width 6 height 4
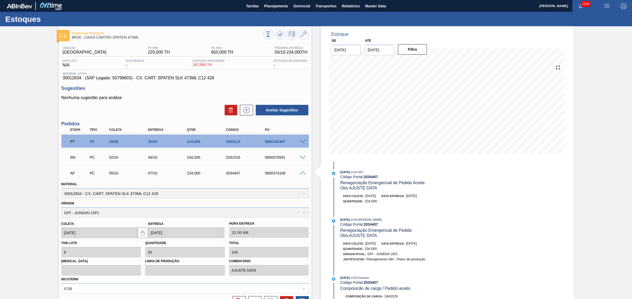
scroll to position [68, 0]
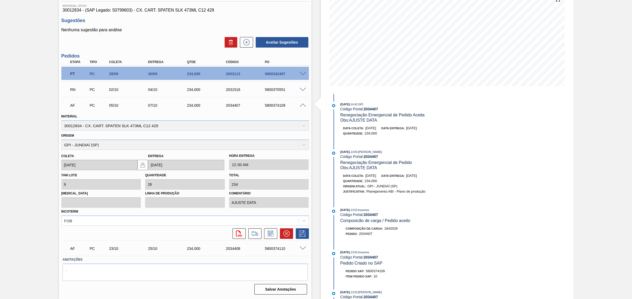
click at [302, 106] on span at bounding box center [302, 106] width 6 height 4
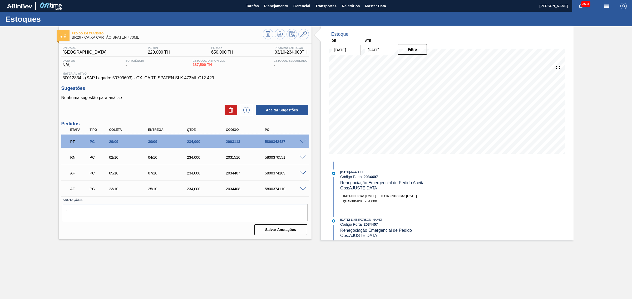
click at [303, 174] on span at bounding box center [302, 174] width 6 height 4
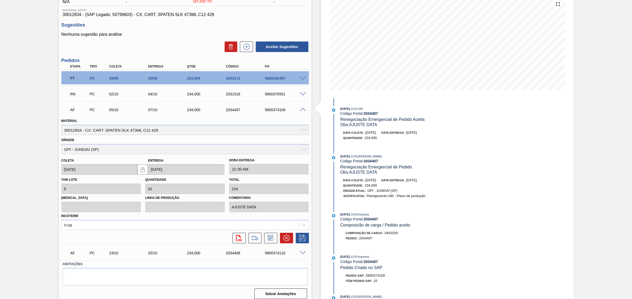
scroll to position [66, 0]
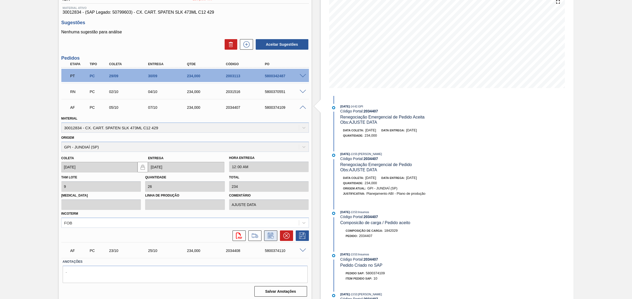
click at [271, 233] on icon at bounding box center [270, 236] width 8 height 6
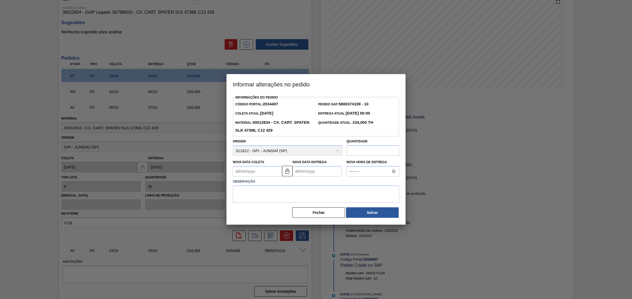
click at [312, 175] on Entrega2034407 "Nova Data Entrega" at bounding box center [316, 171] width 49 height 11
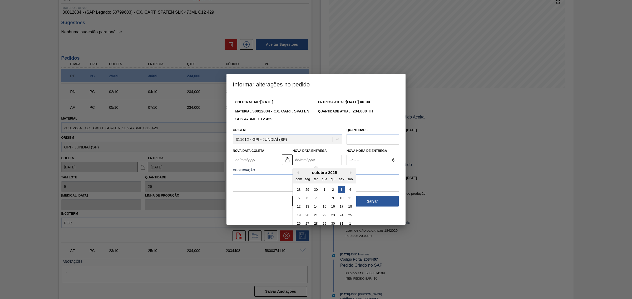
scroll to position [18, 0]
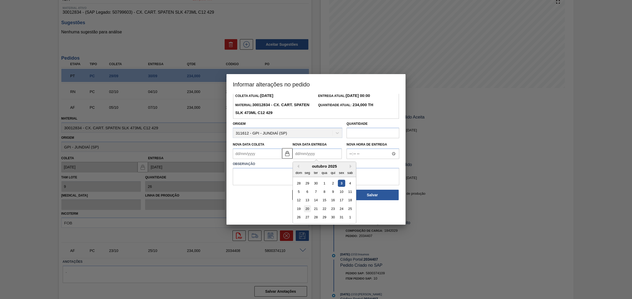
click at [308, 210] on div "20" at bounding box center [307, 209] width 7 height 7
type Coleta2034407 "19/10/2025"
type Entrega2034407 "20/10/2025"
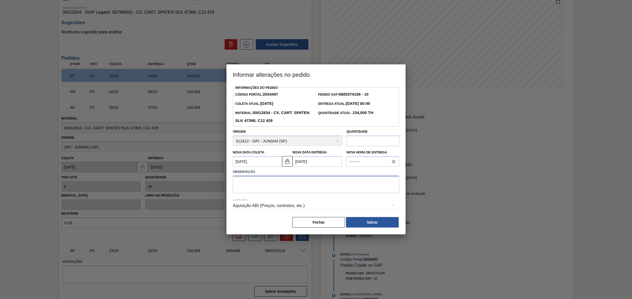
click at [289, 189] on textarea at bounding box center [316, 184] width 166 height 17
type textarea "AJUSTE DATA"
click at [319, 208] on div "Aquisição ABI (Preços, contratos, etc.)" at bounding box center [316, 206] width 166 height 15
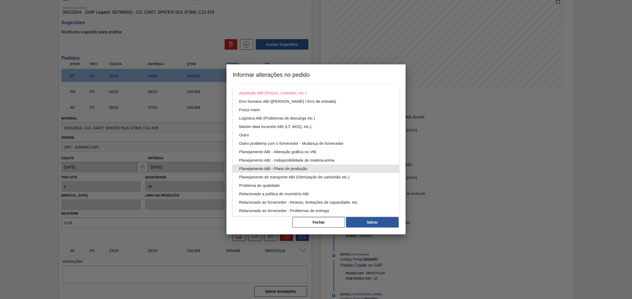
click at [317, 169] on div "Planejamento ABI - Plano de produção" at bounding box center [316, 169] width 154 height 8
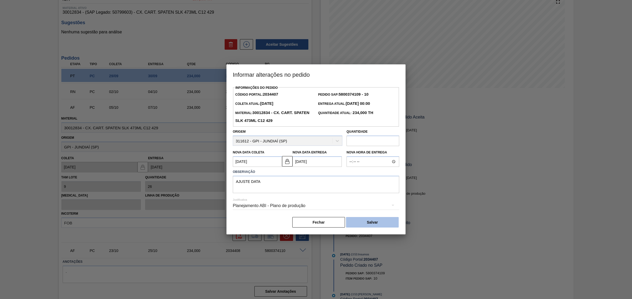
click at [372, 222] on button "Salvar" at bounding box center [372, 222] width 53 height 11
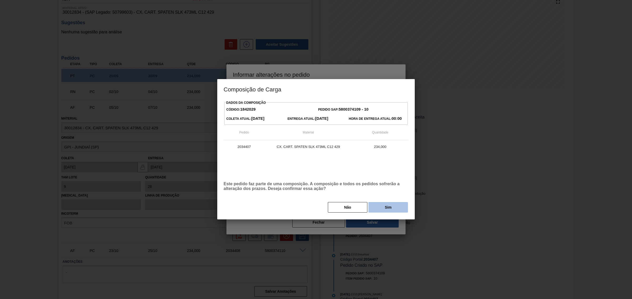
click at [384, 208] on button "Sim" at bounding box center [387, 207] width 39 height 11
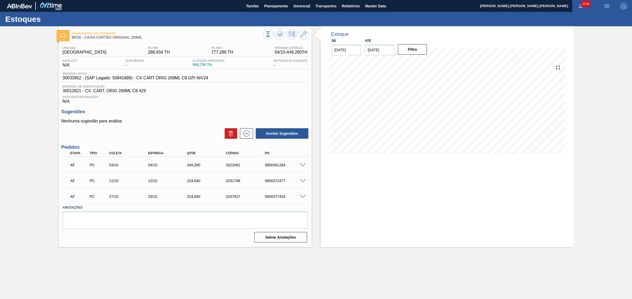
click at [270, 167] on div "5800361264" at bounding box center [285, 165] width 44 height 4
click at [298, 167] on div at bounding box center [303, 165] width 11 height 4
click at [303, 167] on span at bounding box center [302, 165] width 6 height 4
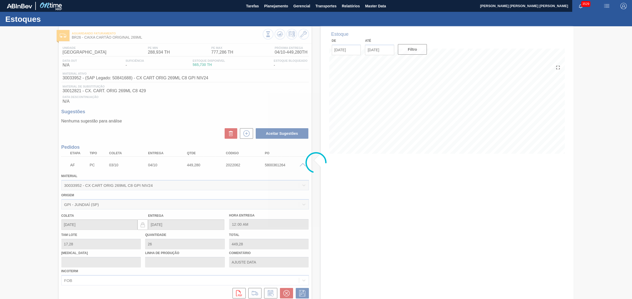
click at [386, 212] on div at bounding box center [316, 162] width 632 height 273
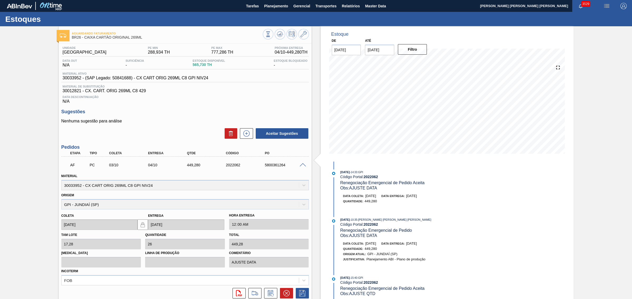
click at [302, 167] on span at bounding box center [302, 165] width 6 height 4
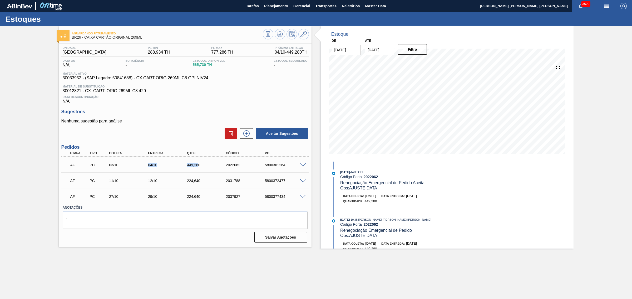
drag, startPoint x: 132, startPoint y: 170, endPoint x: 198, endPoint y: 170, distance: 65.3
click at [198, 170] on div "AF PC 03/10 04/10 449,[PHONE_NUMBER] 5800361264" at bounding box center [183, 164] width 233 height 11
drag, startPoint x: 140, startPoint y: 183, endPoint x: 178, endPoint y: 183, distance: 38.4
click at [178, 183] on div "AF PC 11/10 12/10 224,640 2031788 5800372477" at bounding box center [183, 180] width 233 height 11
drag, startPoint x: 147, startPoint y: 199, endPoint x: 177, endPoint y: 201, distance: 30.0
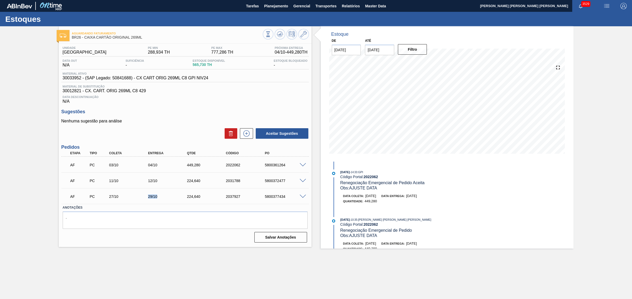
click at [177, 201] on div "AF PC 27/10 29/10 224,640 2037927 5800377434" at bounding box center [183, 196] width 233 height 11
click at [303, 166] on span at bounding box center [302, 165] width 6 height 4
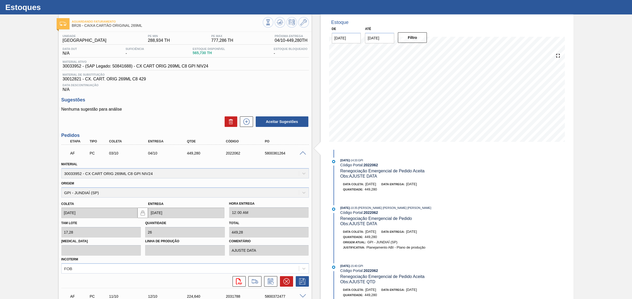
scroll to position [33, 0]
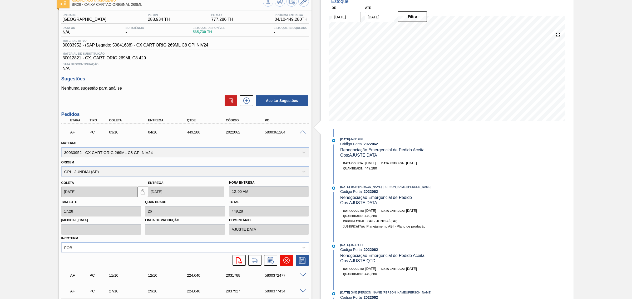
click at [286, 262] on icon at bounding box center [286, 261] width 6 height 6
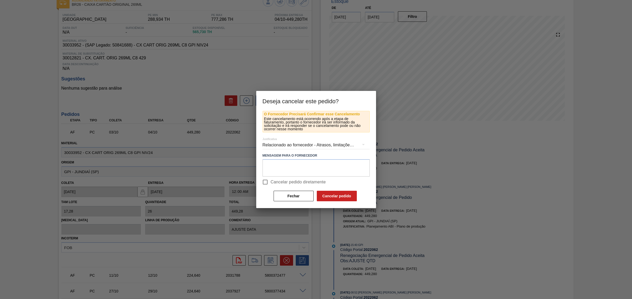
click at [277, 182] on span "Cancelar pedido diretamente" at bounding box center [297, 182] width 55 height 6
click at [270, 182] on input "Cancelar pedido diretamente" at bounding box center [264, 182] width 11 height 11
checkbox input "true"
click at [328, 194] on button "Cancelar pedido" at bounding box center [337, 196] width 40 height 11
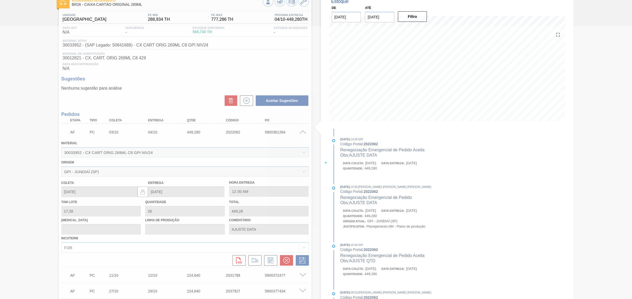
scroll to position [0, 0]
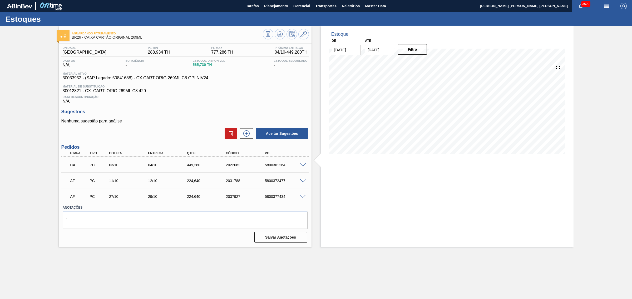
click at [269, 166] on div "5800361264" at bounding box center [285, 165] width 44 height 4
copy div "5800361264"
click at [282, 198] on div "5800377434" at bounding box center [285, 197] width 44 height 4
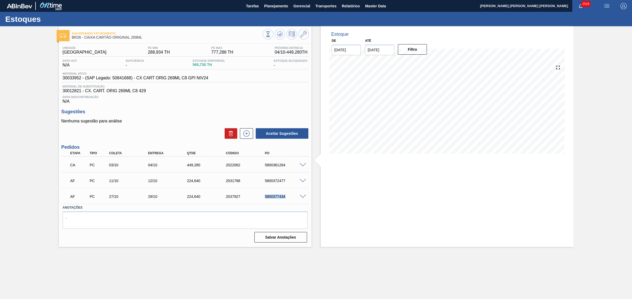
copy div "5800377434"
click at [303, 182] on span at bounding box center [302, 181] width 6 height 4
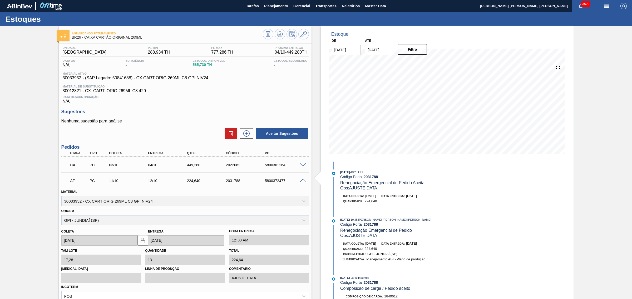
scroll to position [33, 0]
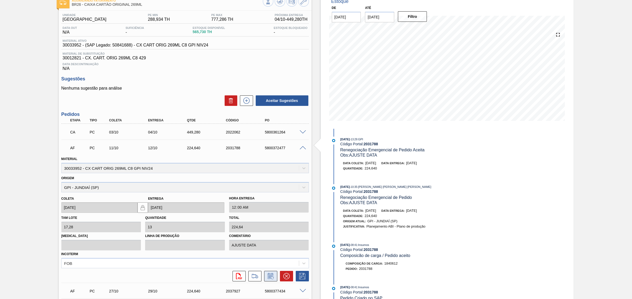
click at [273, 275] on icon at bounding box center [270, 276] width 8 height 6
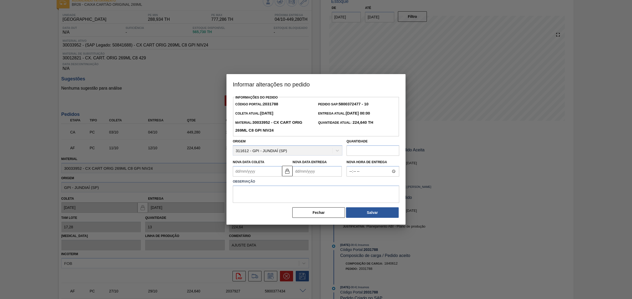
click at [366, 152] on input "text" at bounding box center [372, 151] width 53 height 11
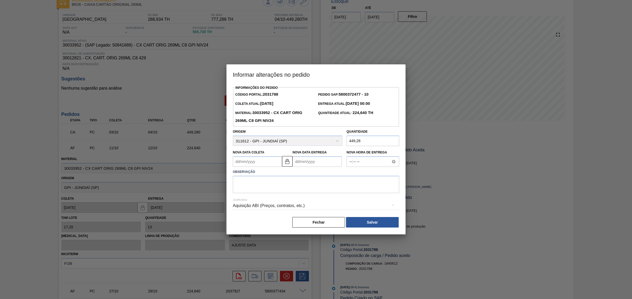
type input "449,28"
click at [311, 161] on Entrega2031788 "Nova Data Entrega" at bounding box center [316, 162] width 49 height 11
click at [307, 216] on div "20" at bounding box center [307, 216] width 7 height 7
type Coleta2031788 "18/10/2025"
type Entrega2031788 "20/10/2025"
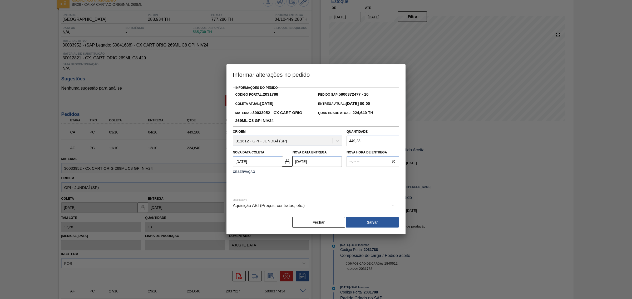
click at [298, 186] on textarea at bounding box center [316, 184] width 166 height 17
type textarea "AJUSTE DATA - SEM PROG"
click at [282, 205] on div "Aquisição ABI (Preços, contratos, etc.)" at bounding box center [316, 206] width 166 height 15
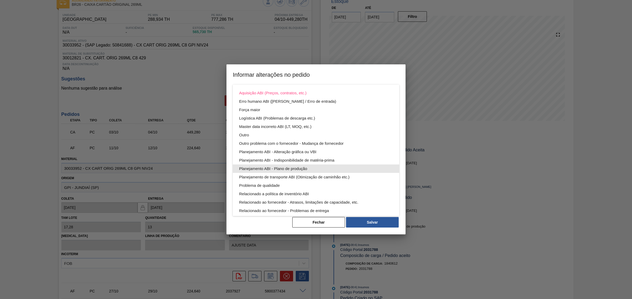
click at [341, 170] on div "Planejamento ABI - Plano de produção" at bounding box center [316, 169] width 154 height 8
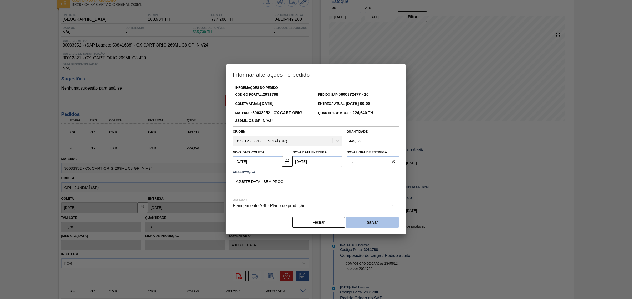
click at [377, 219] on button "Salvar" at bounding box center [372, 222] width 53 height 11
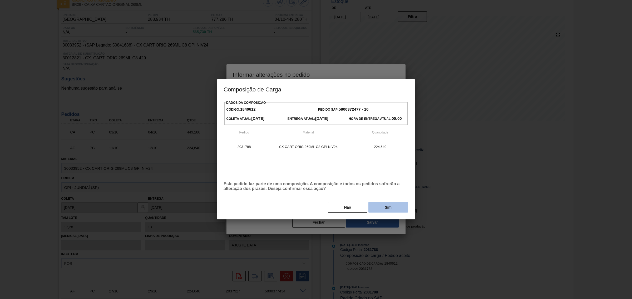
click at [384, 210] on button "Sim" at bounding box center [387, 207] width 39 height 11
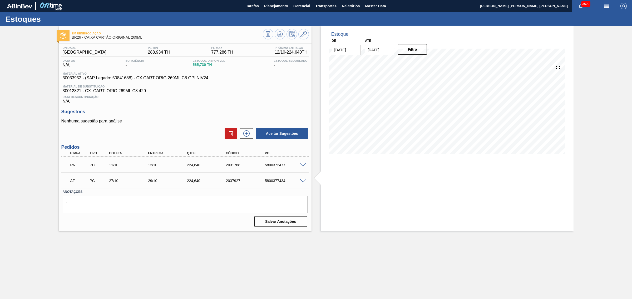
scroll to position [0, 0]
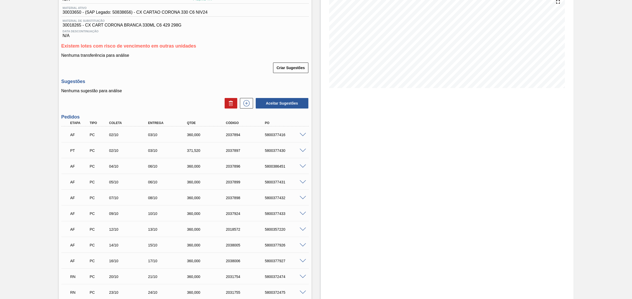
scroll to position [99, 0]
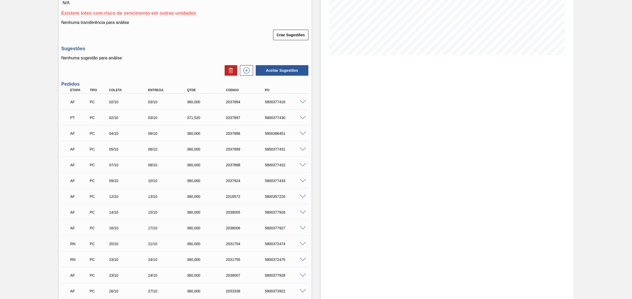
click at [187, 188] on div "AF PC 09/10 10/10 360,000 2037924 5800377433 Material 30033650 - CX CARTAO CORO…" at bounding box center [184, 181] width 247 height 16
click at [299, 244] on span at bounding box center [302, 244] width 6 height 4
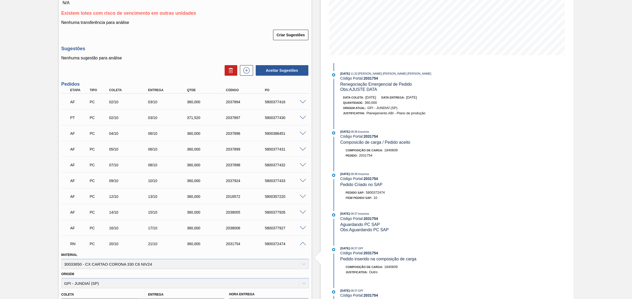
click at [301, 244] on span at bounding box center [302, 244] width 6 height 4
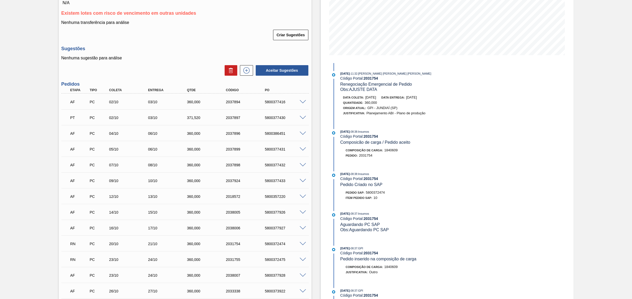
click at [301, 259] on span at bounding box center [302, 260] width 6 height 4
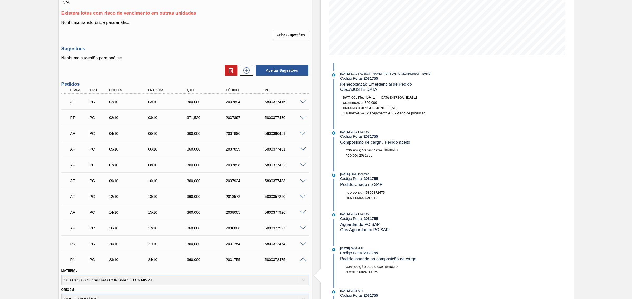
click at [301, 259] on span at bounding box center [302, 260] width 6 height 4
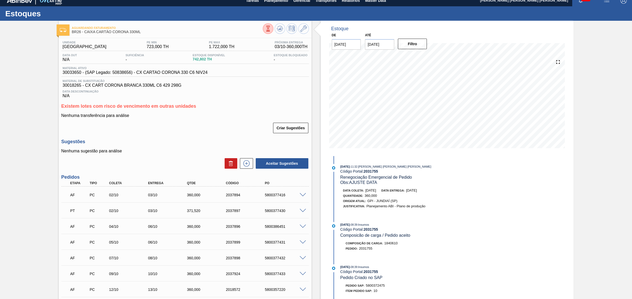
scroll to position [0, 0]
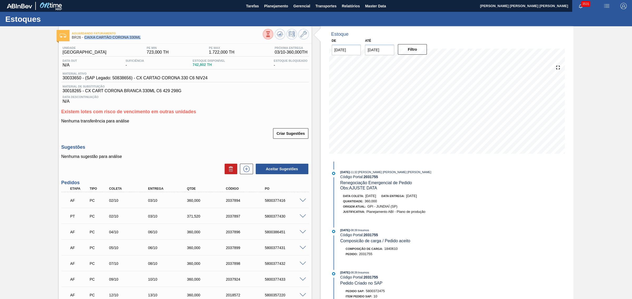
drag, startPoint x: 149, startPoint y: 40, endPoint x: 84, endPoint y: 40, distance: 65.3
click at [84, 40] on div "Aguardando Faturamento BR26 - CAIXA CARTÃO CORONA 330ML" at bounding box center [167, 36] width 191 height 12
copy span "CAIXA CARTÃO CORONA 330ML"
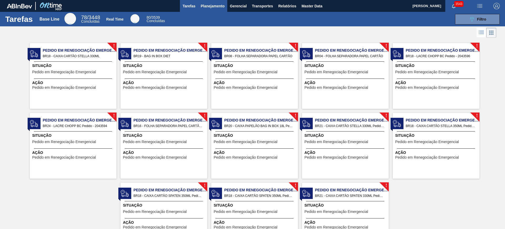
click at [208, 9] on span "Planejamento" at bounding box center [213, 6] width 24 height 6
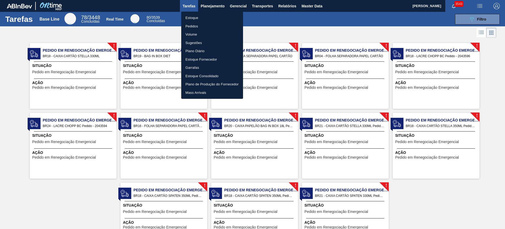
click at [205, 17] on li "Estoque" at bounding box center [212, 18] width 62 height 8
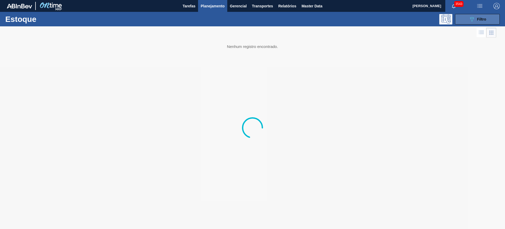
click at [473, 24] on button "089F7B8B-B2A5-4AFE-B5C0-19BA573D28AC Filtro" at bounding box center [477, 19] width 45 height 11
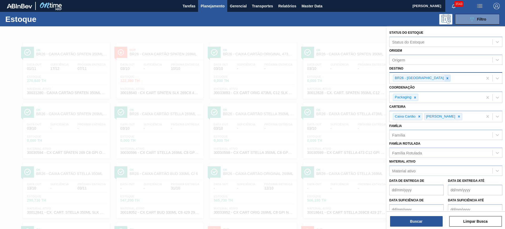
click at [446, 79] on icon at bounding box center [448, 78] width 4 height 4
type input "lages"
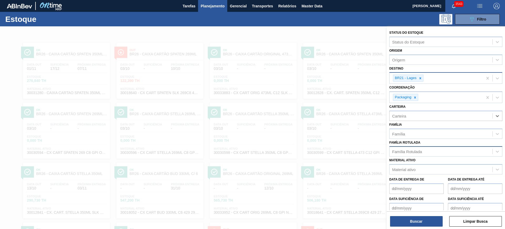
click at [414, 152] on div "Família Rotulada" at bounding box center [407, 151] width 30 height 4
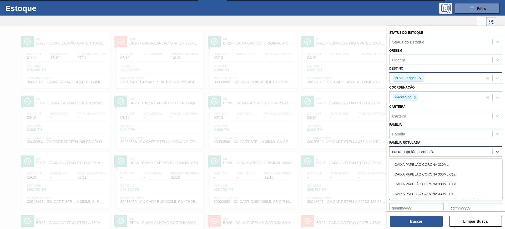
type Rotulada "caixa papelão corona 330"
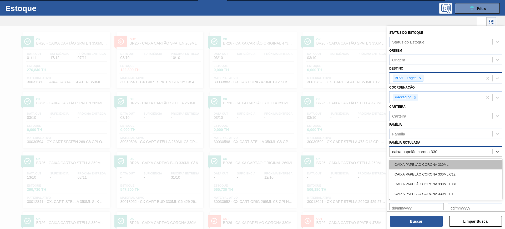
click at [425, 167] on div "CAIXA PAPELÃO CORONA 330ML" at bounding box center [445, 164] width 113 height 10
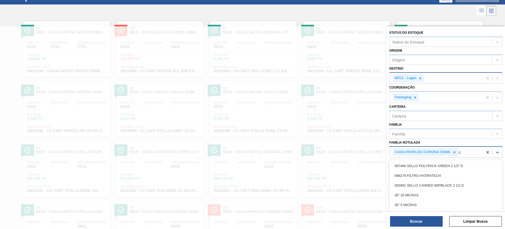
scroll to position [23, 0]
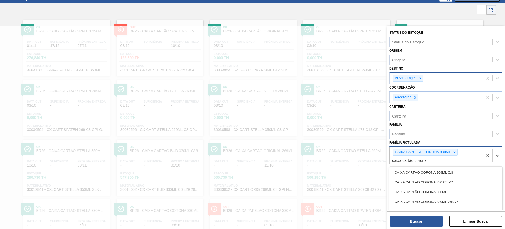
type Rotulada "caixa cartão corona 33"
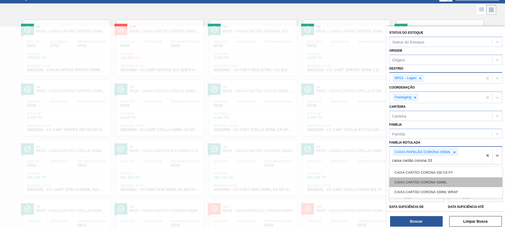
click at [439, 186] on div "CAIXA CARTÃO CORONA 330ML" at bounding box center [445, 182] width 113 height 10
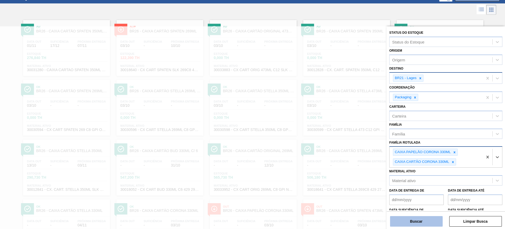
click at [427, 217] on button "Buscar" at bounding box center [416, 221] width 53 height 11
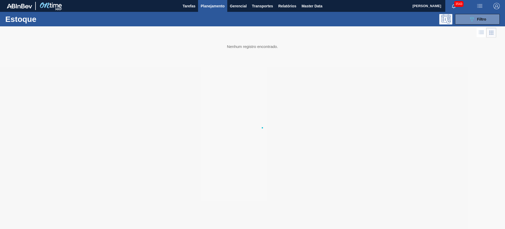
scroll to position [0, 0]
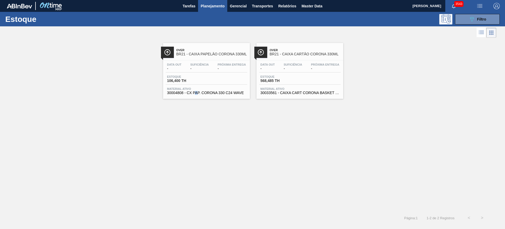
drag, startPoint x: 240, startPoint y: 81, endPoint x: 197, endPoint y: 132, distance: 67.2
click at [197, 132] on div "Over BR21 - CAIXA PAPELÃO CORONA 330ML Data out - Suficiência - Próxima Entrega…" at bounding box center [252, 125] width 505 height 172
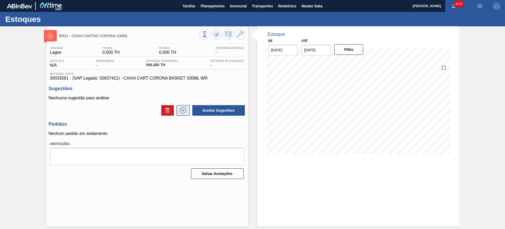
click at [180, 112] on icon at bounding box center [183, 110] width 8 height 6
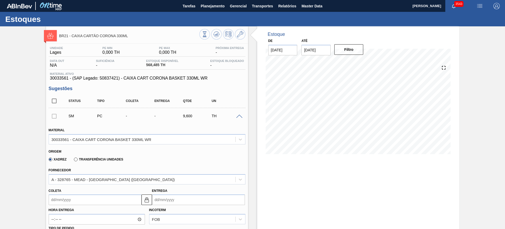
drag, startPoint x: 238, startPoint y: 116, endPoint x: 241, endPoint y: 111, distance: 5.8
click at [239, 116] on span at bounding box center [239, 116] width 6 height 4
